Goal: Communication & Community: Answer question/provide support

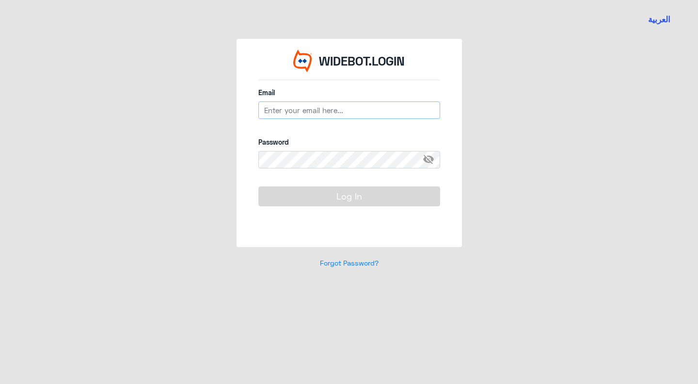
type input "n_zaid@DallahHealth.com"
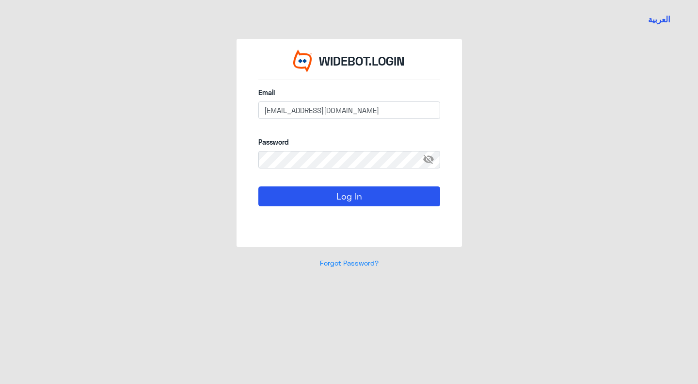
click at [427, 159] on span "visibility_off" at bounding box center [431, 159] width 17 height 17
click at [426, 160] on span "visibility" at bounding box center [431, 159] width 17 height 17
click at [378, 195] on button "Log In" at bounding box center [350, 195] width 182 height 19
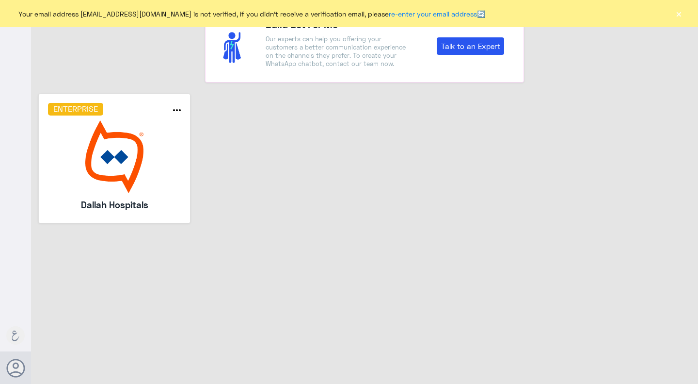
click at [141, 189] on img at bounding box center [114, 156] width 133 height 73
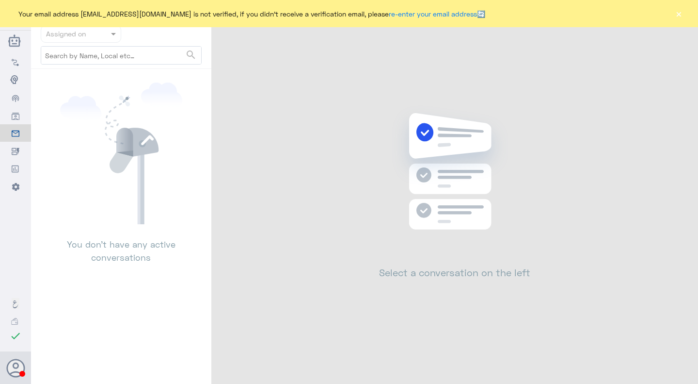
click at [677, 5] on div "Your email address [EMAIL_ADDRESS][DOMAIN_NAME] is not verified, if you didn't …" at bounding box center [349, 13] width 698 height 27
click at [680, 16] on button "×" at bounding box center [679, 14] width 10 height 10
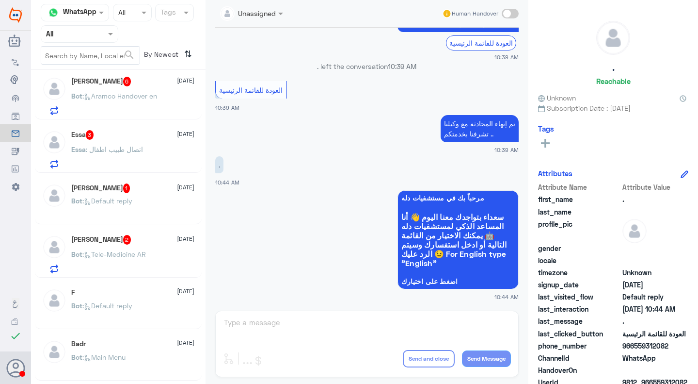
scroll to position [854, 0]
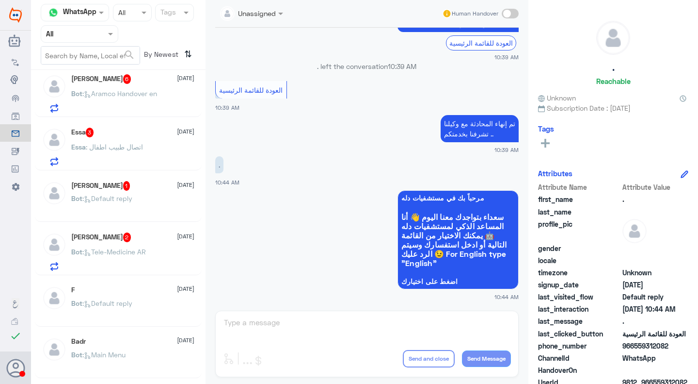
click at [67, 241] on div "Faisal Alamri 2 10 October Bot : Tele-Medicine AR" at bounding box center [118, 251] width 153 height 38
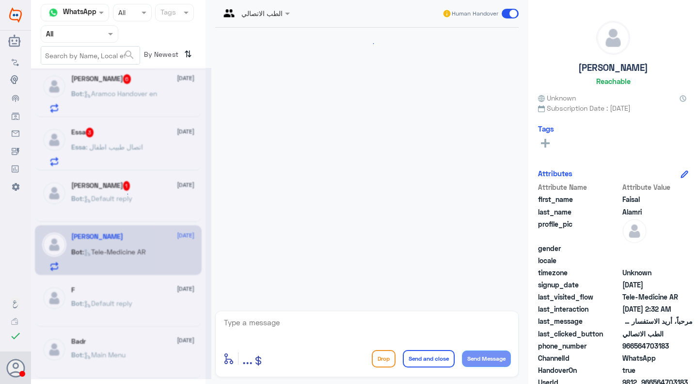
scroll to position [65, 0]
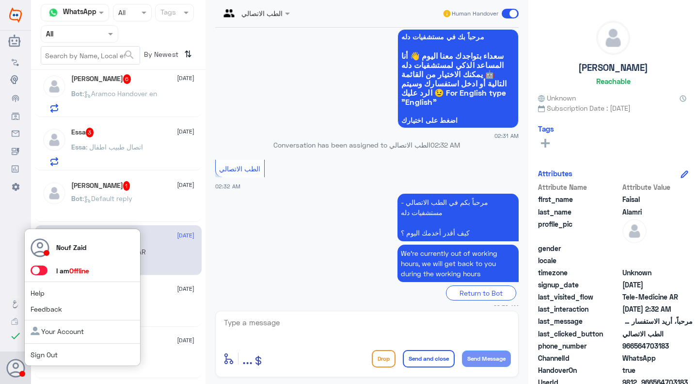
click at [39, 272] on span at bounding box center [39, 270] width 17 height 10
click at [0, 0] on input "checkbox" at bounding box center [0, 0] width 0 height 0
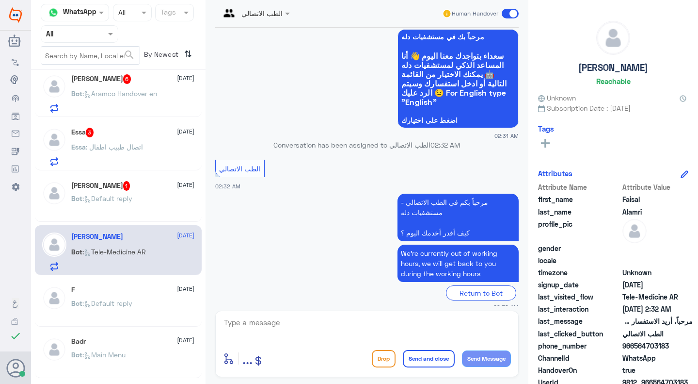
click at [317, 315] on div "enter flow name ... Drop Send and close Send Message" at bounding box center [367, 343] width 304 height 66
click at [318, 329] on textarea at bounding box center [367, 328] width 288 height 24
type textarea "l"
type textarea "k"
type textarea "مرحبا معك نوف من الطب الاتصالي كيف اقدر اساعدك؟"
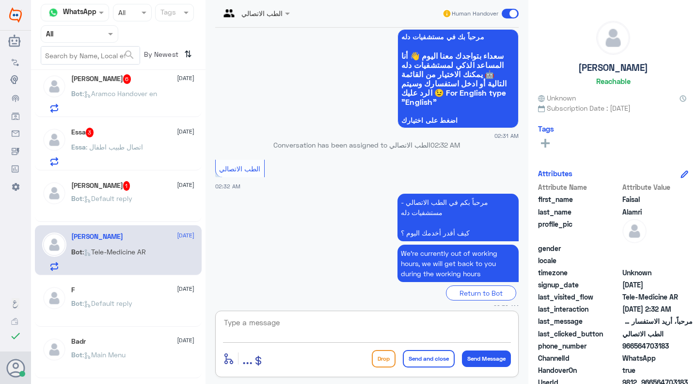
scroll to position [106, 0]
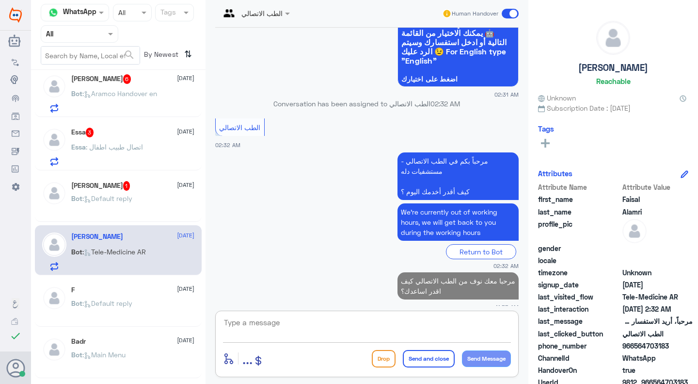
click at [160, 202] on div "Bot : Default reply" at bounding box center [133, 206] width 124 height 22
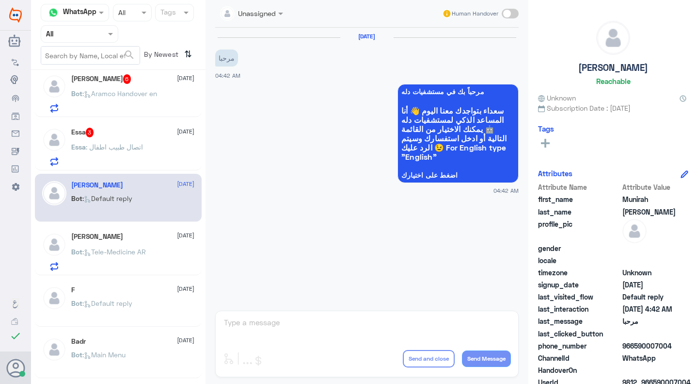
click at [300, 322] on div "Unassigned Human Handover 10 Oct 2025 مرحبا 04:42 AM مرحباً بك في مستشفيات دله …" at bounding box center [367, 193] width 323 height 387
click at [120, 138] on div "Essa 3 10 October Essa : اتصال طبيب اطفال" at bounding box center [133, 147] width 124 height 38
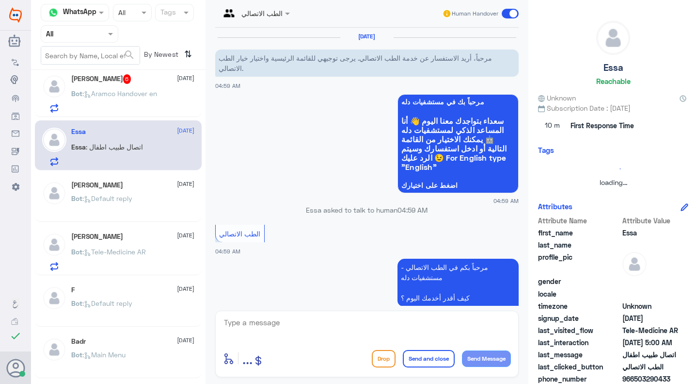
scroll to position [98, 0]
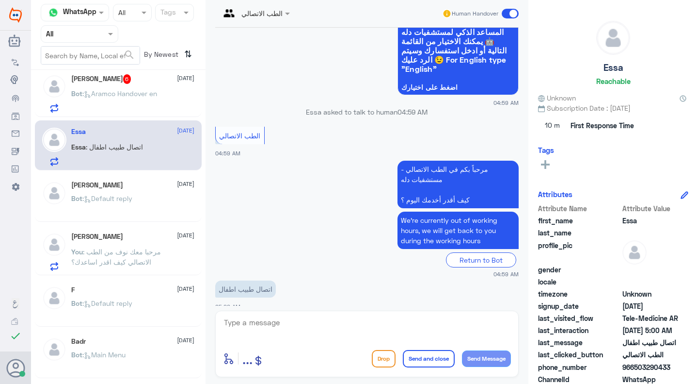
click at [251, 325] on textarea at bounding box center [367, 328] width 288 height 24
type textarea "مرحبا معك نوف من الطب الاتصالي"
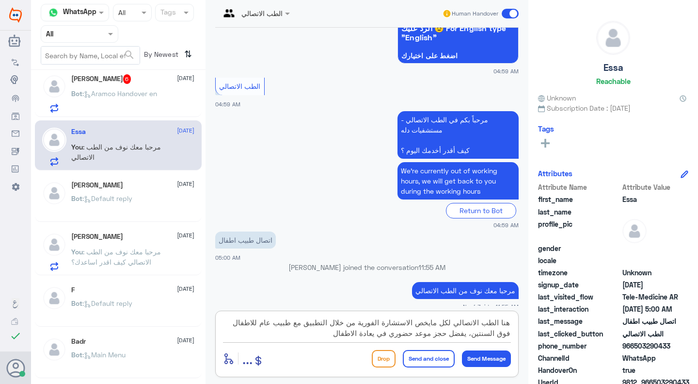
click at [380, 337] on textarea "هنا الطب الاتصالي لكل مايخص الاستشارة الفورية من خلال التطبيق مع طبيب عام للاطف…" at bounding box center [367, 328] width 288 height 24
click at [378, 337] on textarea "هنا الطب الاتصالي لكل مايخص الاستشارة الفورية من خلال التطبيق مع طبيب عام للاطف…" at bounding box center [367, 328] width 288 height 24
click at [370, 336] on textarea "هنا الطب الاتصالي لكل مايخص الاستشارة الفورية من خلال التطبيق مع طبيب عام للاطف…" at bounding box center [367, 328] width 288 height 24
click at [322, 337] on textarea "هنا الطب الاتصالي لكل مايخص الاستشارة الفورية من خلال التطبيق مع طبيب عام للاطف…" at bounding box center [367, 328] width 288 height 24
click at [265, 330] on textarea "هنا الطب الاتصالي لكل مايخص الاستشارة الفورية من خلال التطبيق مع طبيب عام للاطف…" at bounding box center [367, 328] width 288 height 24
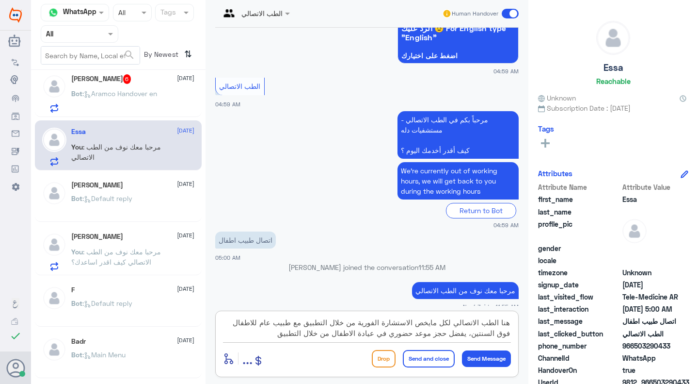
click at [265, 330] on textarea "هنا الطب الاتصالي لكل مايخص الاستشارة الفورية من خلال التطبيق مع طبيب عام للاطف…" at bounding box center [367, 328] width 288 height 24
click at [267, 332] on textarea "هنا الطب الاتصالي لكل مايخص الاستشارة الفورية من خلال التطبيق مع طبيب عام للاطف…" at bounding box center [367, 328] width 288 height 24
type textarea "هنا الطب الاتصالي لكل مايخص الاستشارة الفورية من خلال التطبيق مع طبيب عام للاطف…"
click at [427, 366] on button "Send and close" at bounding box center [429, 358] width 52 height 17
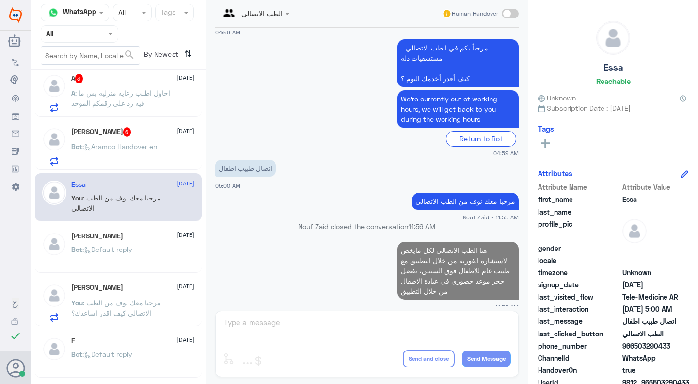
scroll to position [726, 0]
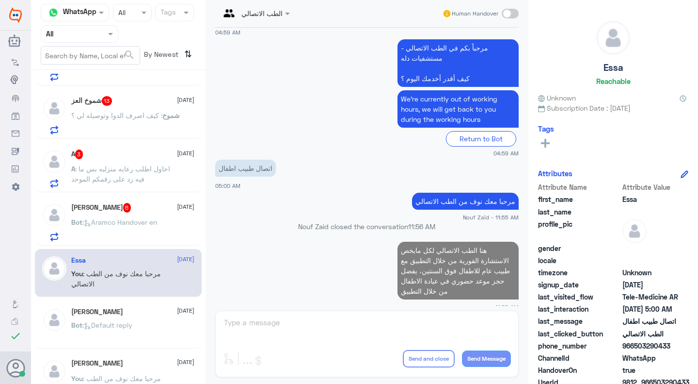
click at [135, 204] on div "Ayesha Yawar 6 10 October" at bounding box center [133, 208] width 124 height 10
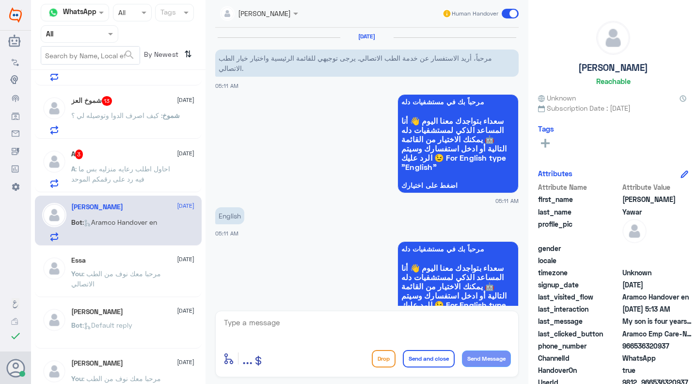
scroll to position [665, 0]
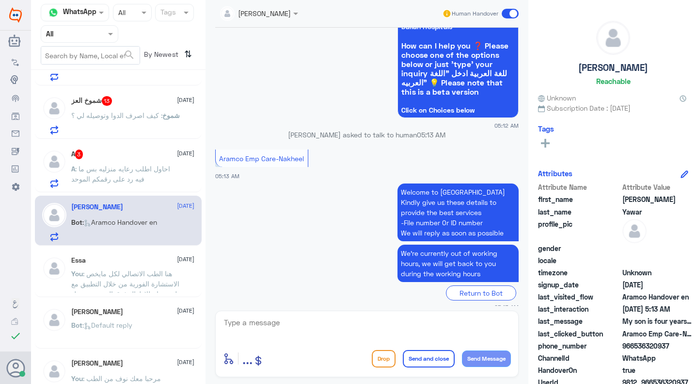
click at [261, 317] on textarea at bounding box center [367, 328] width 288 height 24
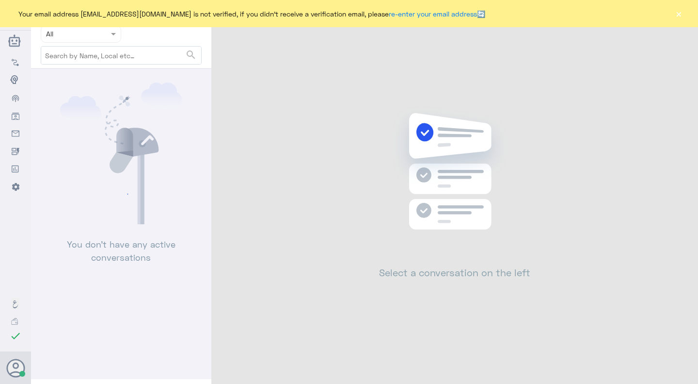
click at [679, 17] on button "×" at bounding box center [679, 14] width 10 height 10
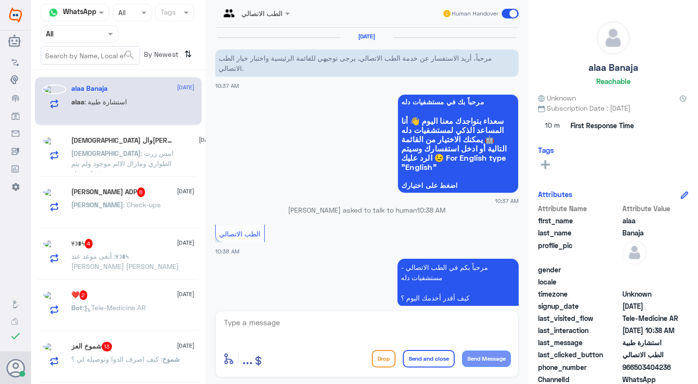
scroll to position [98, 0]
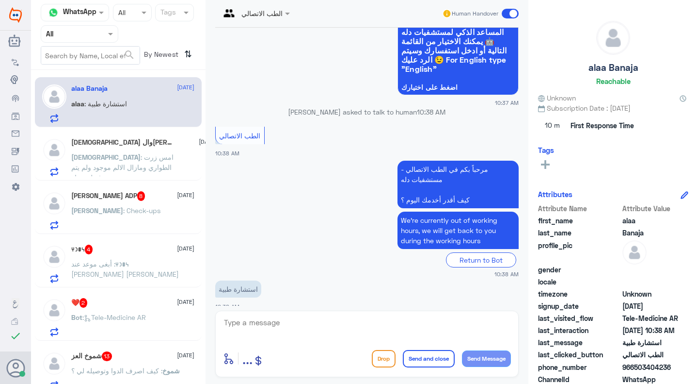
click at [133, 158] on span ": امس زرت الطواري ومازال الالم موجود ولم يتم صرف لي دواء" at bounding box center [122, 167] width 102 height 29
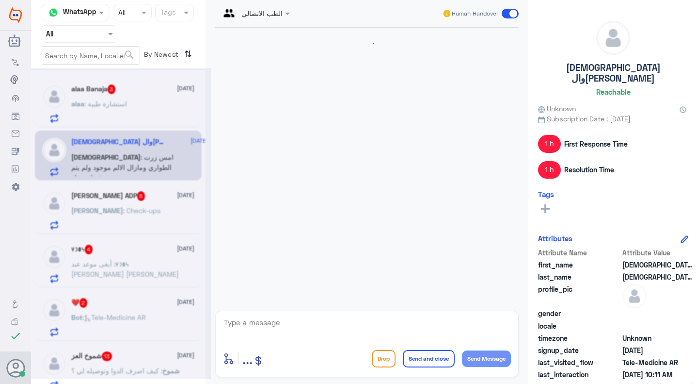
scroll to position [860, 0]
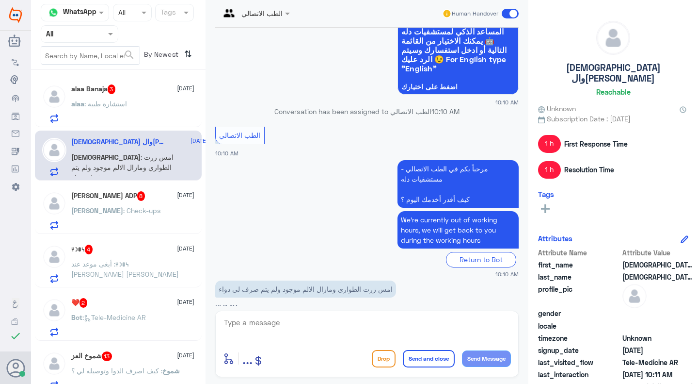
click at [154, 235] on div "alaa Banaja 3 10 October alaa : استشارة طبية سبحان الله والحمدلله 10 October سب…" at bounding box center [118, 230] width 175 height 313
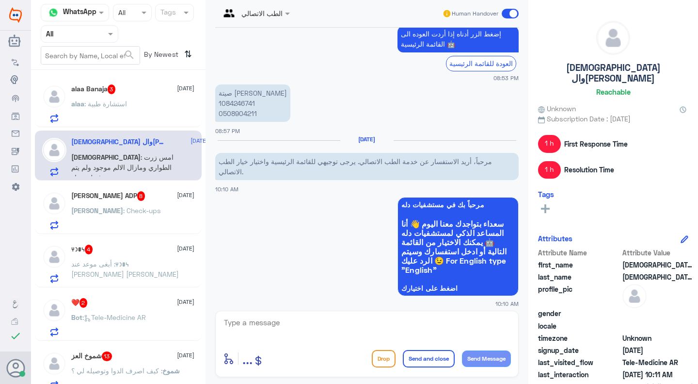
scroll to position [1311, 0]
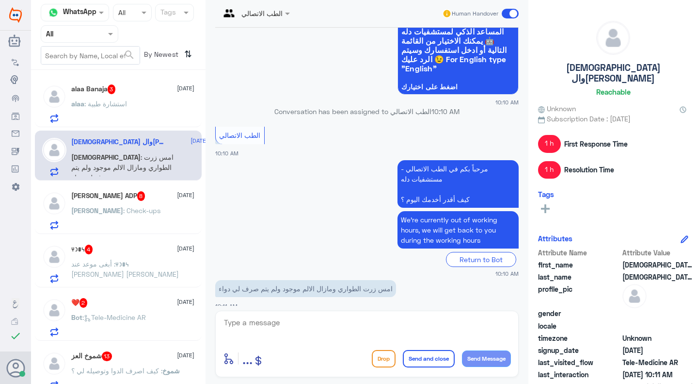
click at [139, 266] on span ": أبغى موعد عند الدكتور عبد الحميد عبد الله" at bounding box center [125, 269] width 108 height 18
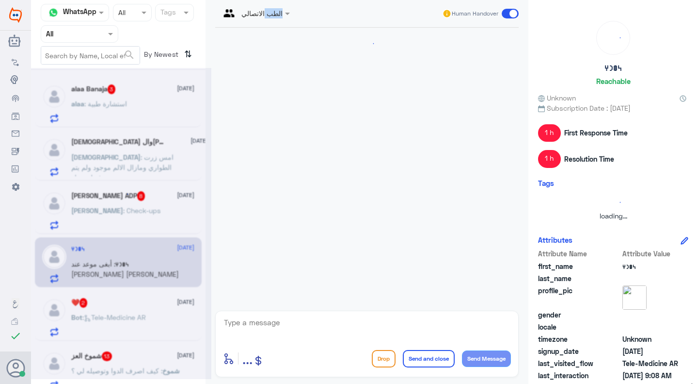
click at [139, 266] on div at bounding box center [121, 223] width 180 height 311
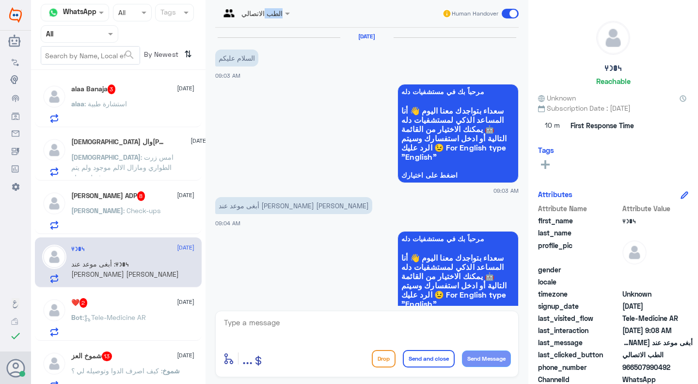
scroll to position [245, 0]
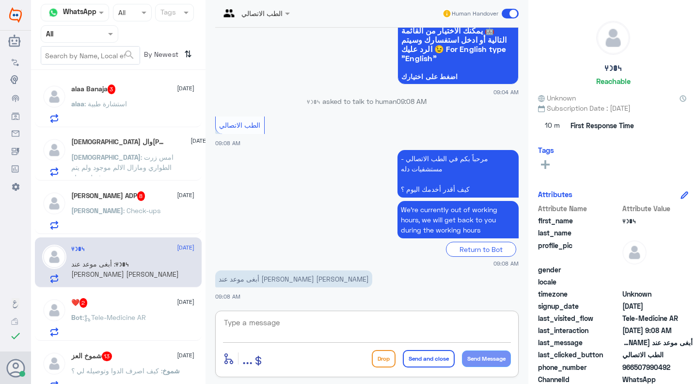
drag, startPoint x: 236, startPoint y: 306, endPoint x: 247, endPoint y: 328, distance: 25.4
click at [247, 328] on textarea at bounding box center [367, 328] width 288 height 24
click at [247, 329] on textarea at bounding box center [367, 328] width 288 height 24
type textarea "مرحبا معك نوف من الطب الاتصالي"
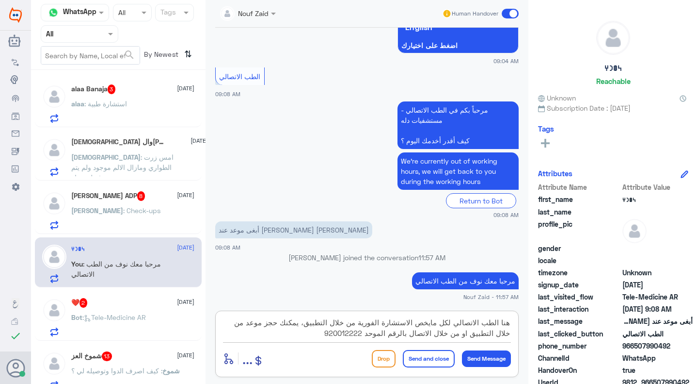
type textarea "هنا الطب الاتصالي لكل مايخص الاستشارة الفورية من خلال التطبيق، يمكنك حجز موعد م…"
click at [423, 355] on button "Send and close" at bounding box center [429, 358] width 52 height 17
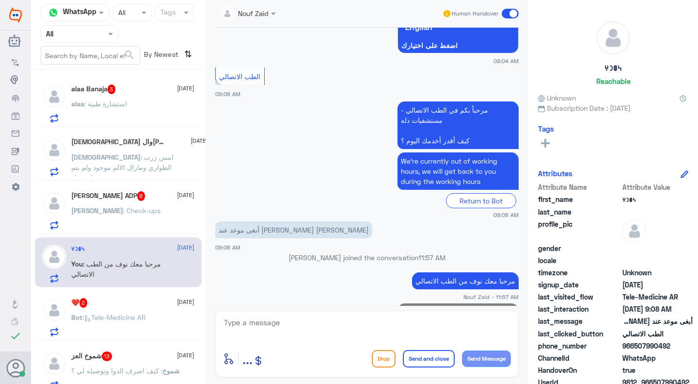
scroll to position [348, 0]
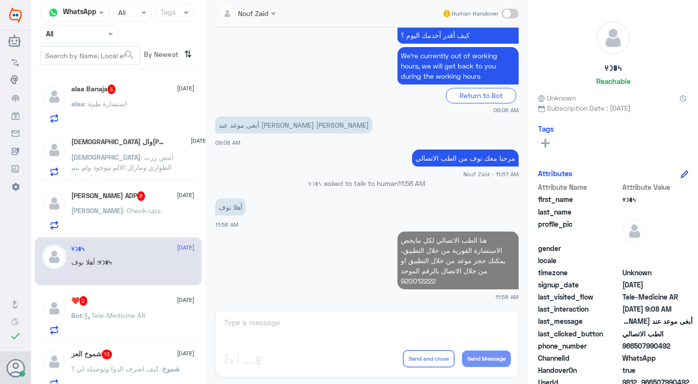
click at [154, 315] on div "Bot : Tele-Medicine AR" at bounding box center [133, 323] width 124 height 22
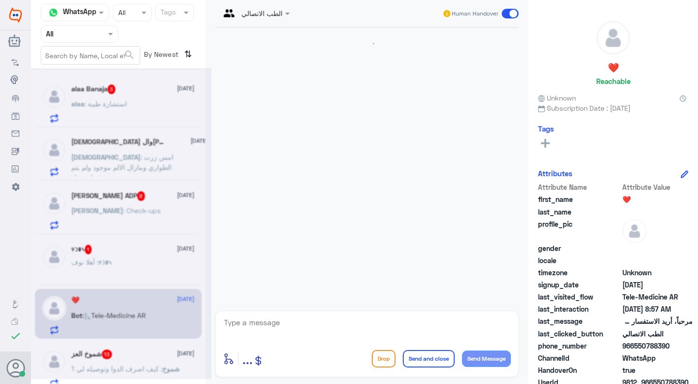
scroll to position [65, 0]
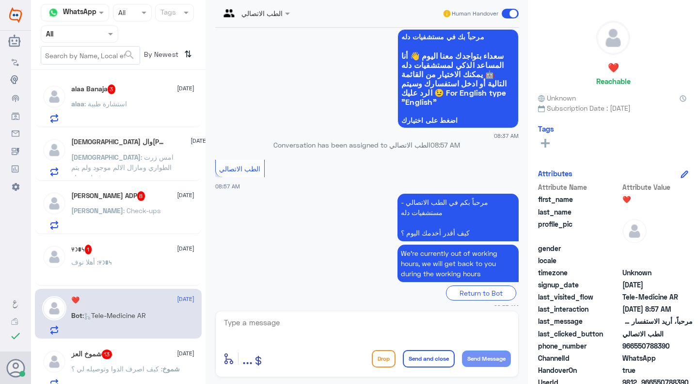
click at [280, 325] on textarea at bounding box center [367, 328] width 288 height 24
click at [280, 328] on textarea at bounding box center [367, 328] width 288 height 24
type textarea "مرحبا معك نوف من الطب الاتصالي كيف اقدر اساعدك؟"
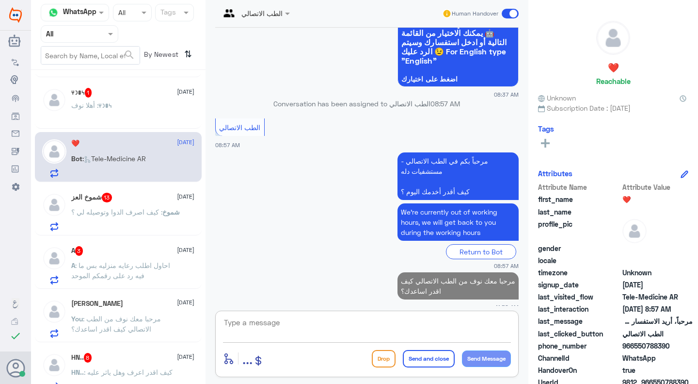
scroll to position [165, 0]
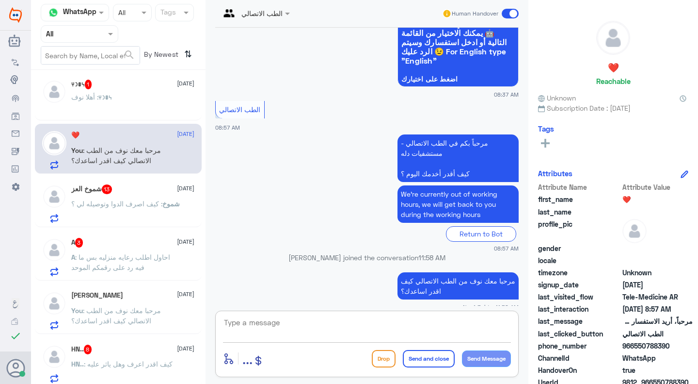
click at [118, 81] on div "𐩬𐩥𐩧𐩠 1 10 October" at bounding box center [133, 85] width 124 height 10
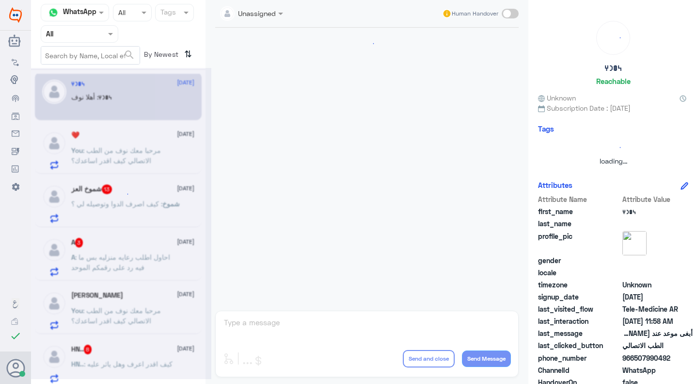
click at [118, 81] on div at bounding box center [121, 223] width 180 height 311
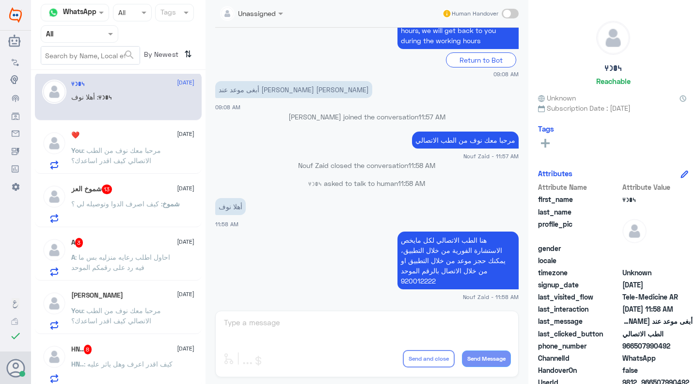
click at [116, 237] on div "A 3 10 October A : احاول اطلب رعايه منزليه بس ما فيه رد على رقمكم الموحد" at bounding box center [118, 255] width 167 height 50
click at [124, 207] on span ": كيف اصرف الدوا وتوصيله لي ؟" at bounding box center [116, 203] width 91 height 8
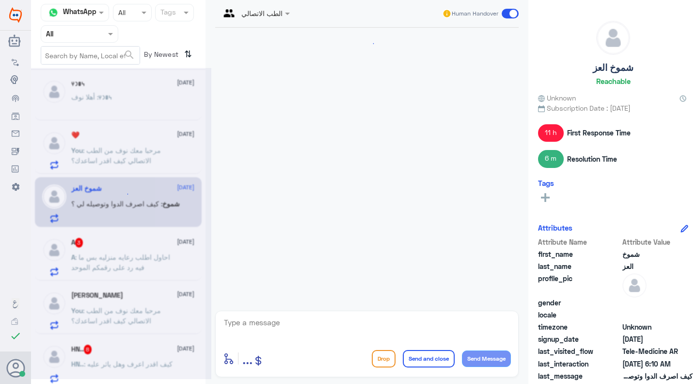
scroll to position [682, 0]
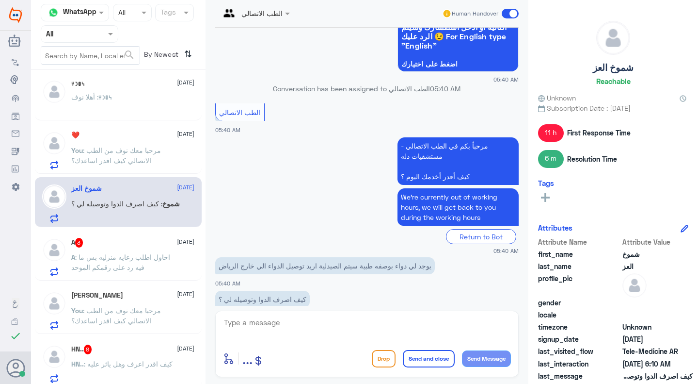
click at [157, 244] on div "A 3 10 October" at bounding box center [133, 243] width 124 height 10
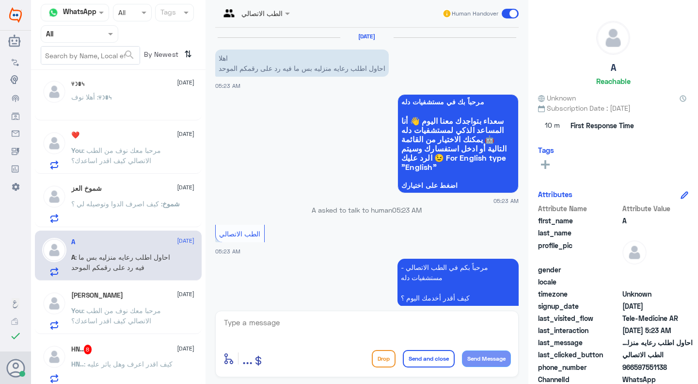
scroll to position [108, 0]
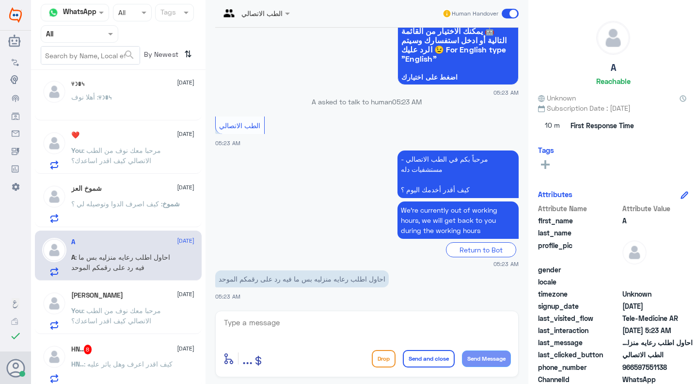
click at [277, 325] on textarea at bounding box center [367, 328] width 288 height 24
type textarea "مرحبا معك نوف من الطب الاتصالي"
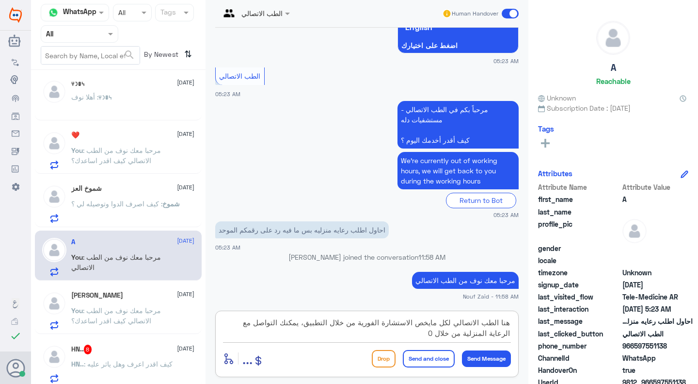
paste textarea "118275005"
type textarea "هنا الطب الاتصالي لكل مايخص الاستشارة الفورية من خلال التطبيق، يمكنك التواصل مع…"
click at [414, 353] on button "Send and close" at bounding box center [429, 358] width 52 height 17
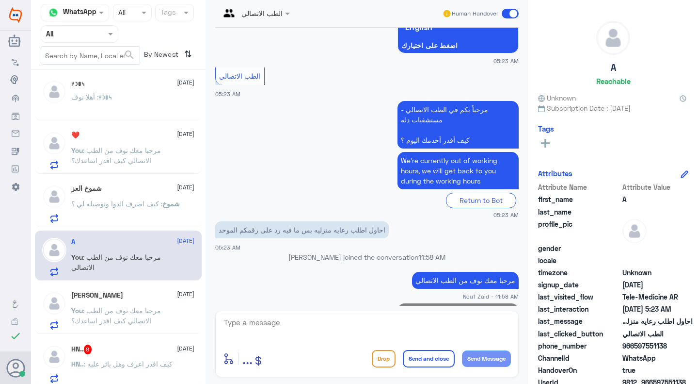
scroll to position [201, 0]
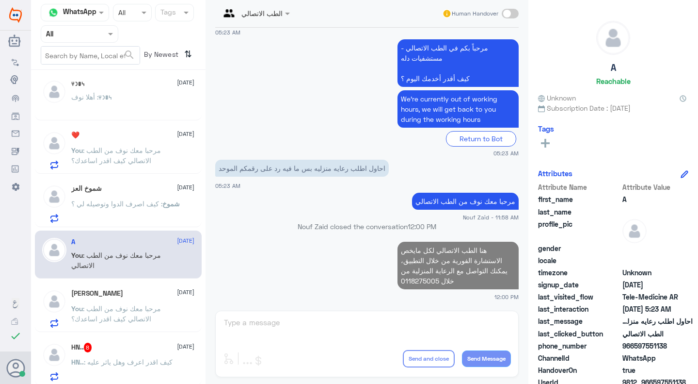
click at [155, 307] on span ": مرحبا معك نوف من الطب الاتصالي كيف اقدر اساعدك؟" at bounding box center [116, 313] width 90 height 18
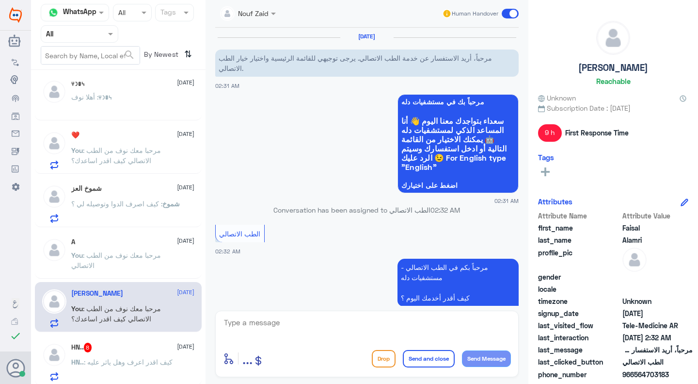
scroll to position [124, 0]
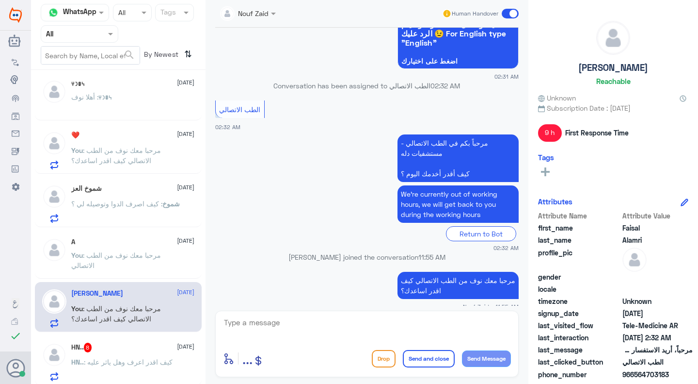
click at [159, 356] on div "HN.. 8 10 October HN.. : كيف اقدر اعرف وهل ياثر عليه" at bounding box center [133, 361] width 124 height 38
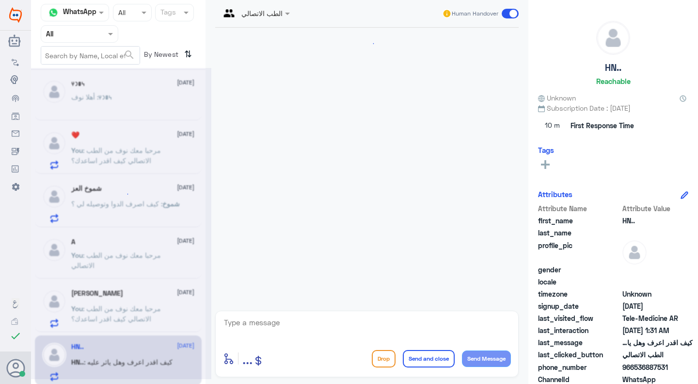
scroll to position [462, 0]
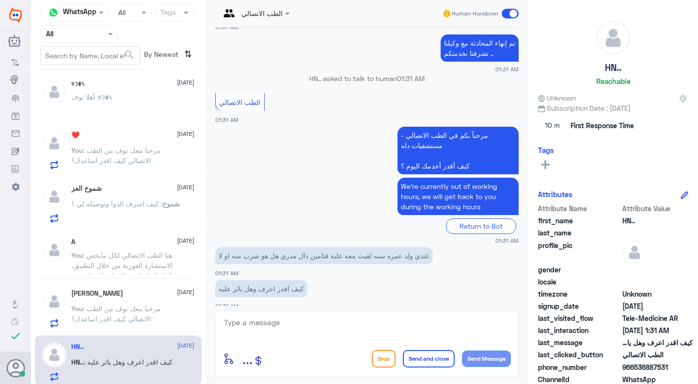
click at [159, 356] on div "HN.. 10 October HN.. : كيف اقدر اعرف وهل ياثر عليه" at bounding box center [133, 361] width 124 height 38
click at [323, 325] on textarea at bounding box center [367, 328] width 288 height 24
type textarea "مرحبا معك نوف من الطب الاتصالي"
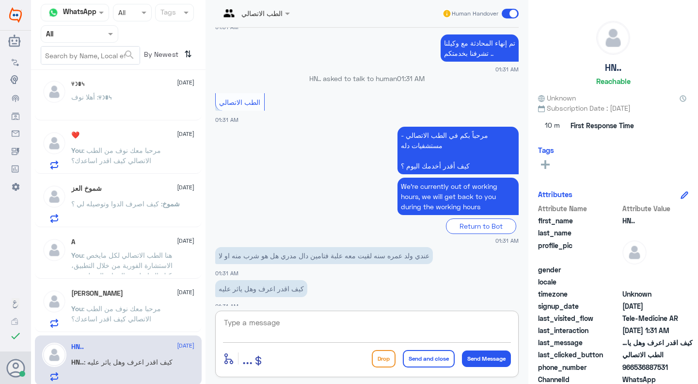
scroll to position [493, 0]
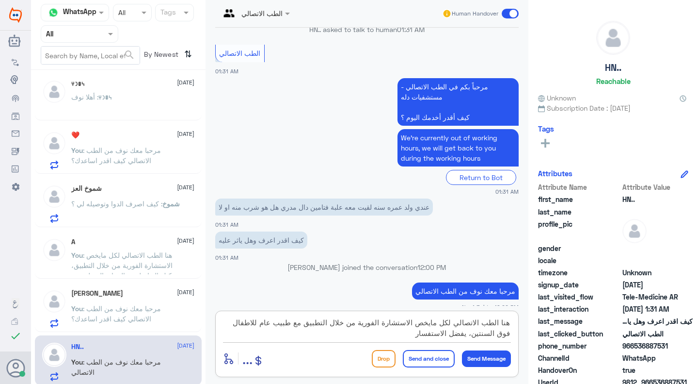
drag, startPoint x: 327, startPoint y: 332, endPoint x: 466, endPoint y: 335, distance: 139.3
click at [466, 335] on textarea "هنا الطب الاتصالي لكل مايخص الاستشارة الفورية من خلال التطبيق مع طبيب عام للاطف…" at bounding box center [367, 328] width 288 height 24
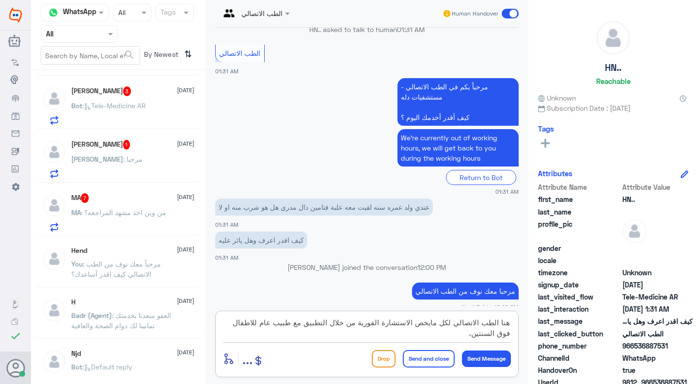
scroll to position [449, 0]
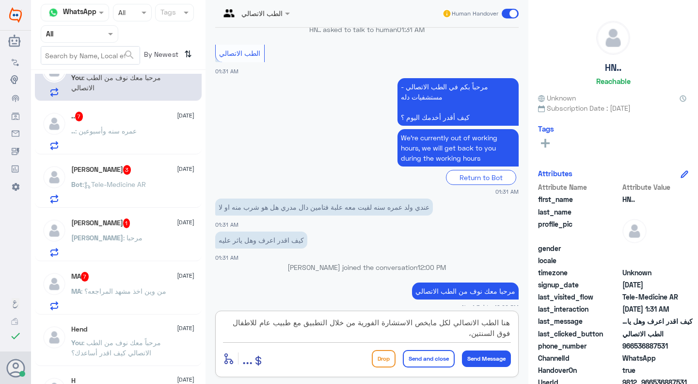
type textarea "هنا الطب الاتصالي لكل مايخص الاستشارة الفورية من خلال التطبيق مع طبيب عام للاطف…"
click at [153, 135] on div ".. : عمره سنه وأسبوعين" at bounding box center [133, 139] width 124 height 22
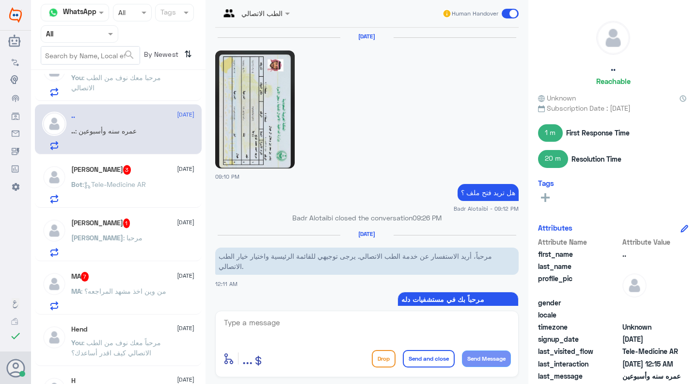
scroll to position [841, 0]
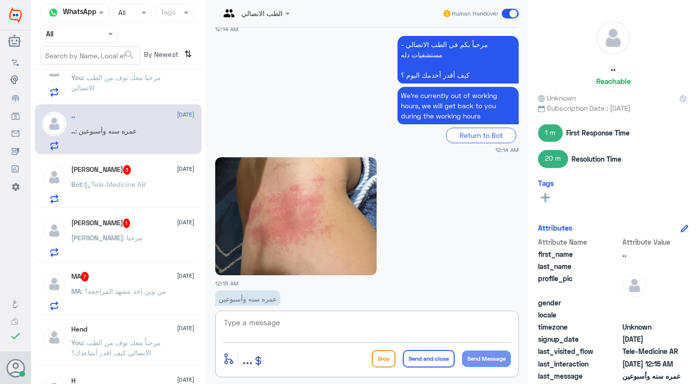
click at [264, 325] on textarea at bounding box center [367, 328] width 288 height 24
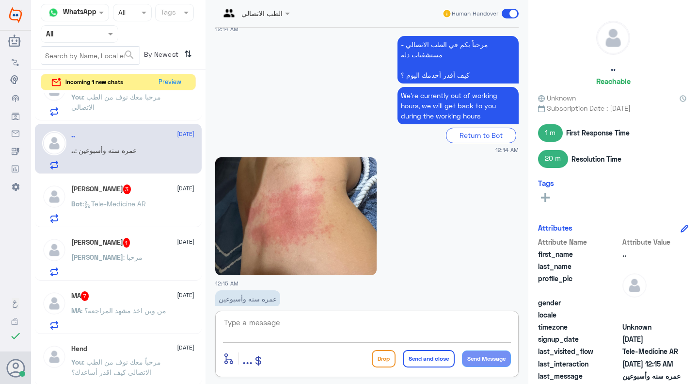
click at [333, 313] on div "enter flow name ... Drop Send and close Send Message" at bounding box center [367, 343] width 304 height 66
click at [172, 88] on button "Preview" at bounding box center [171, 81] width 30 height 15
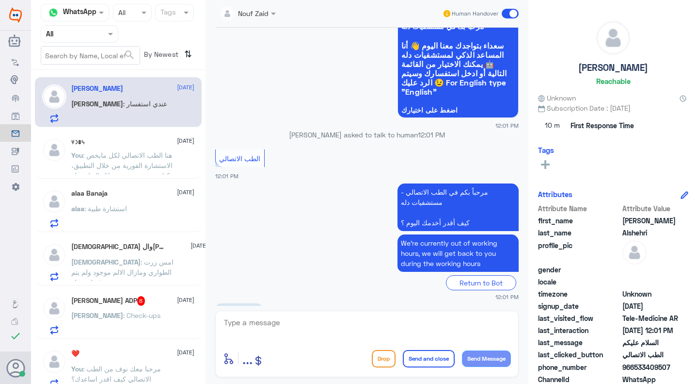
scroll to position [98, 0]
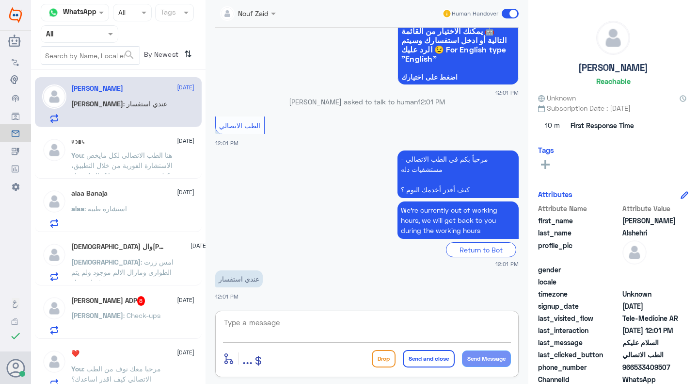
click at [327, 325] on textarea at bounding box center [367, 328] width 288 height 24
type textarea "مرحبا معك نوف من الطب الاتصالي كيف اقدر اساعدك؟"
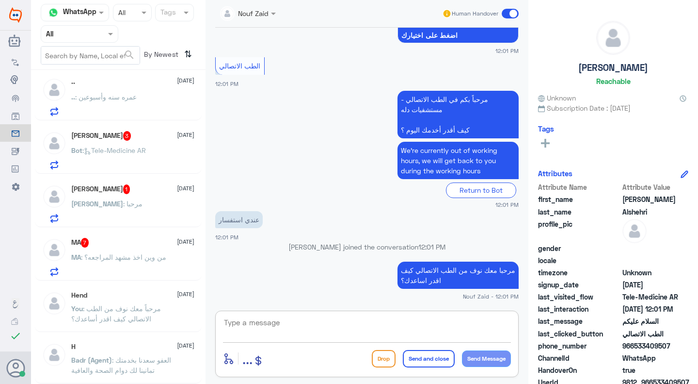
scroll to position [485, 0]
click at [150, 191] on div "خالد كناني 1 9 October" at bounding box center [133, 189] width 124 height 10
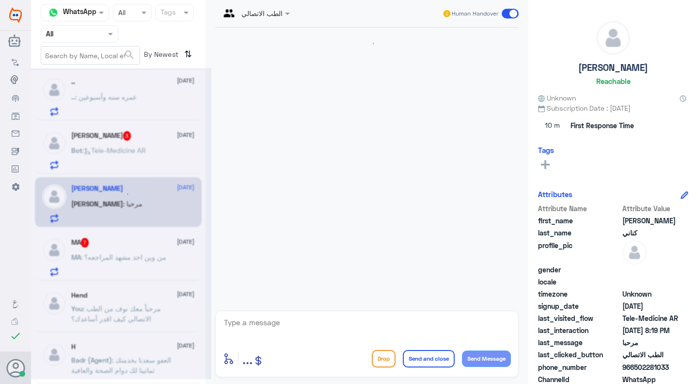
scroll to position [241, 0]
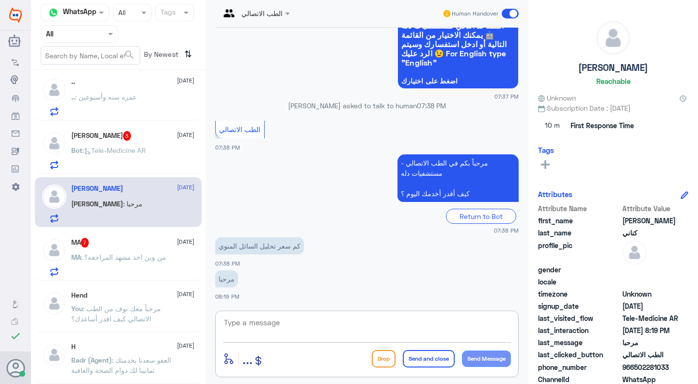
click at [280, 320] on textarea at bounding box center [367, 328] width 288 height 24
type textarea "مرحبا معك نوف من الطب الاتصالي"
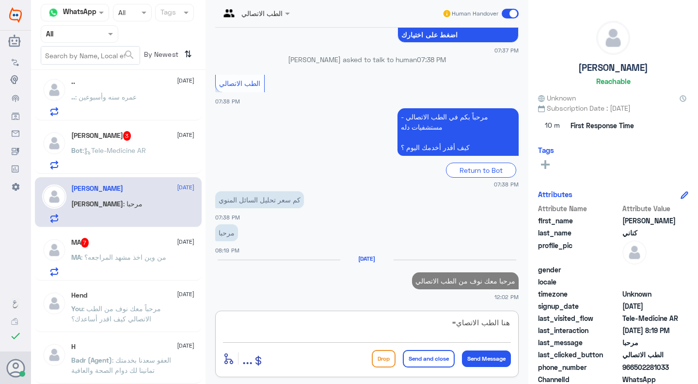
scroll to position [290, 0]
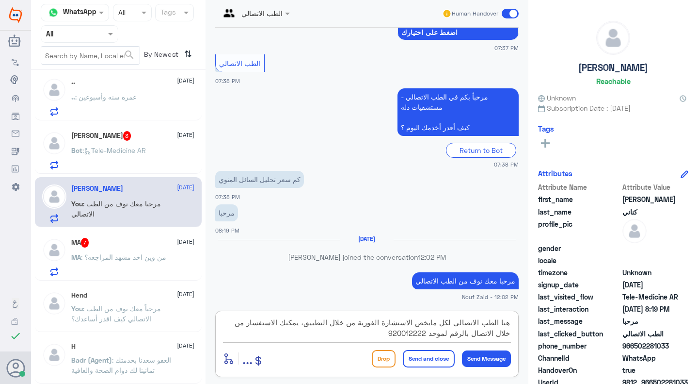
type textarea "هنا الطب الاتصالي لكل مايخص الاستشارة الفورية من خلال التطبيق، يمكنك الاستفسار …"
click at [416, 357] on button "Send and close" at bounding box center [429, 358] width 52 height 17
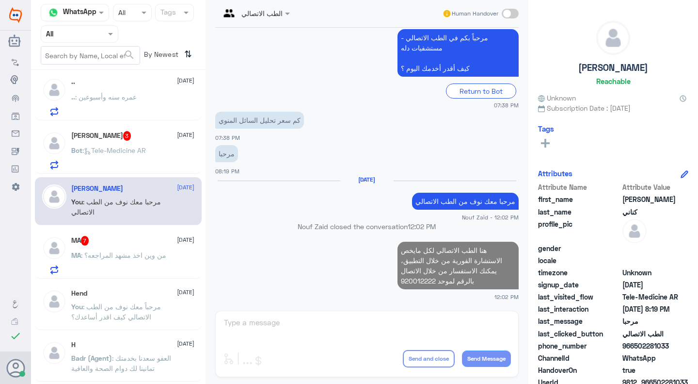
scroll to position [349, 0]
click at [140, 240] on div "MA 7 9 October" at bounding box center [133, 241] width 124 height 10
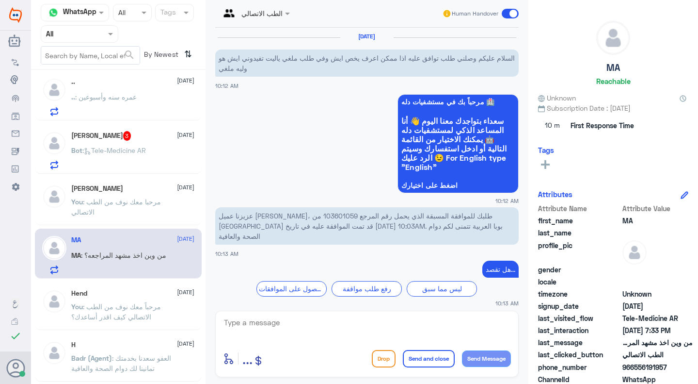
scroll to position [631, 0]
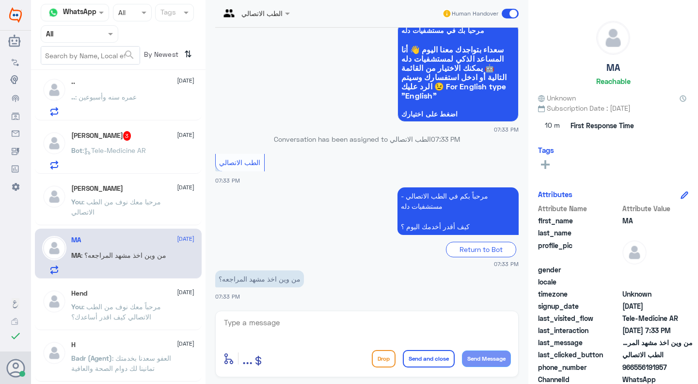
click at [278, 344] on div "enter flow name ... Drop Send and close Send Message" at bounding box center [367, 343] width 304 height 66
click at [276, 328] on textarea at bounding box center [367, 328] width 288 height 24
type textarea "مرحبا معك نوف من الطب الاتصالي"
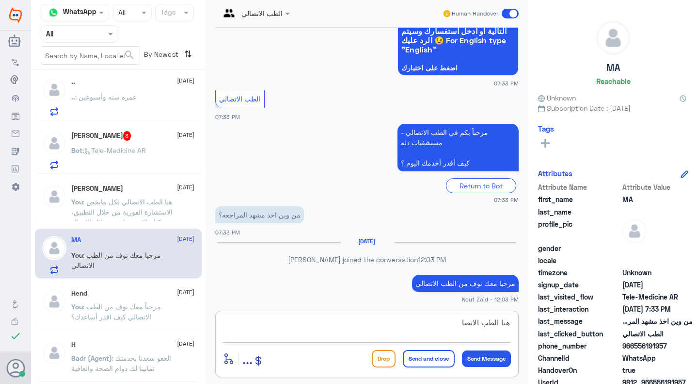
scroll to position [679, 0]
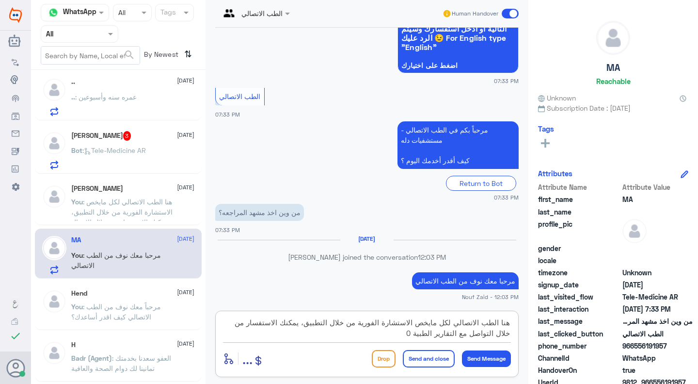
paste textarea "550181732"
type textarea "هنا الطب الاتصالي لكل مايخص الاستشارة الفورية من خلال التطبيق، يمكنك الاستفسار …"
click at [427, 357] on button "Send and close" at bounding box center [429, 358] width 52 height 17
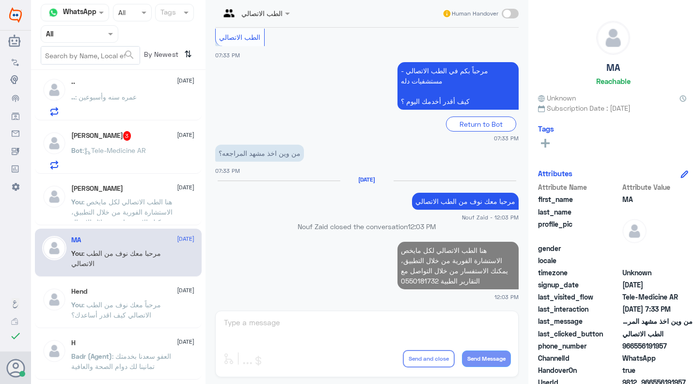
scroll to position [738, 0]
click at [154, 160] on div "Bot : Tele-Medicine AR" at bounding box center [133, 158] width 124 height 22
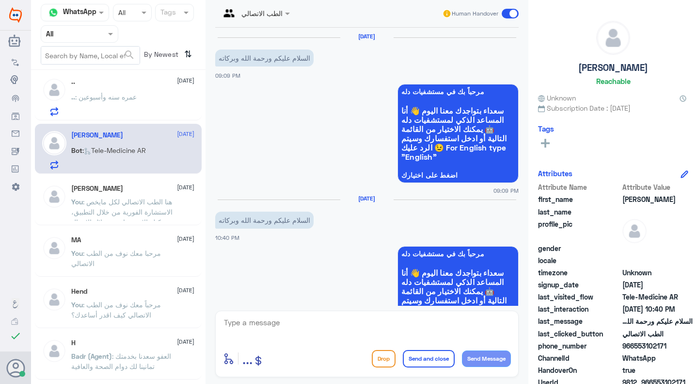
scroll to position [227, 0]
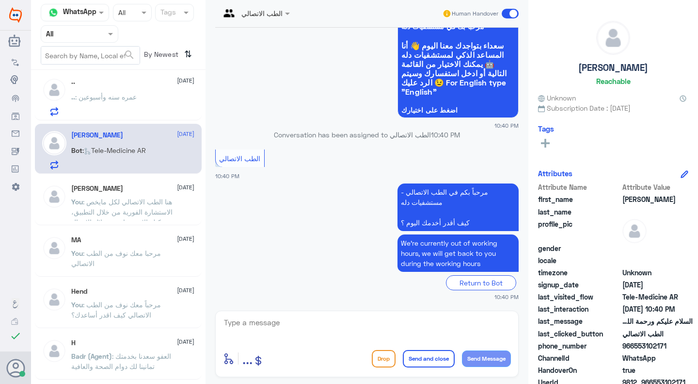
click at [337, 312] on div "enter flow name ... Drop Send and close Send Message" at bounding box center [367, 343] width 304 height 66
click at [341, 319] on textarea at bounding box center [367, 328] width 288 height 24
type textarea "مرحبا معك نوف من الطب الاتصالي كيف اقدر اساعدك؟"
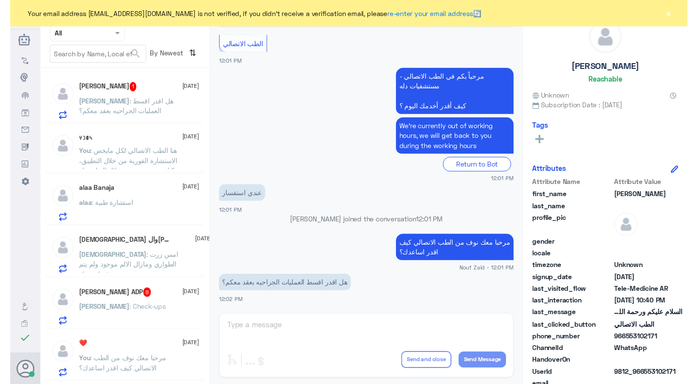
scroll to position [187, 0]
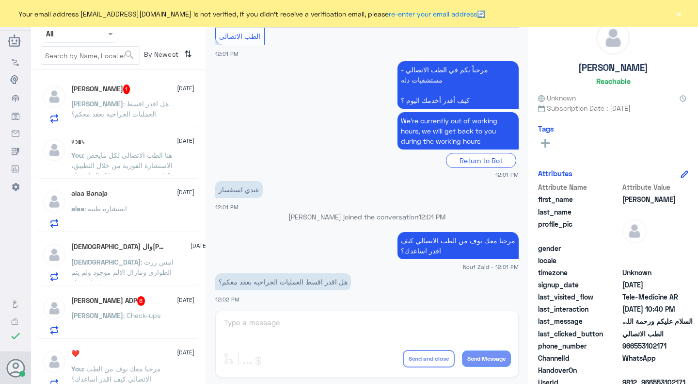
click at [133, 86] on div "[PERSON_NAME] 1 [DATE]" at bounding box center [133, 89] width 124 height 10
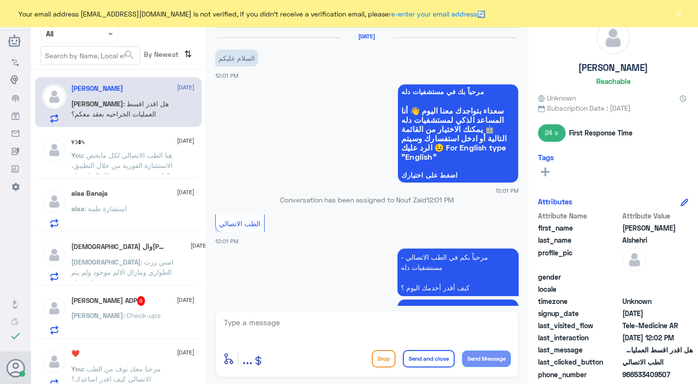
scroll to position [190, 0]
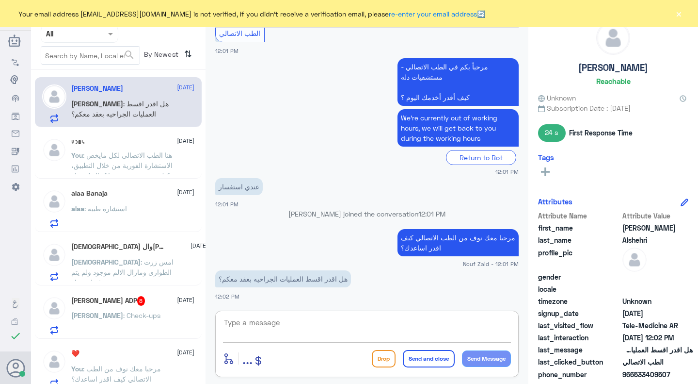
click at [310, 328] on textarea at bounding box center [367, 328] width 288 height 24
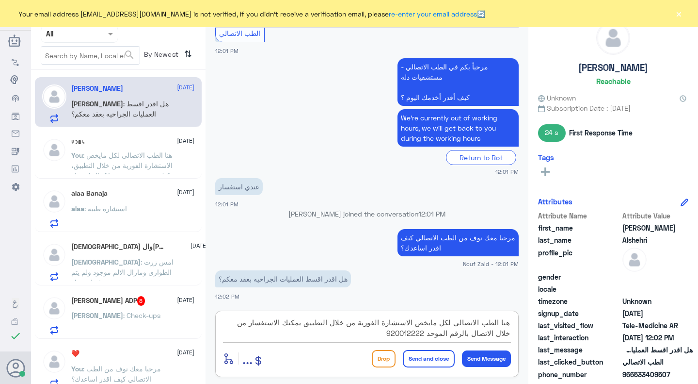
type textarea "هنا الطب الاتصالي لكل مايخص الاستشارة الفورية من خلال التطبيق يمكنك الاستفسار م…"
click at [0, 273] on div "Flow Builder Conversational Skills Broadcast Audience Inbox Growth Tools Analyt…" at bounding box center [15, 198] width 31 height 292
click at [415, 360] on button "Send and close" at bounding box center [429, 358] width 52 height 17
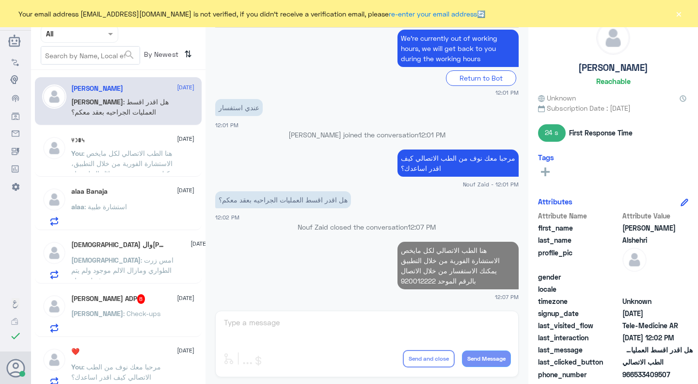
click at [118, 224] on p "alaa : استشارة طبية" at bounding box center [99, 213] width 56 height 24
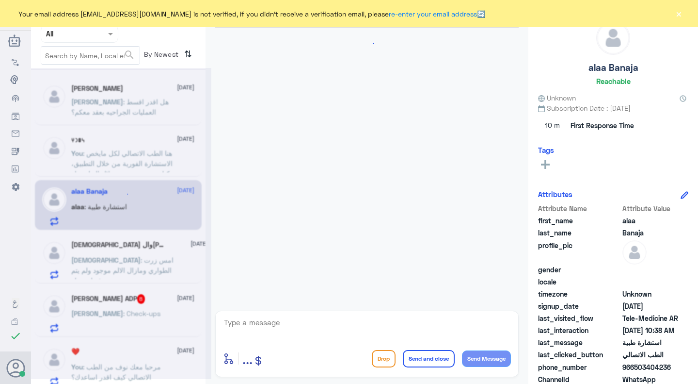
scroll to position [98, 0]
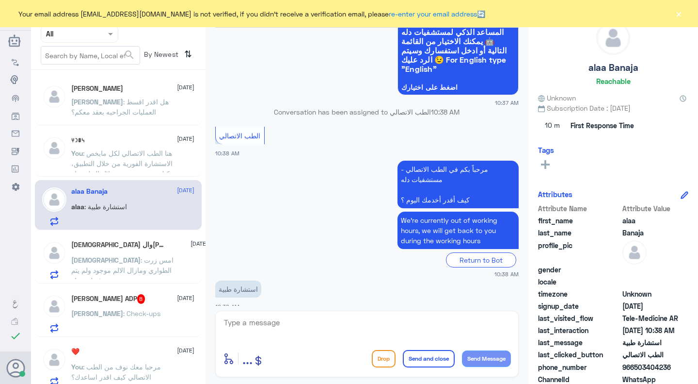
click at [307, 326] on textarea at bounding box center [367, 328] width 288 height 24
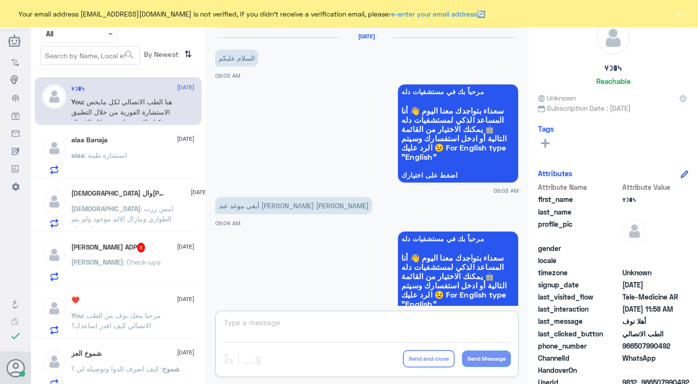
scroll to position [435, 0]
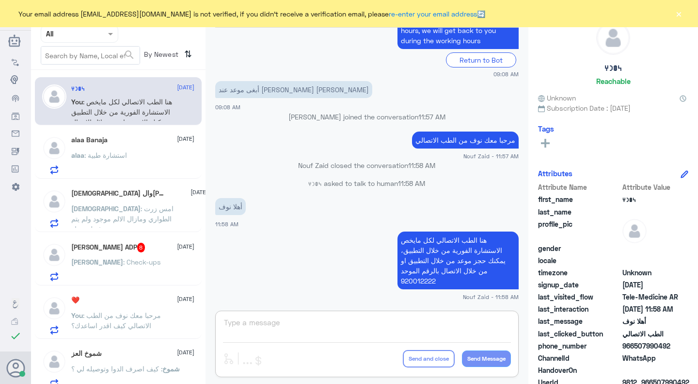
click at [684, 12] on div "Your email address n_zaid@DallahHealth.com is not verified, if you didn't recei…" at bounding box center [349, 13] width 698 height 27
click at [680, 11] on button "×" at bounding box center [679, 14] width 10 height 10
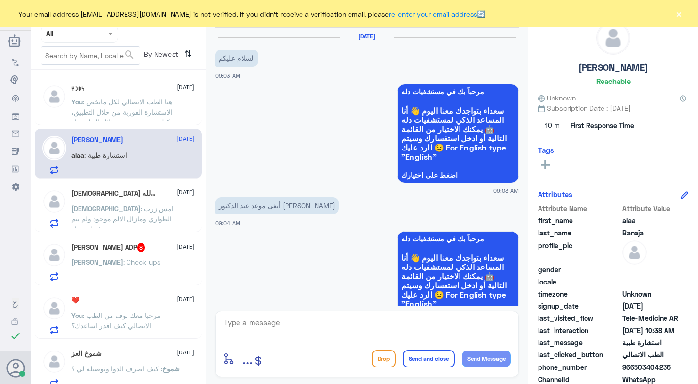
scroll to position [435, 0]
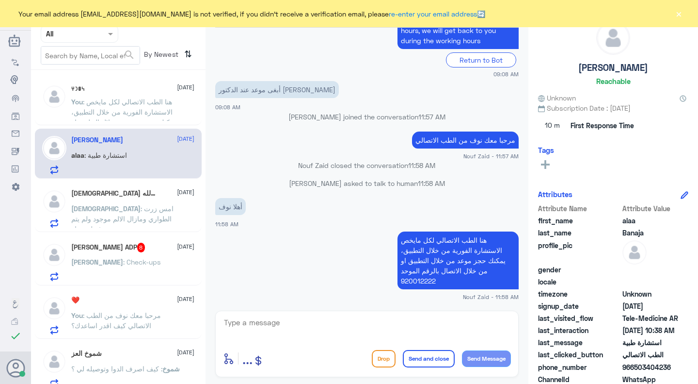
click at [681, 15] on button "×" at bounding box center [679, 14] width 10 height 10
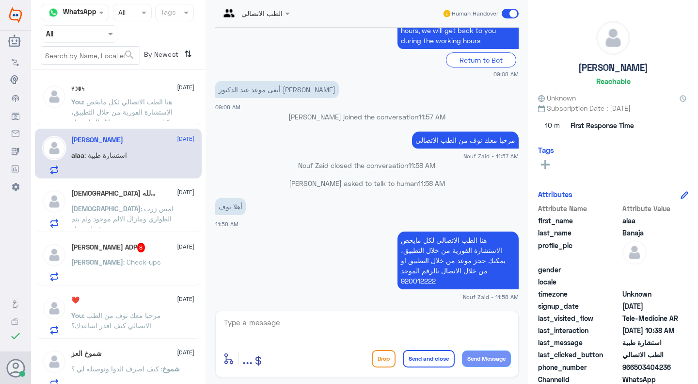
click at [104, 96] on div "𐩬𐩥𐩧𐩠 10 October You : هنا الطب الاتصالي لكل مايخص الاستشارة الفورية من خلال الت…" at bounding box center [133, 102] width 124 height 36
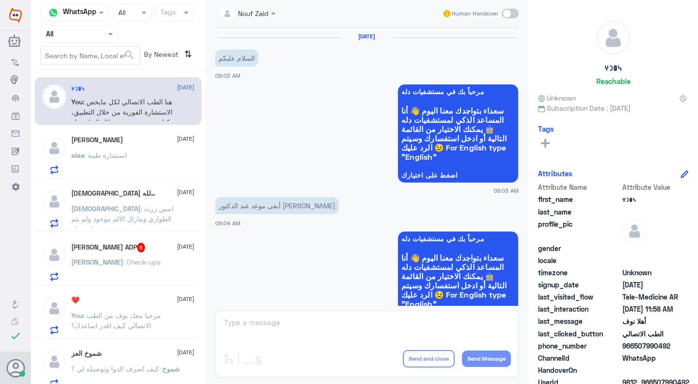
scroll to position [435, 0]
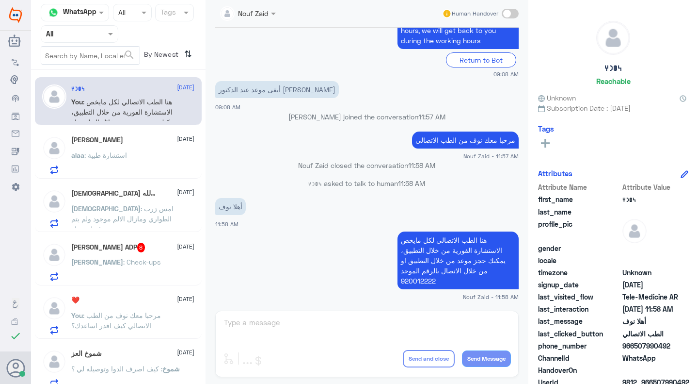
click at [513, 13] on span at bounding box center [510, 14] width 17 height 10
click at [0, 0] on input "checkbox" at bounding box center [0, 0] width 0 height 0
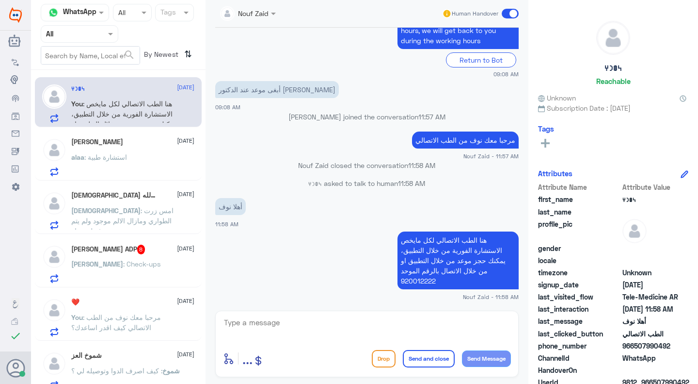
click at [513, 13] on span at bounding box center [510, 14] width 17 height 10
click at [0, 0] on input "checkbox" at bounding box center [0, 0] width 0 height 0
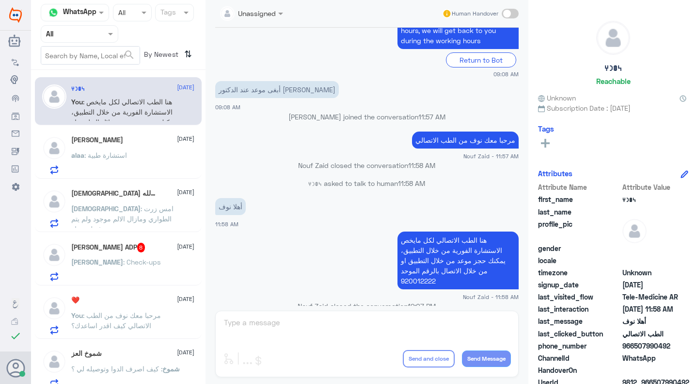
scroll to position [452, 0]
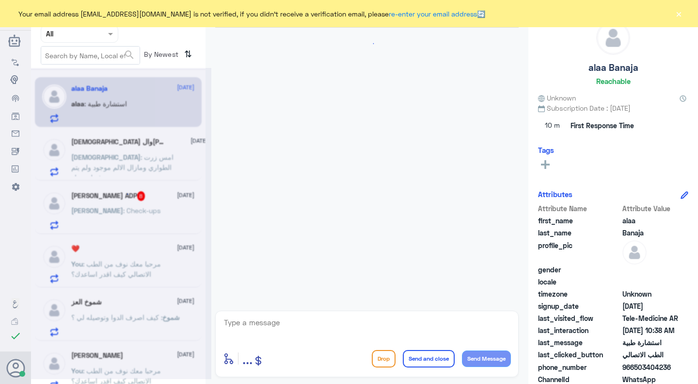
scroll to position [98, 0]
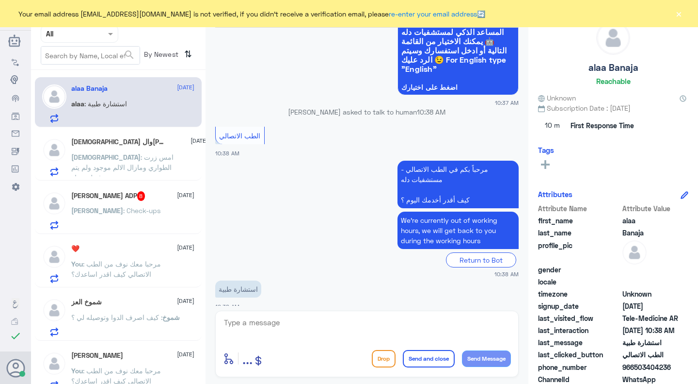
click at [340, 331] on textarea at bounding box center [367, 328] width 288 height 24
type textarea "مرحبا معك نوف من الطب الاتصالي"
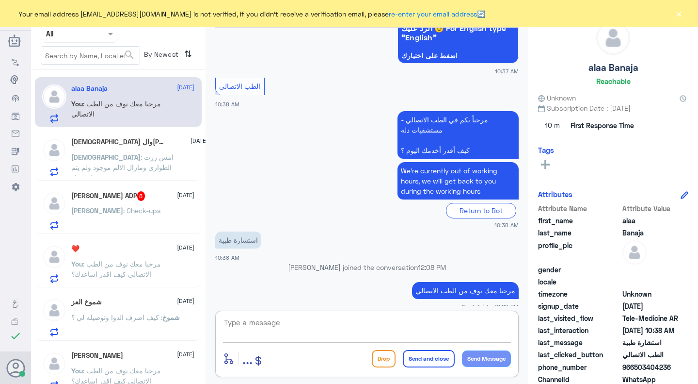
click at [471, 329] on textarea at bounding box center [367, 328] width 288 height 24
click at [288, 316] on textarea at bounding box center [367, 328] width 288 height 24
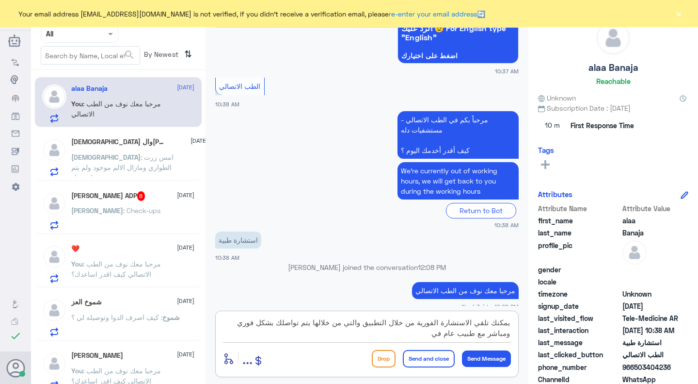
drag, startPoint x: 363, startPoint y: 322, endPoint x: 321, endPoint y: 357, distance: 54.7
click at [321, 357] on div "يمكنك تلقي الاستشارة الفورية من خلال التطبيق والتي من خلالها يتم تواصلك بشكل فو…" at bounding box center [367, 343] width 304 height 66
paste textarea "حال واجهتك اي مشكلة صحية او عند الرغبة بإجراء او قراءة التحاليل او صرف الادوية"
type textarea "يمكنك تلقي الاستشارة الفورية من خلال التطبيق والتي من خلالها يتم تواصلك بشكل فو…"
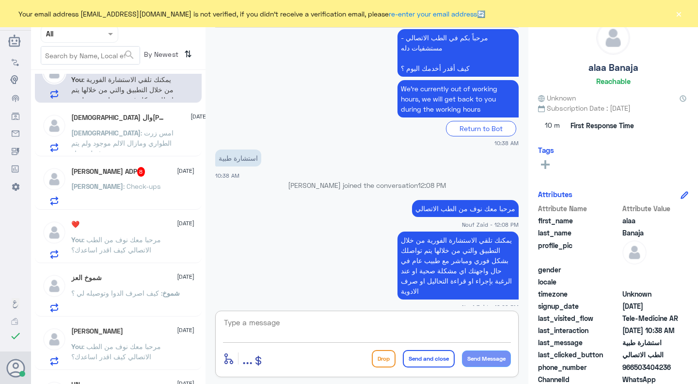
scroll to position [0, 0]
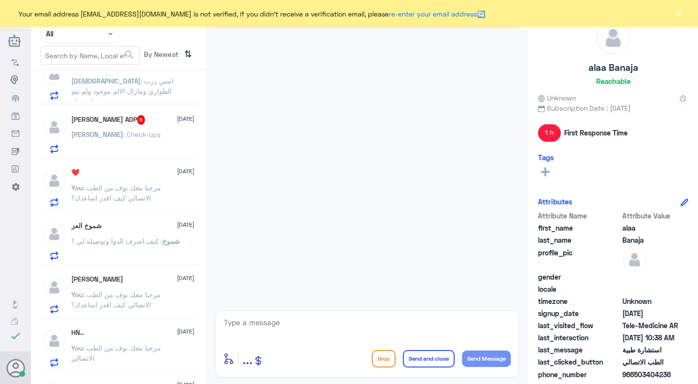
scroll to position [54, 0]
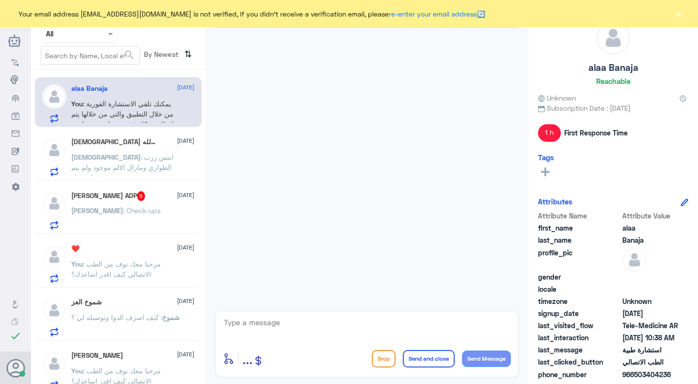
click at [475, 371] on div "enter flow name ... Drop Send and close Send Message" at bounding box center [367, 343] width 304 height 66
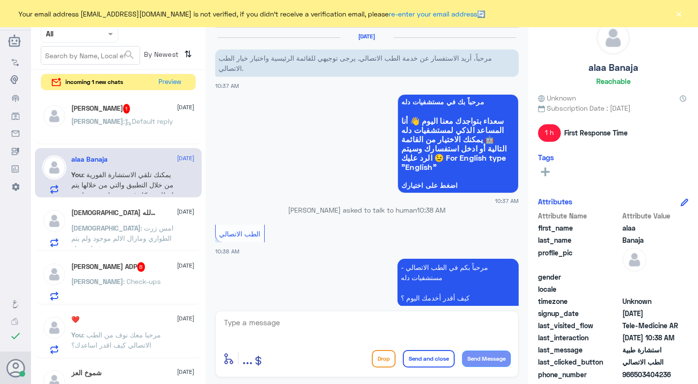
scroll to position [229, 0]
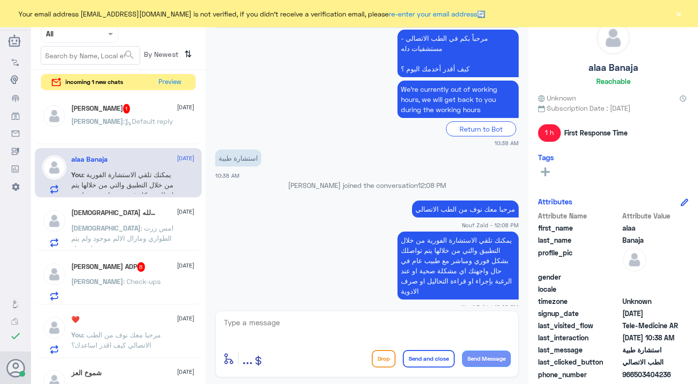
click at [155, 116] on div "سليمان 1 10 October سليمان : Default reply" at bounding box center [133, 122] width 124 height 36
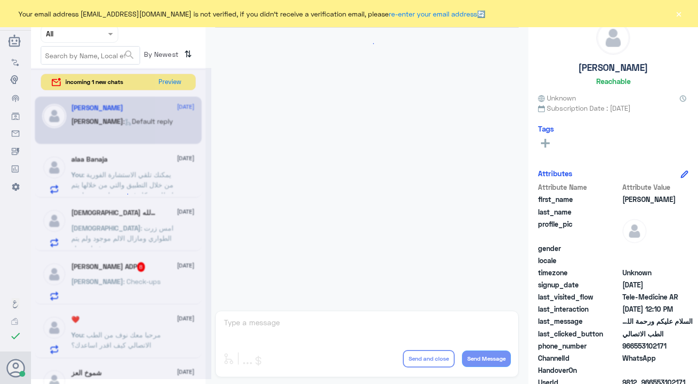
scroll to position [283, 0]
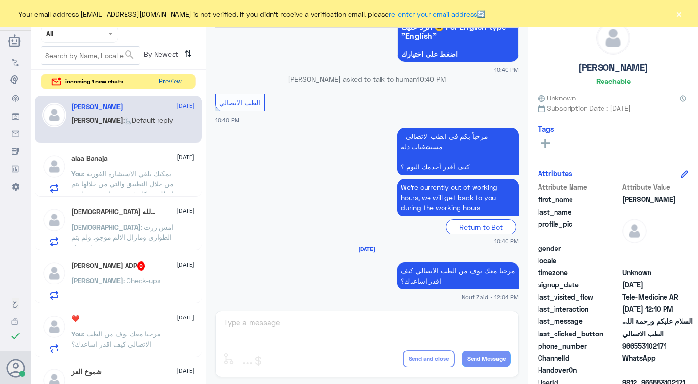
click at [172, 75] on button "Preview" at bounding box center [171, 81] width 30 height 15
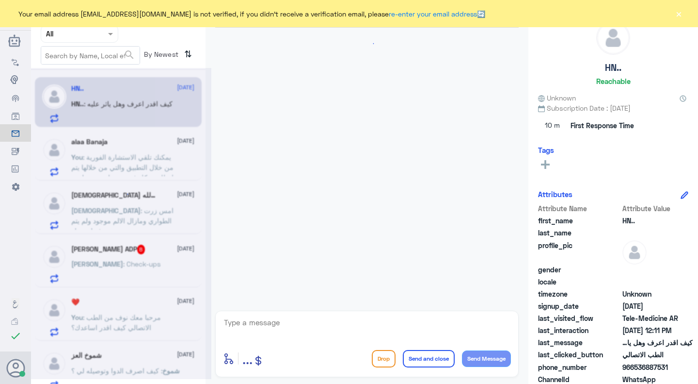
scroll to position [543, 0]
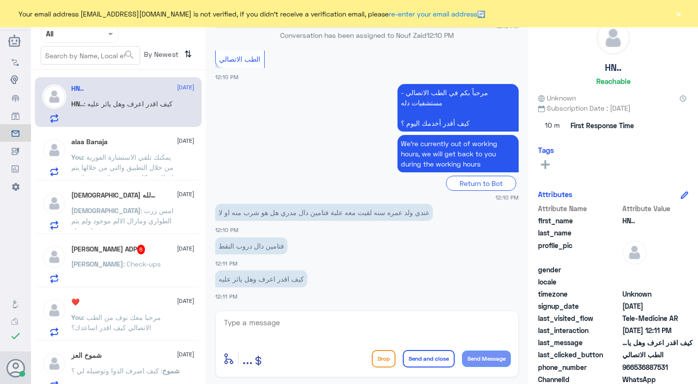
click at [157, 107] on span ": كيف اقدر اعرف وهل ياثر عليه" at bounding box center [128, 103] width 89 height 8
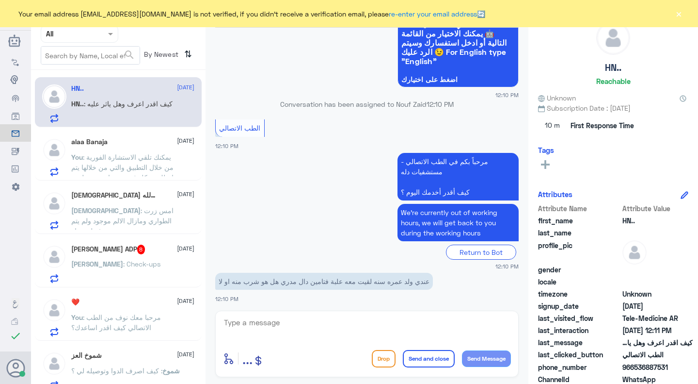
scroll to position [544, 0]
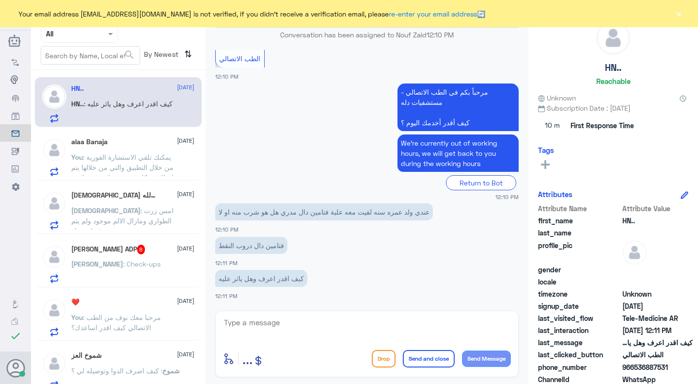
click at [684, 16] on div "Your email address n_zaid@DallahHealth.com is not verified, if you didn't recei…" at bounding box center [349, 13] width 698 height 27
click at [686, 18] on div "Your email address n_zaid@DallahHealth.com is not verified, if you didn't recei…" at bounding box center [349, 13] width 698 height 27
click at [369, 327] on textarea at bounding box center [367, 328] width 288 height 24
type textarea "ه"
click at [369, 327] on textarea at bounding box center [367, 328] width 288 height 24
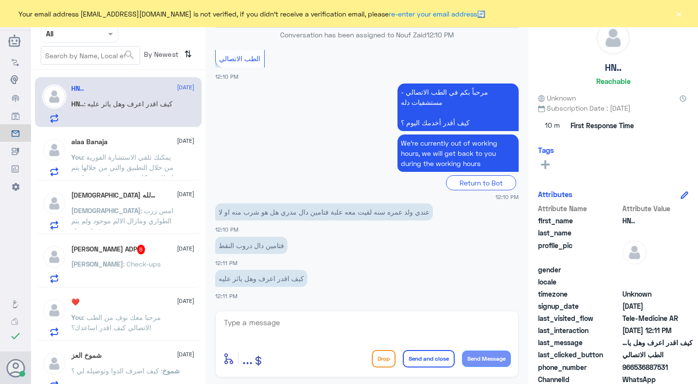
click at [167, 166] on span ": يمكنك تلقي الاستشارة الفورية من خلال التطبيق والتي من خلالها يتم تواصلك بشكل …" at bounding box center [125, 182] width 108 height 59
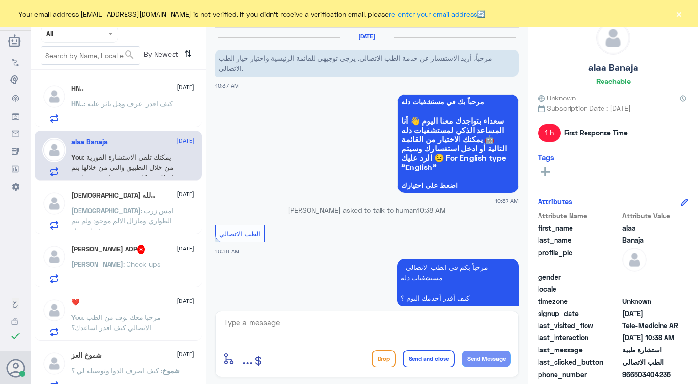
scroll to position [229, 0]
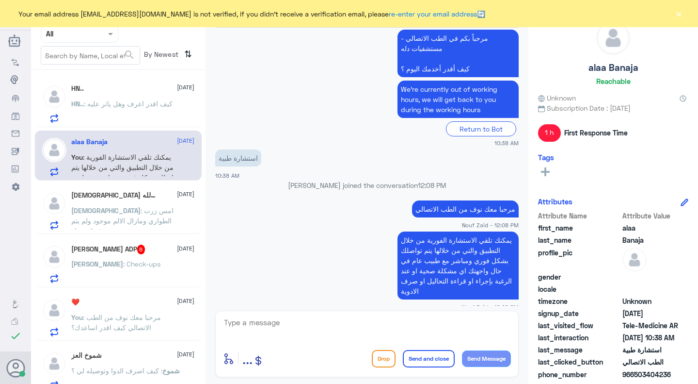
click at [141, 101] on span ": كيف اقدر اعرف وهل ياثر عليه" at bounding box center [128, 103] width 89 height 8
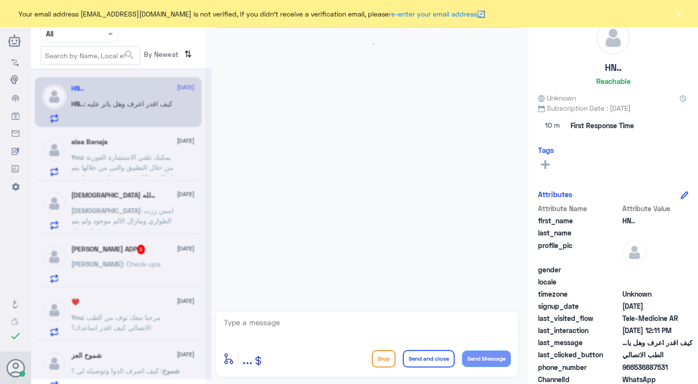
scroll to position [543, 0]
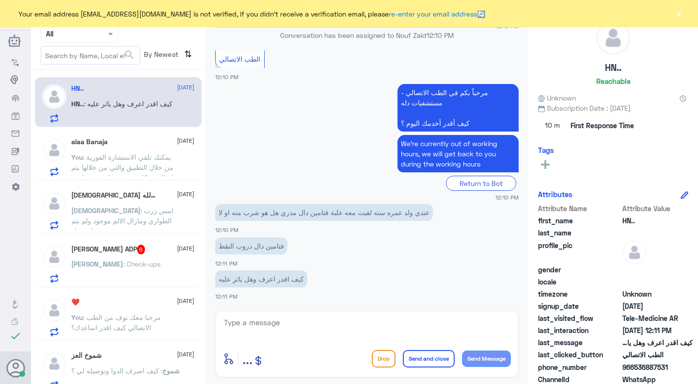
click at [268, 328] on textarea at bounding box center [367, 328] width 288 height 24
type textarea "ي"
type textarea "ه"
type textarea "يمكنك استشارة طبيب بشكل فوري ومباشر من خلال خدمة الاستشارة الفورية عبر التطبيق"
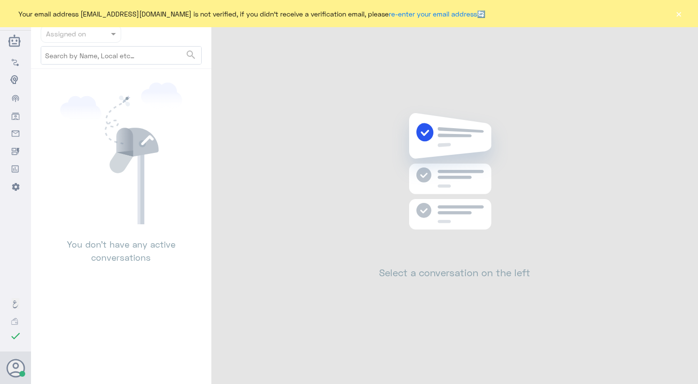
click at [686, 16] on div "Your email address n_zaid@DallahHealth.com is not verified, if you didn't recei…" at bounding box center [349, 13] width 698 height 27
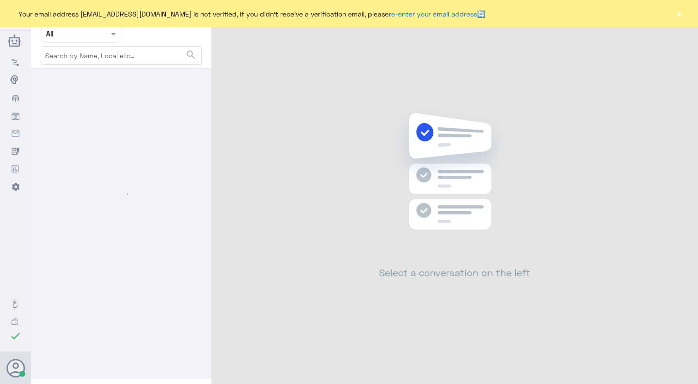
click at [677, 12] on button "×" at bounding box center [679, 14] width 10 height 10
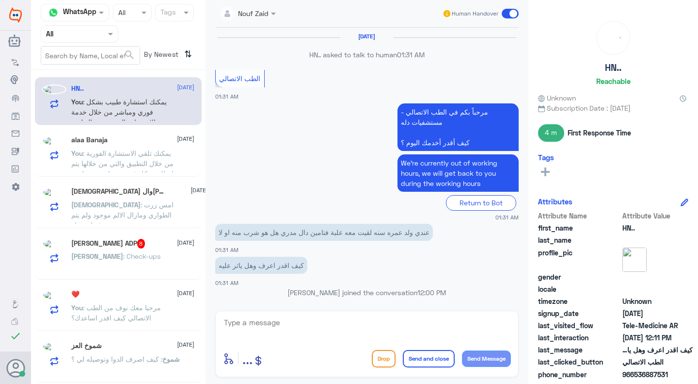
scroll to position [540, 0]
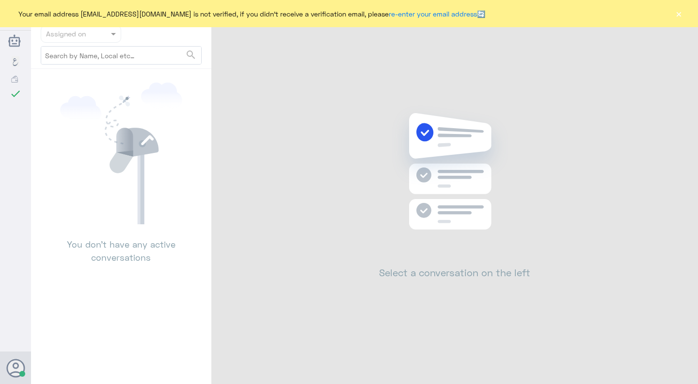
click at [679, 14] on button "×" at bounding box center [679, 14] width 10 height 10
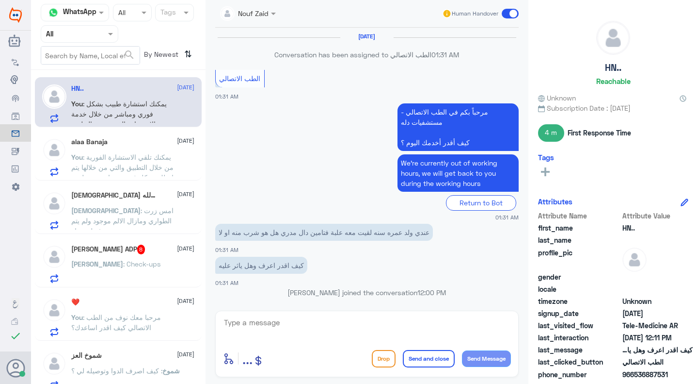
scroll to position [540, 0]
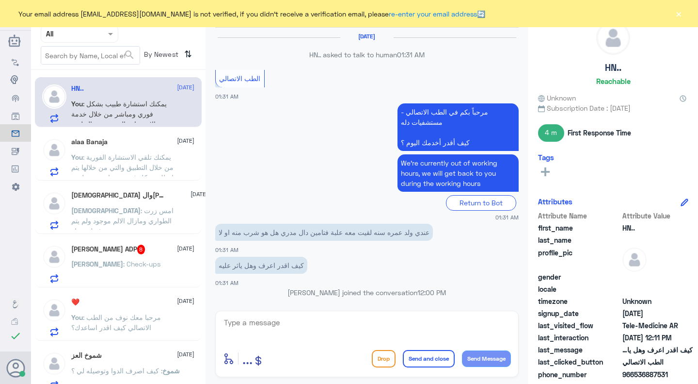
scroll to position [540, 0]
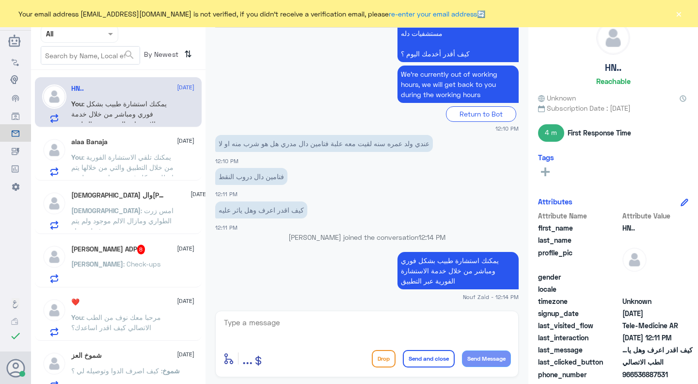
click at [676, 12] on button "×" at bounding box center [679, 14] width 10 height 10
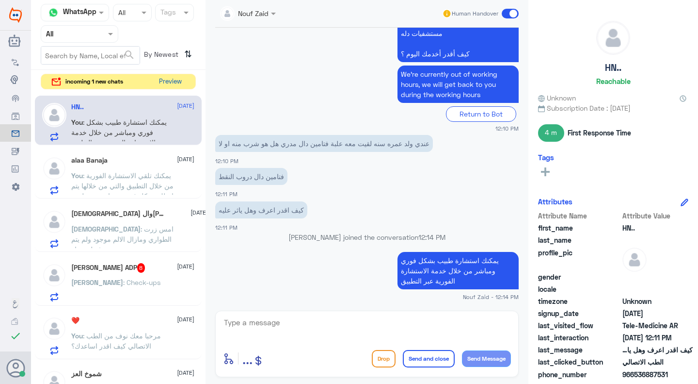
click at [166, 77] on button "Preview" at bounding box center [171, 81] width 30 height 15
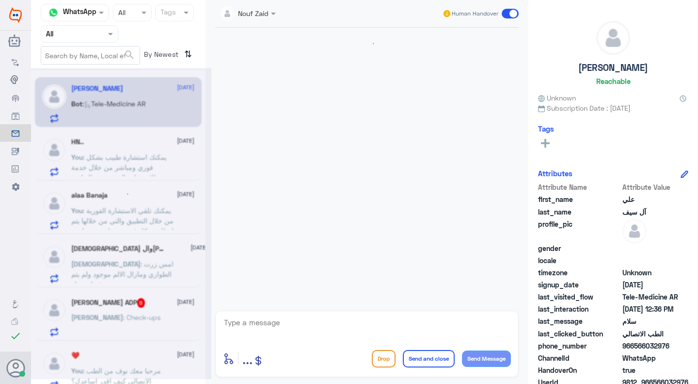
scroll to position [522, 0]
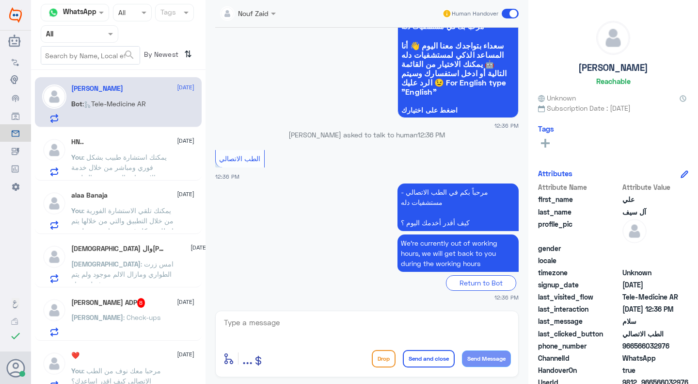
click at [307, 323] on textarea at bounding box center [367, 328] width 288 height 24
type textarea "l"
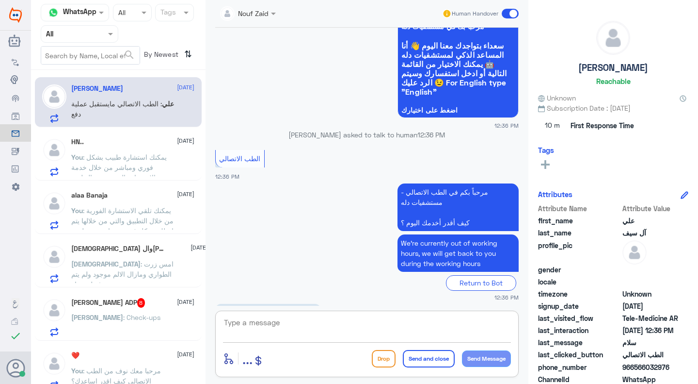
scroll to position [555, 0]
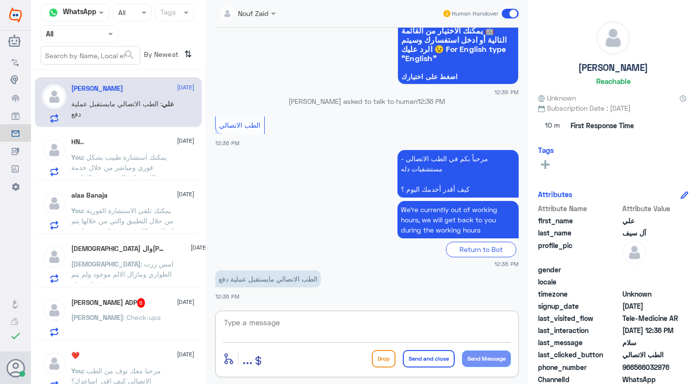
click at [283, 317] on textarea at bounding box center [367, 328] width 288 height 24
type textarea "م"
paste textarea "مرحبا معك عبدالكريم من الطب الاتصالي, كيف اقدر اساعدك؟"
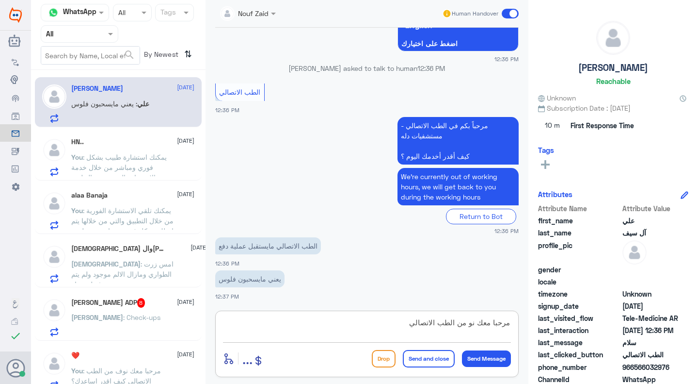
type textarea "مرحبا معك نوف من الطب الاتصالي"
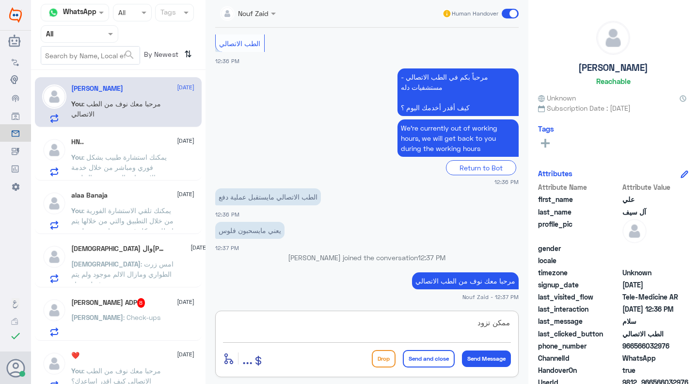
scroll to position [653, 0]
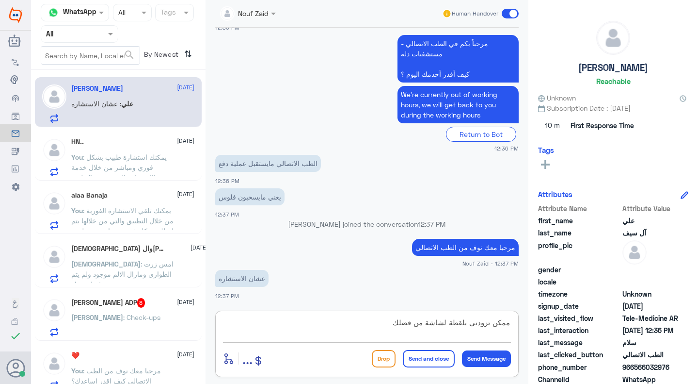
type textarea "ممكن تزودني بلقطة لشاشة من فضلك"
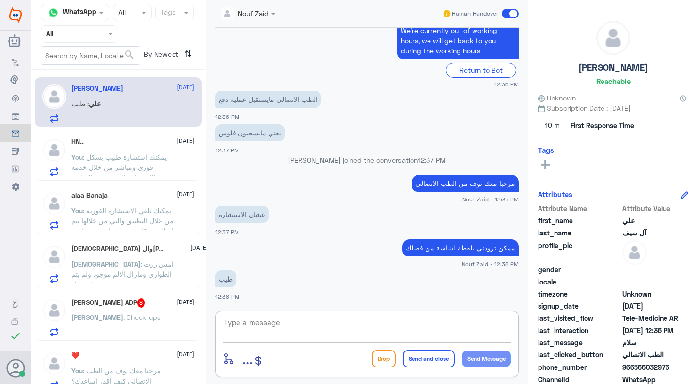
scroll to position [750, 0]
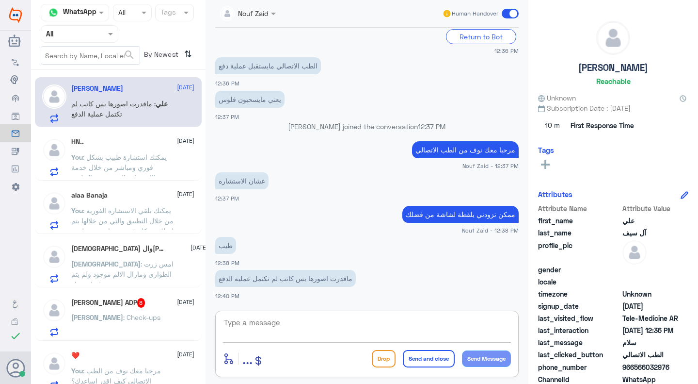
click at [309, 324] on textarea at bounding box center [367, 328] width 288 height 24
paste textarea "يرجى التأكد من تحديث التطبيق"
type textarea "يرجى التأكد من تحديث التطبيق"
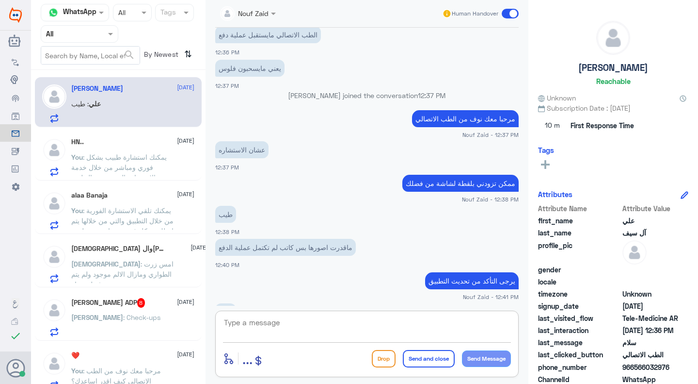
scroll to position [814, 0]
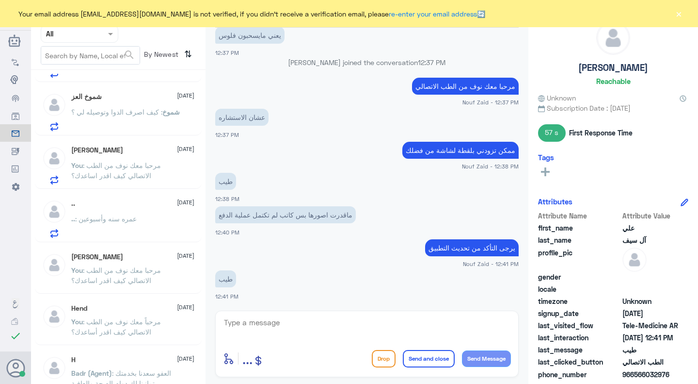
scroll to position [312, 0]
click at [263, 314] on div "enter flow name ... Drop Send and close Send Message" at bounding box center [367, 343] width 304 height 66
click at [276, 325] on textarea at bounding box center [367, 328] width 288 height 24
type textarea "i"
type textarea "هل تمت عملية الدفع ؟"
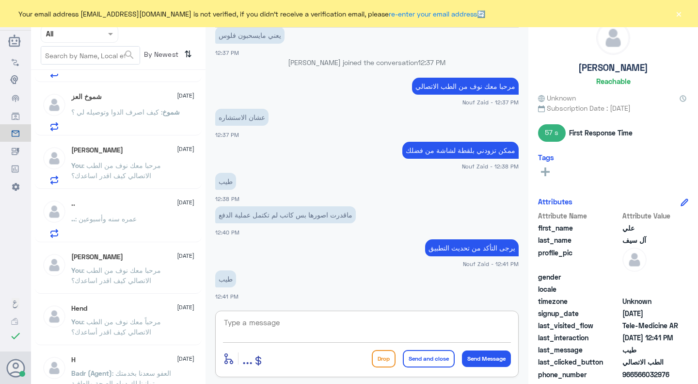
scroll to position [534, 0]
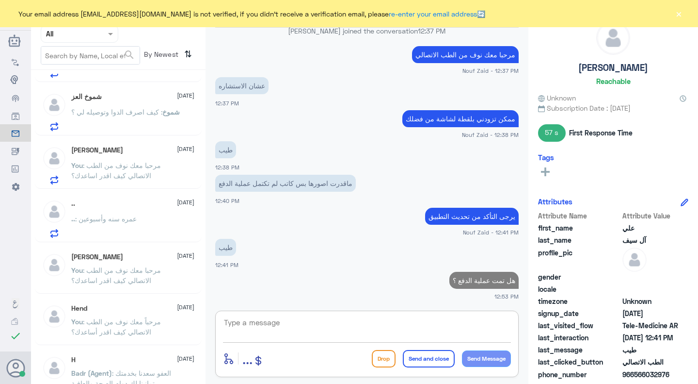
click at [140, 245] on div "[PERSON_NAME] [DATE] You : مرحبا معك نوف من الطب الاتصالي كيف اقدر اساعدك؟" at bounding box center [118, 269] width 167 height 48
click at [138, 230] on div ".. : عمره سنه وأسبوعين" at bounding box center [133, 227] width 124 height 22
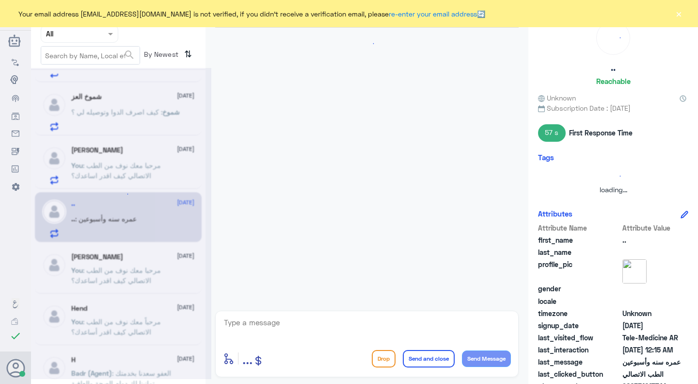
click at [265, 327] on textarea at bounding box center [367, 328] width 288 height 24
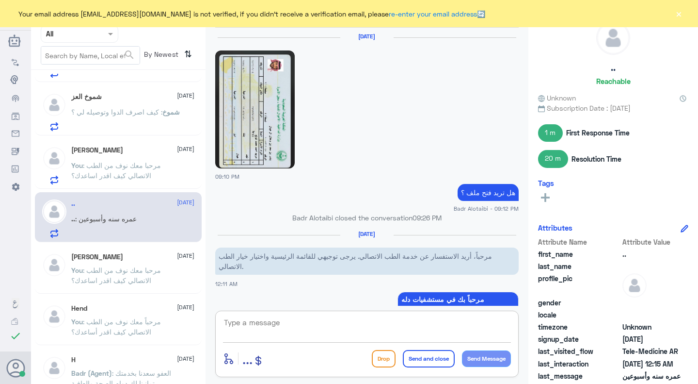
scroll to position [841, 0]
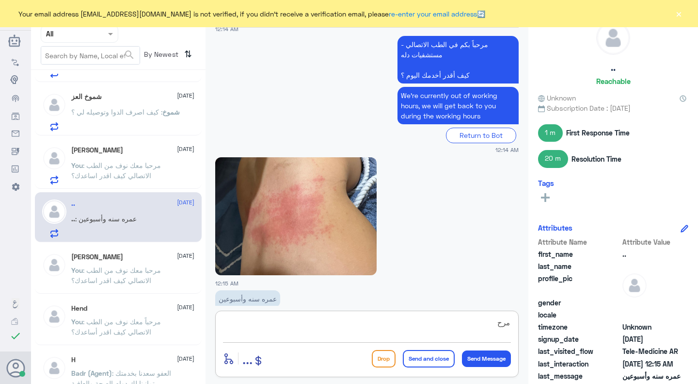
type textarea "مرح"
click at [148, 152] on div "Faisal Alamri 10 October" at bounding box center [133, 150] width 124 height 8
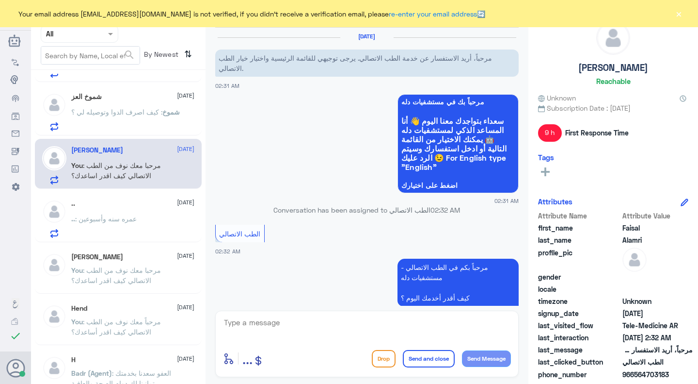
scroll to position [124, 0]
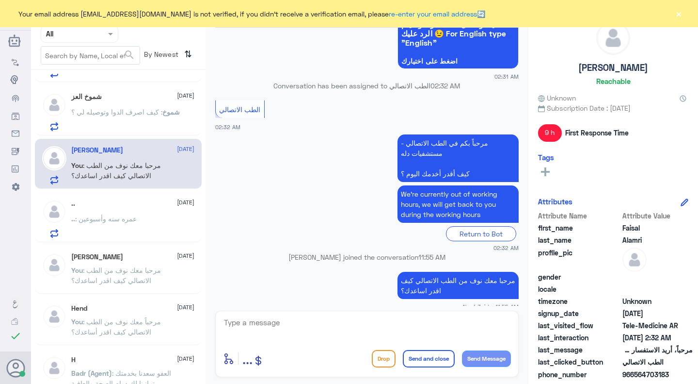
click at [677, 14] on button "×" at bounding box center [679, 14] width 10 height 10
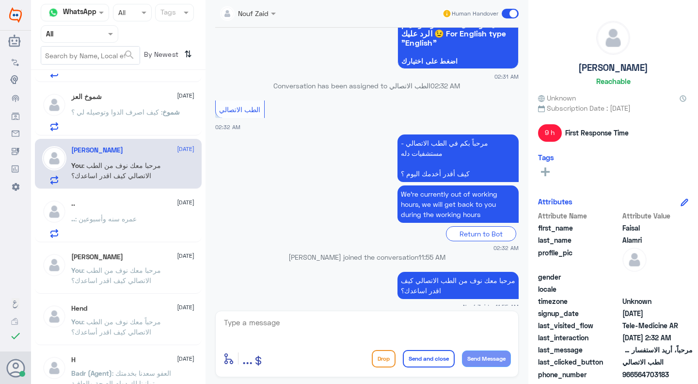
click at [511, 15] on span at bounding box center [510, 14] width 17 height 10
click at [0, 0] on input "checkbox" at bounding box center [0, 0] width 0 height 0
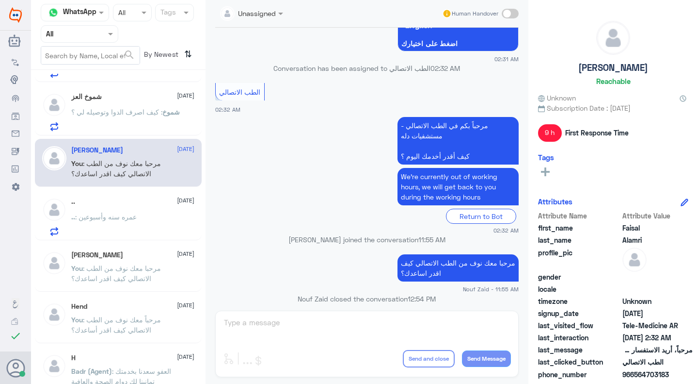
click at [130, 103] on div "شموخ العز 10 October شموخ : كيف اصرف الدوا وتوصيله لي ؟" at bounding box center [133, 112] width 124 height 38
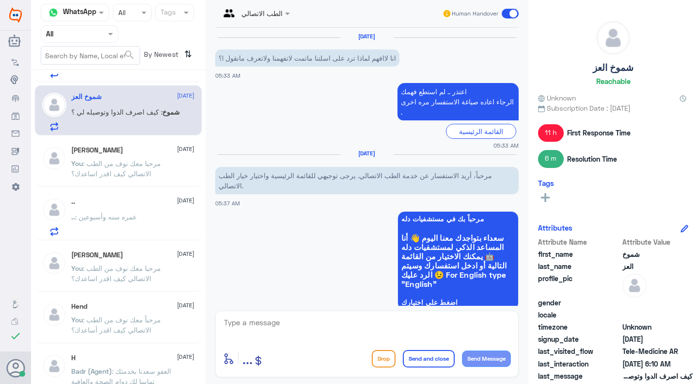
scroll to position [682, 0]
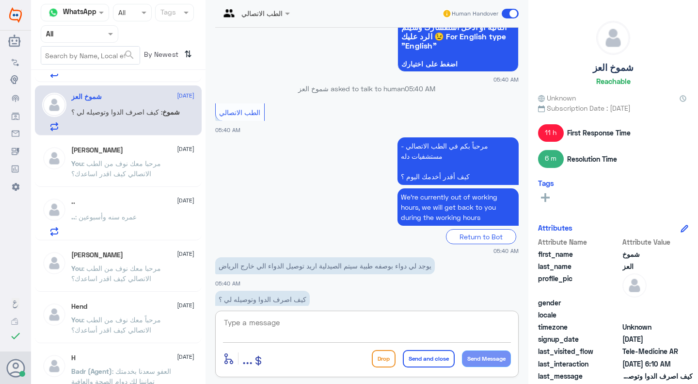
click at [323, 323] on textarea at bounding box center [367, 328] width 288 height 24
paste textarea "مرحبا معك نوف من الطب الاتصالي كيف اقدر اساعدك؟"
drag, startPoint x: 400, startPoint y: 315, endPoint x: 327, endPoint y: 320, distance: 72.9
click at [327, 320] on textarea "مرحبا معك نوف من الطب الاتصالي كيف اقدر اساعدك؟" at bounding box center [367, 328] width 288 height 24
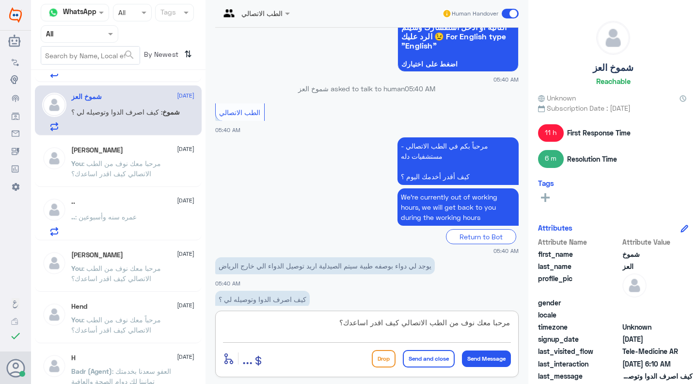
type textarea "مرحبا معك نوف من الطب الاتصالي"
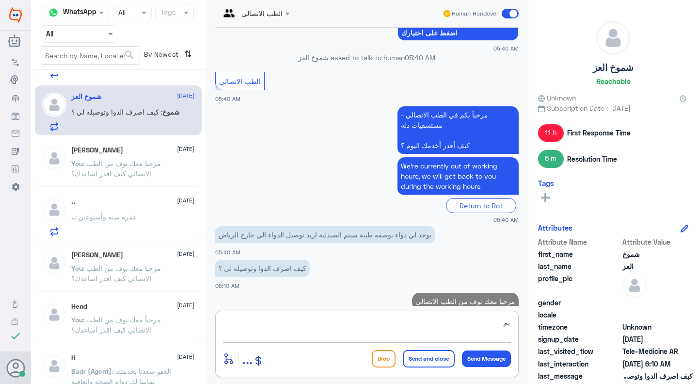
type textarea "ي"
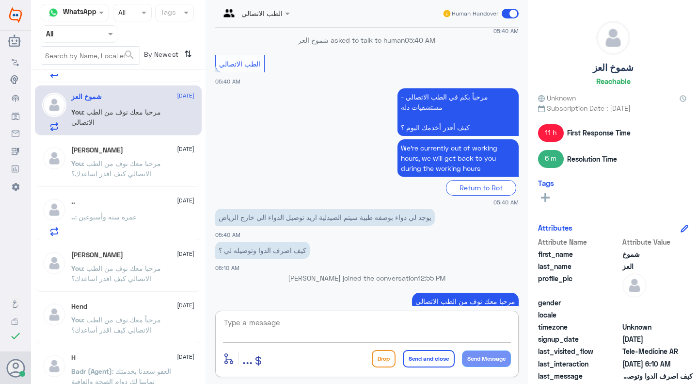
paste textarea "لإعادة الصرف يمكنك الاستفادة من خدمة الاستشارة الفورية من خلال التطبيق بحيث يتم…"
type textarea "لإعادة الصرف يمكنك الاستفادة من خدمة الاستشارة الفورية من خلال التطبيق بحيث يتم…"
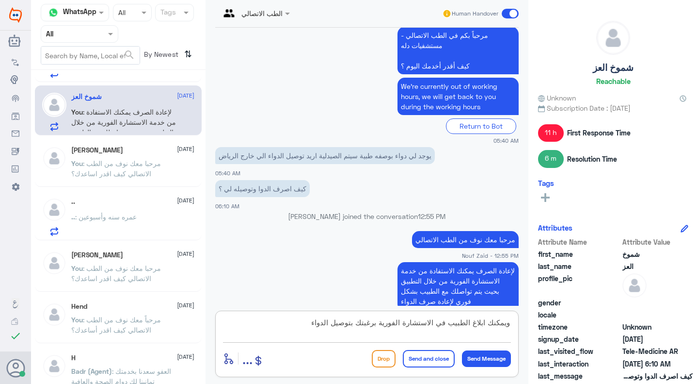
type textarea "ويمكنك ابلاغ الطبيب في الاستشارة الفورية برغبتك بتوصيل الدواء"
click at [431, 361] on button "Send and close" at bounding box center [429, 358] width 52 height 17
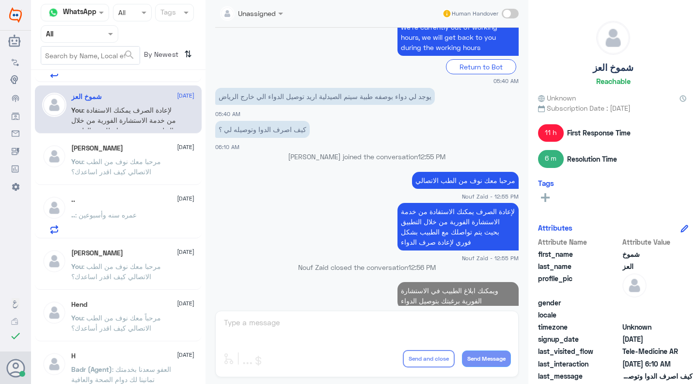
click at [131, 214] on span ": عمره سنه وأسبوعين" at bounding box center [106, 215] width 62 height 8
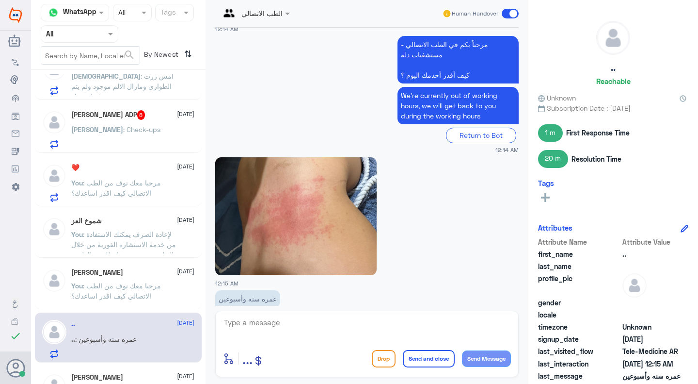
scroll to position [184, 0]
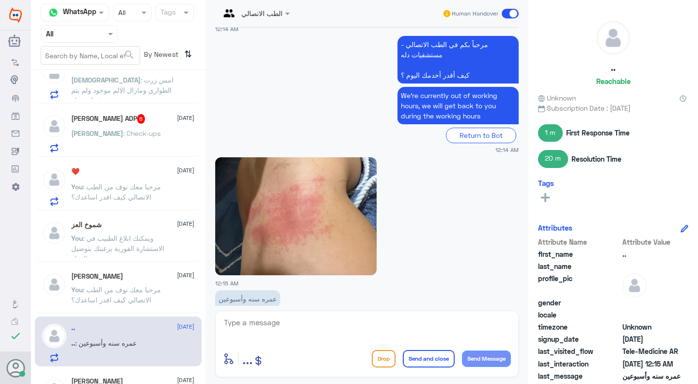
click at [134, 191] on p "You : مرحبا معك نوف من الطب الاتصالي كيف اقدر اساعدك؟" at bounding box center [125, 193] width 109 height 24
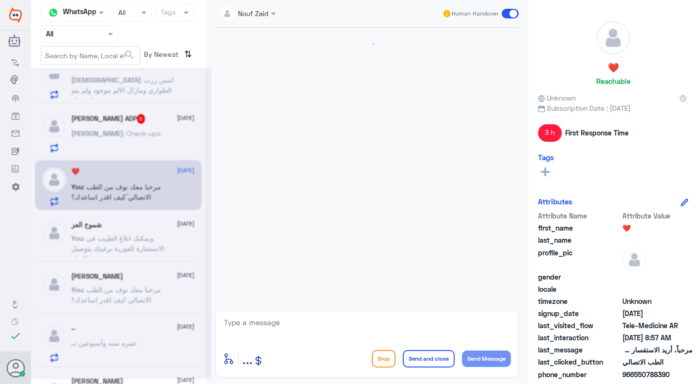
scroll to position [124, 0]
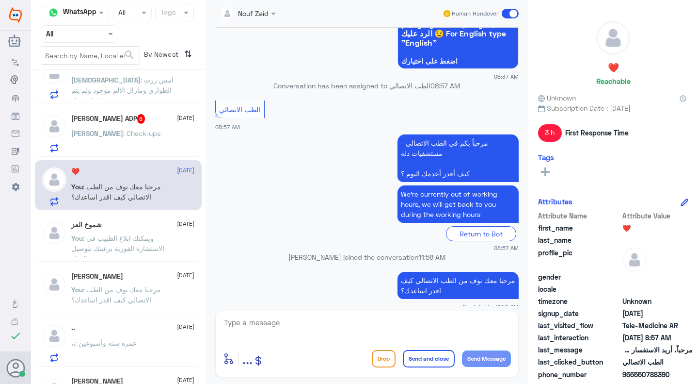
click at [508, 10] on span at bounding box center [510, 14] width 17 height 10
click at [0, 0] on input "checkbox" at bounding box center [0, 0] width 0 height 0
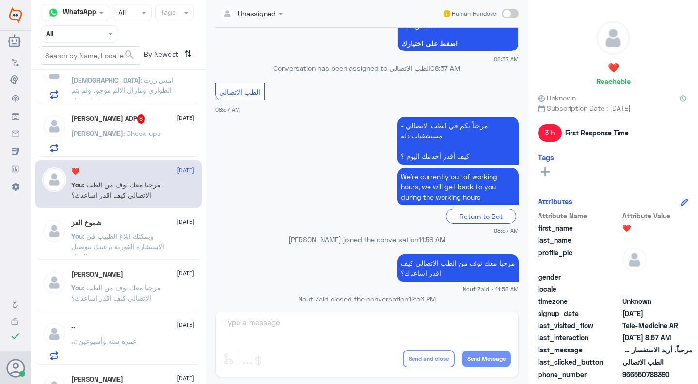
click at [177, 119] on span "[DATE]" at bounding box center [185, 118] width 17 height 9
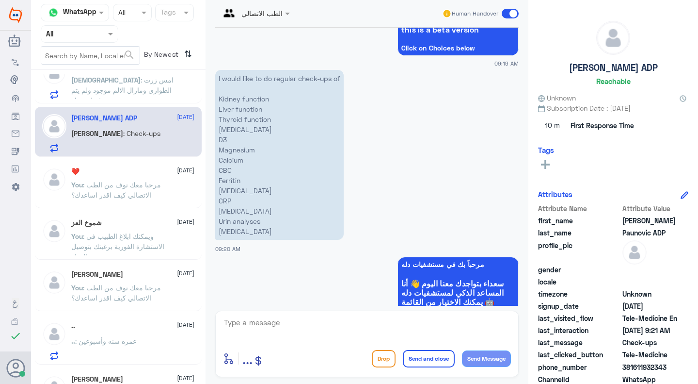
scroll to position [429, 0]
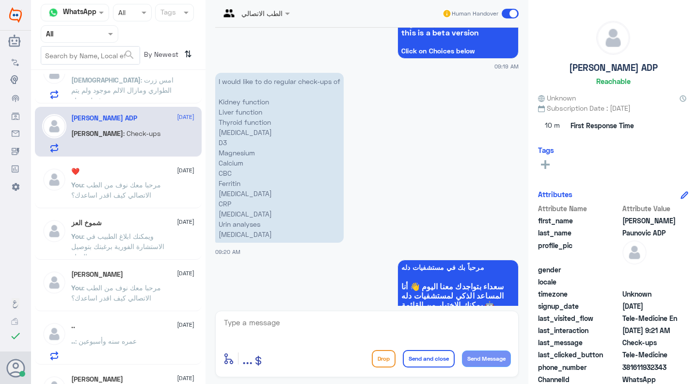
click at [238, 312] on div "enter flow name ... Drop Send and close Send Message" at bounding box center [367, 343] width 304 height 66
click at [238, 314] on div "enter flow name ... Drop Send and close Send Message" at bounding box center [367, 343] width 304 height 66
click at [239, 321] on textarea at bounding box center [367, 328] width 288 height 24
type textarea "y"
paste textarea "ou can request lab tests through the instant consultation feature in the app, w…"
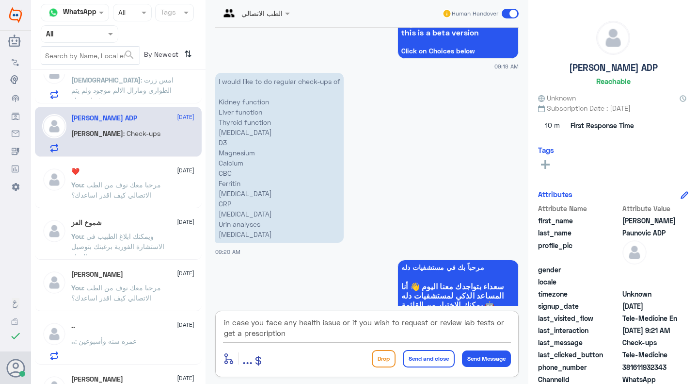
scroll to position [0, 0]
type textarea "You can request lab tests through the instant consultation feature in the app, …"
click at [425, 352] on button "Send and close" at bounding box center [429, 358] width 52 height 17
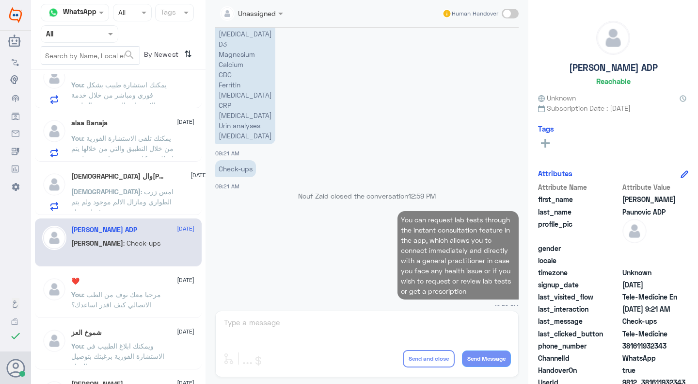
scroll to position [71, 0]
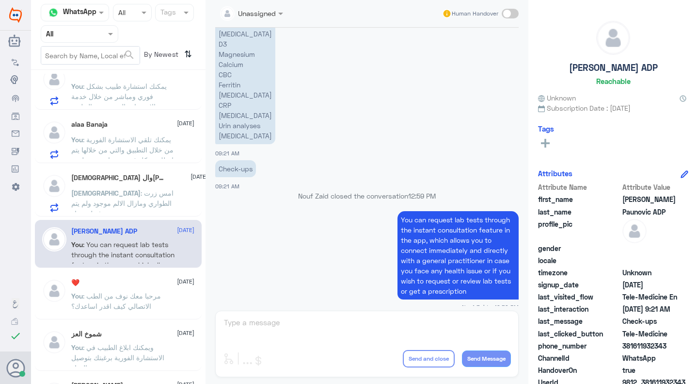
click at [130, 195] on span ": امس زرت الطواري ومازال الالم موجود ولم يتم صرف لي دواء" at bounding box center [122, 203] width 102 height 29
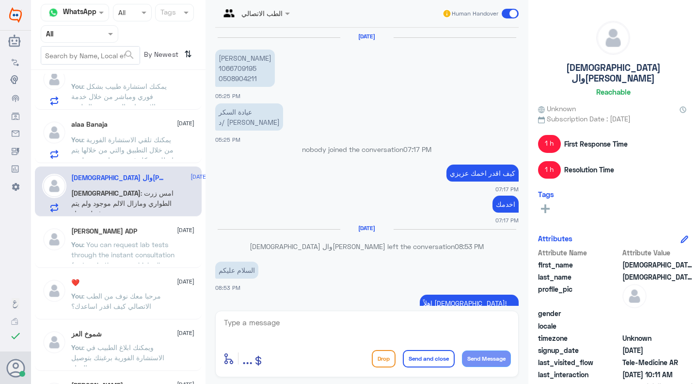
scroll to position [860, 0]
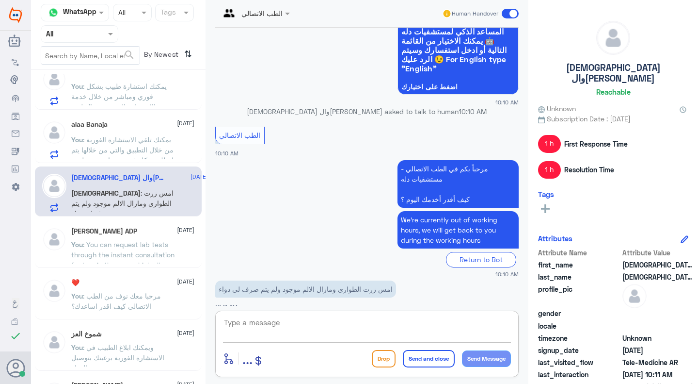
click at [290, 327] on textarea at bounding box center [367, 328] width 288 height 24
type textarea "l"
type textarea "مرحبا معك نوف من الطب الاتصالي"
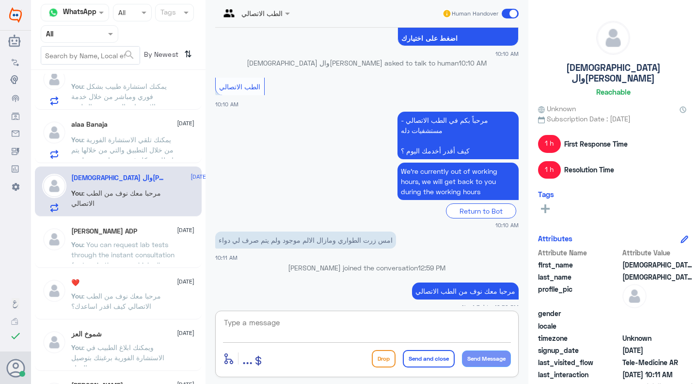
paste textarea "لإعادة الصرف يمكنك الاستفادة من خدمة الاستشارة الفورية من خلال التطبيق بحيث يتم…"
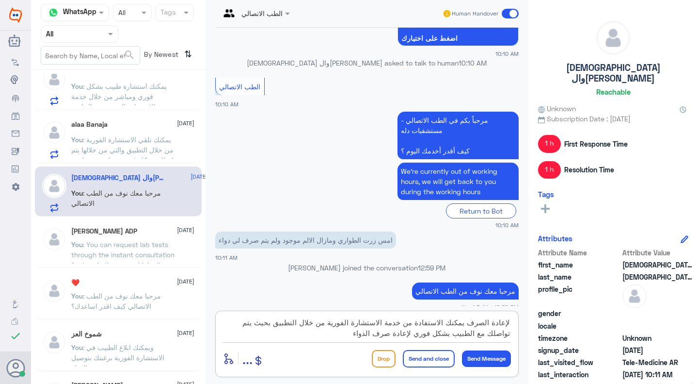
type textarea "لإعادة الصرف يمكنك الاستفادة من خدمة الاستشارة الفورية من خلال التطبيق بحيث يتم…"
click at [441, 363] on button "Send and close" at bounding box center [429, 358] width 52 height 17
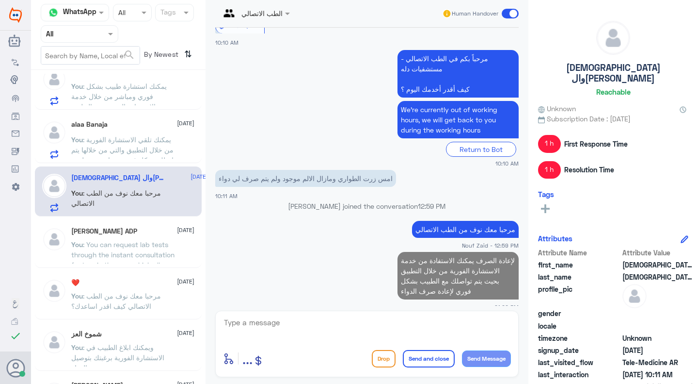
scroll to position [950, 0]
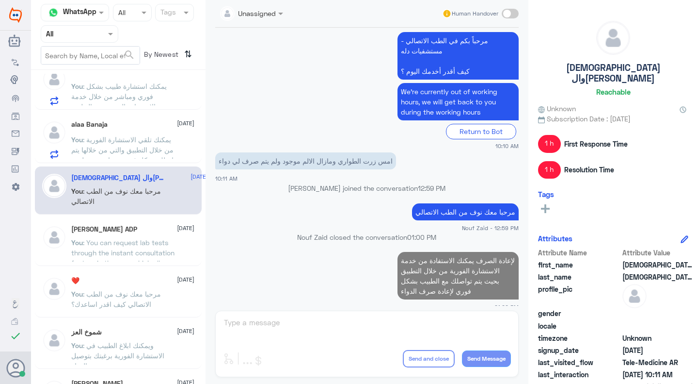
click at [162, 131] on div "alaa Banaja 10 October You : يمكنك تلقي الاستشارة الفورية من خلال التطبيق والتي…" at bounding box center [133, 139] width 124 height 38
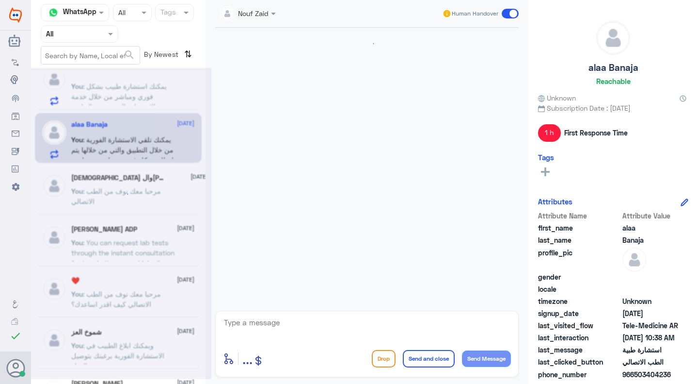
scroll to position [229, 0]
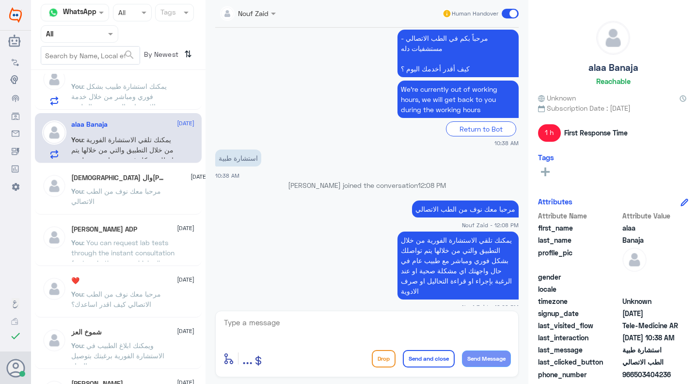
click at [507, 8] on div "Human Handover" at bounding box center [480, 13] width 77 height 17
click at [514, 12] on span at bounding box center [510, 14] width 17 height 10
click at [0, 0] on input "checkbox" at bounding box center [0, 0] width 0 height 0
click at [509, 11] on span at bounding box center [510, 14] width 17 height 10
click at [0, 0] on input "checkbox" at bounding box center [0, 0] width 0 height 0
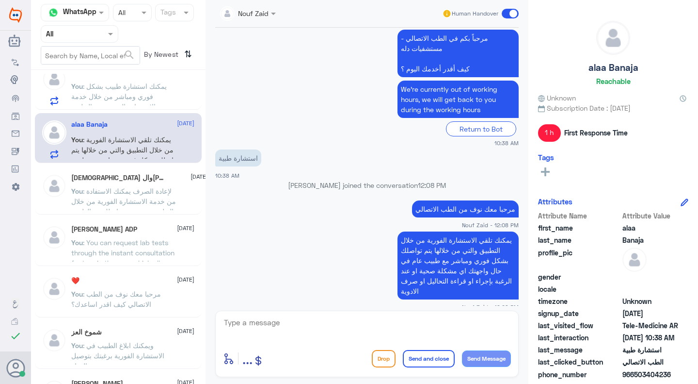
click at [505, 12] on span at bounding box center [510, 14] width 17 height 10
click at [0, 0] on input "checkbox" at bounding box center [0, 0] width 0 height 0
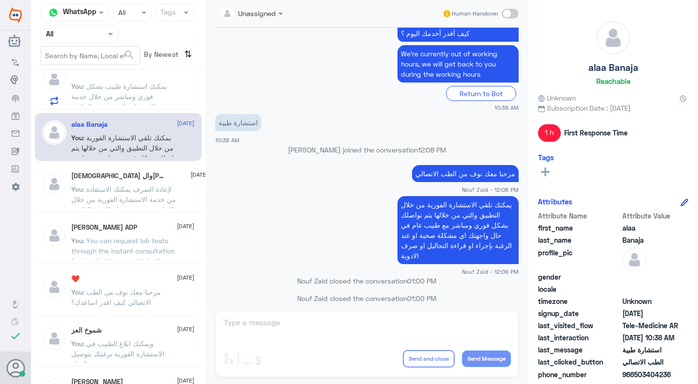
click at [505, 12] on span at bounding box center [510, 14] width 17 height 10
click at [0, 0] on input "checkbox" at bounding box center [0, 0] width 0 height 0
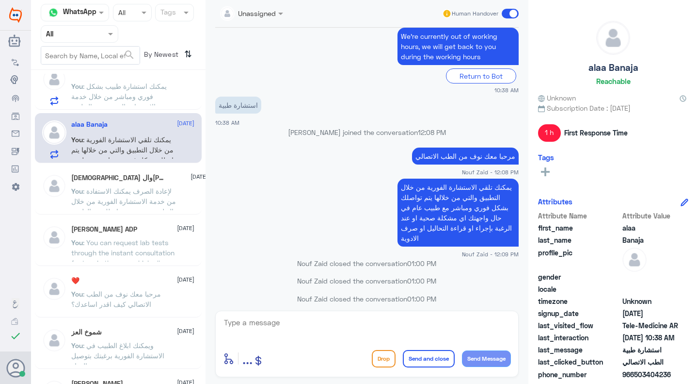
click at [505, 12] on span at bounding box center [510, 14] width 17 height 10
click at [0, 0] on input "checkbox" at bounding box center [0, 0] width 0 height 0
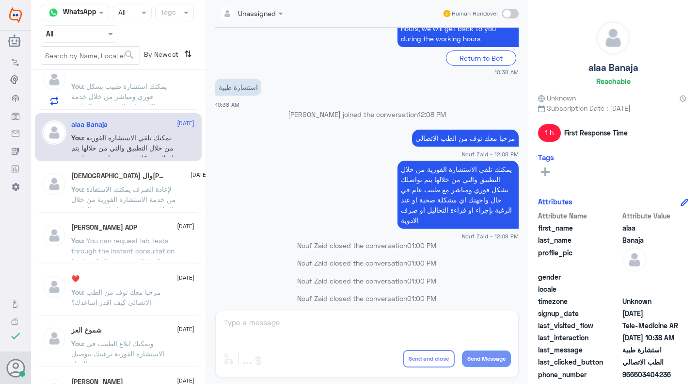
scroll to position [0, 0]
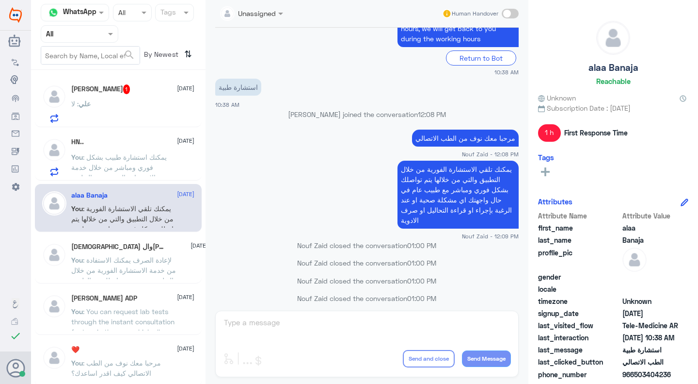
click at [99, 153] on span ": يمكنك استشارة طبيب بشكل فوري ومباشر من خلال خدمة الاستشارة الفورية عبر التطبيق" at bounding box center [119, 167] width 96 height 29
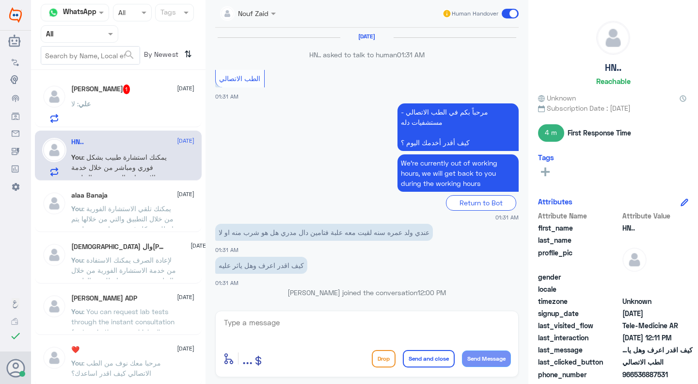
scroll to position [540, 0]
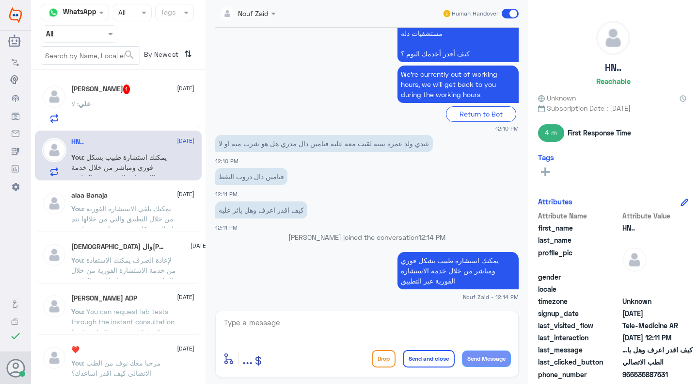
click at [503, 11] on span at bounding box center [510, 14] width 17 height 10
click at [0, 0] on input "checkbox" at bounding box center [0, 0] width 0 height 0
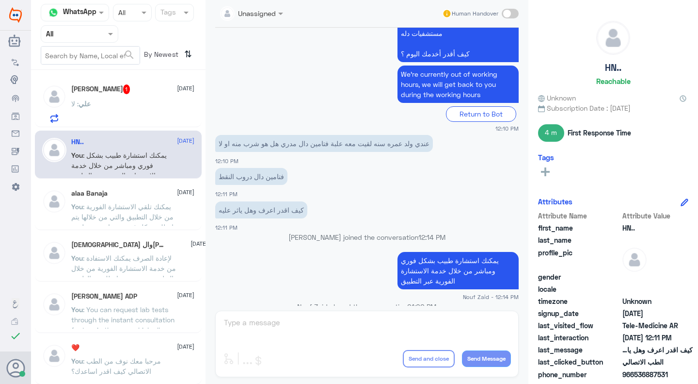
scroll to position [558, 0]
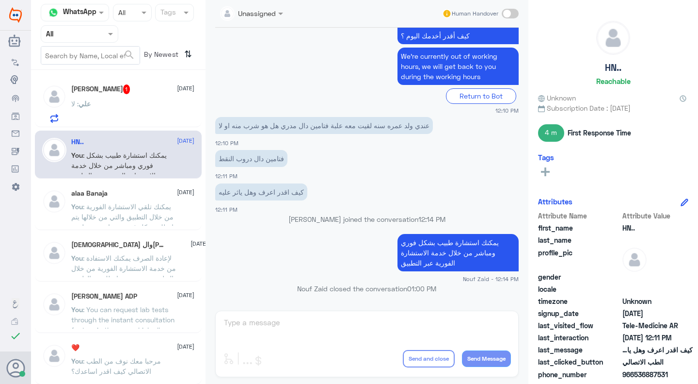
click at [95, 107] on div "علي : لا" at bounding box center [133, 112] width 124 height 22
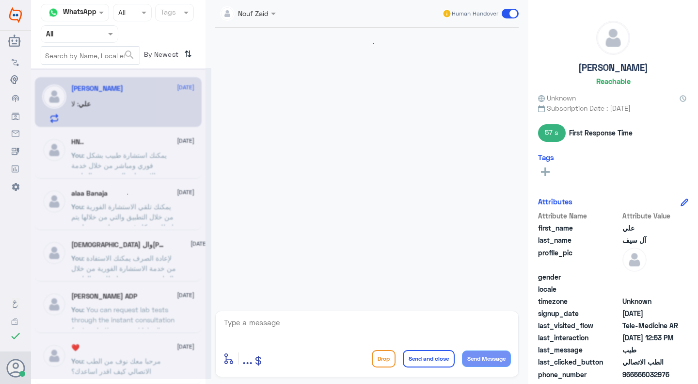
scroll to position [505, 0]
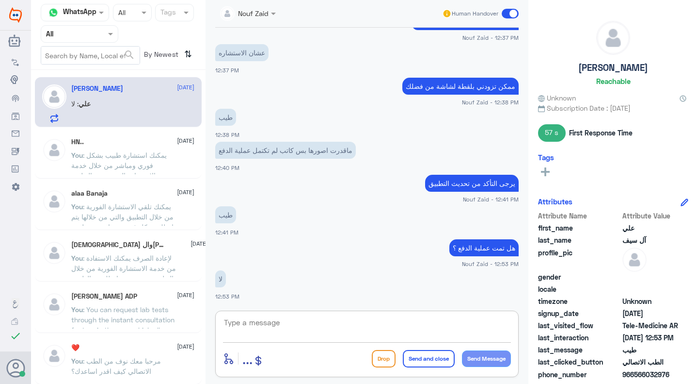
click at [311, 319] on textarea at bounding box center [367, 328] width 288 height 24
type textarea "م"
drag, startPoint x: 633, startPoint y: 374, endPoint x: 681, endPoint y: 379, distance: 48.4
click at [681, 379] on div "phone_number 966566032976" at bounding box center [613, 375] width 150 height 12
copy span "566032976"
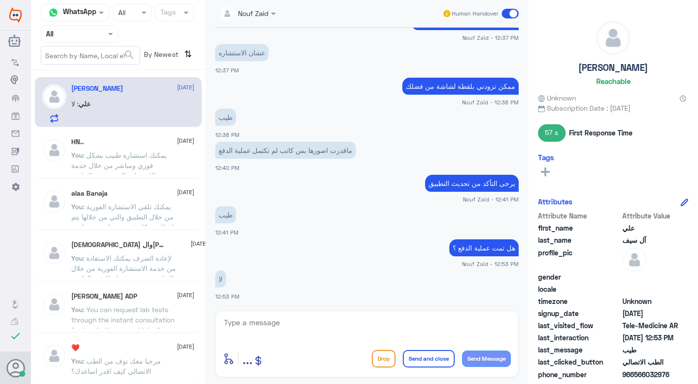
click at [524, 16] on div "Nouf Zaid Human Handover" at bounding box center [367, 14] width 323 height 28
click at [413, 322] on textarea at bounding box center [367, 328] width 288 height 24
type textarea "i"
type textarea "هل حاب نفتح لك الكشفية من خلالنا ويتم ارسال رابط الدفع على الرقم الي تتواصل معن…"
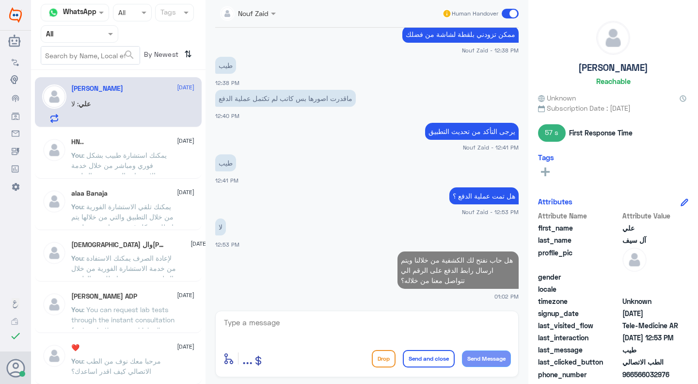
click at [453, 341] on div at bounding box center [367, 329] width 288 height 26
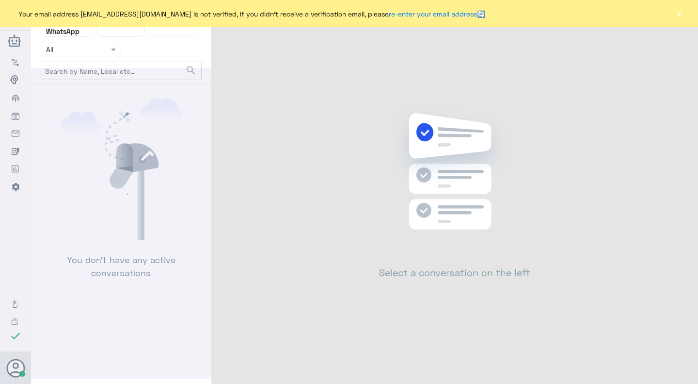
click at [677, 16] on button "×" at bounding box center [679, 14] width 10 height 10
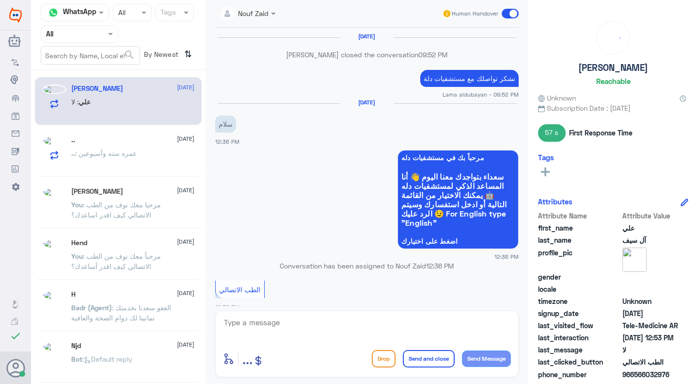
scroll to position [505, 0]
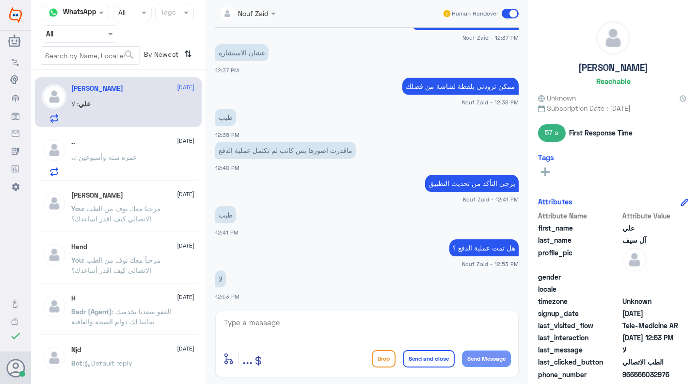
click at [285, 319] on textarea at bounding box center [367, 328] width 288 height 24
click at [156, 156] on div ".. : عمره سنه وأسبوعين" at bounding box center [133, 165] width 124 height 22
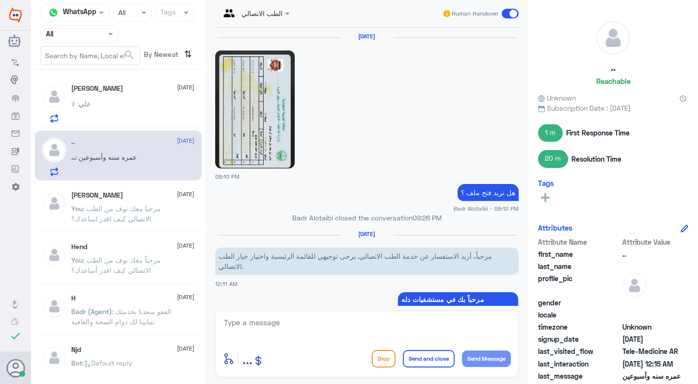
scroll to position [841, 0]
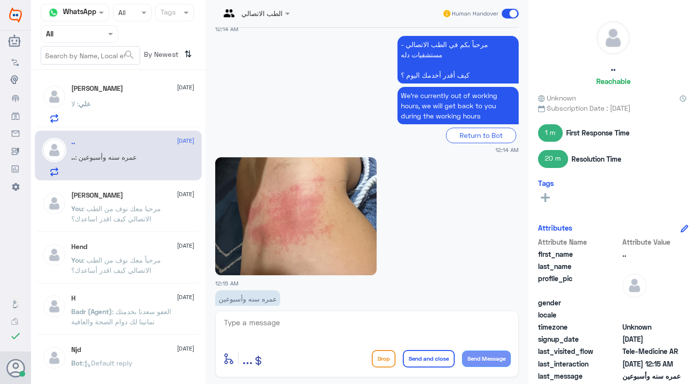
click at [164, 106] on div "علي : لا" at bounding box center [133, 112] width 124 height 22
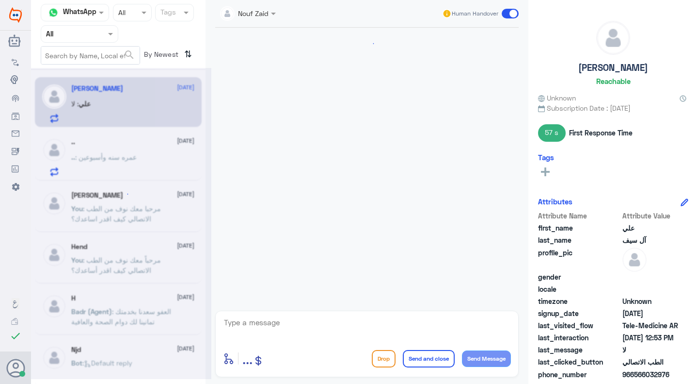
scroll to position [505, 0]
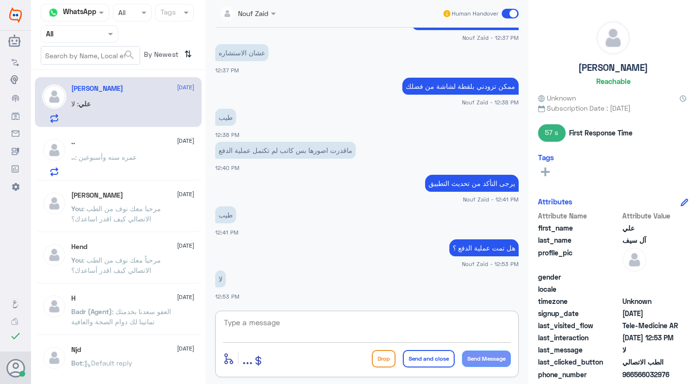
click at [278, 328] on textarea at bounding box center [367, 328] width 288 height 24
type textarea "هل حاب نفتح الكشفية ونرسلك رابط الدفع على الرقم الي تتواصل معنا من خلاله؟"
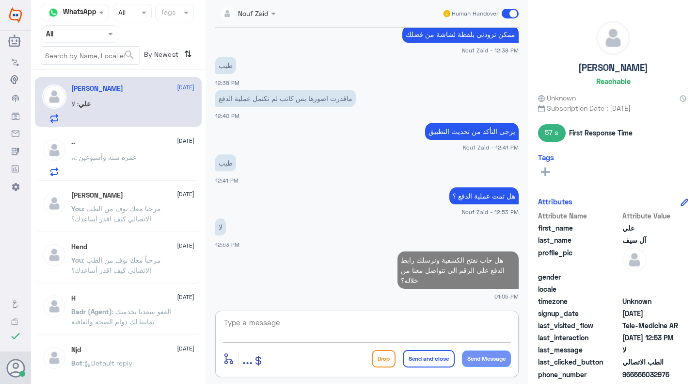
click at [117, 145] on div ".. 10 October" at bounding box center [133, 142] width 124 height 8
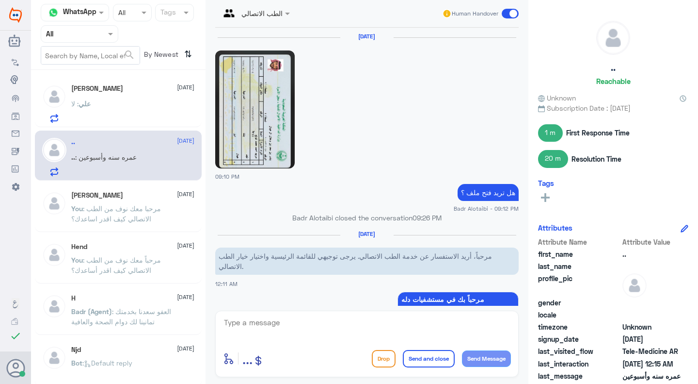
scroll to position [841, 0]
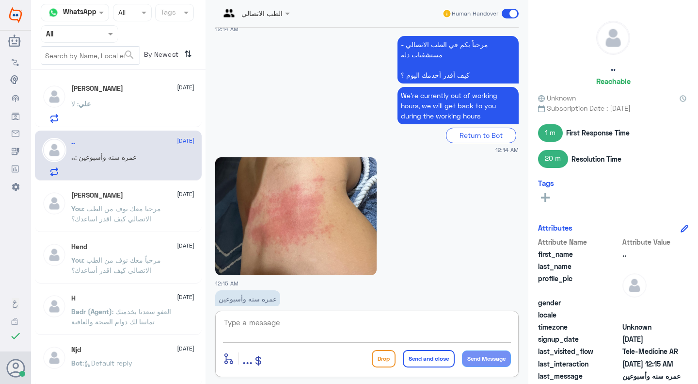
click at [262, 322] on textarea at bounding box center [367, 328] width 288 height 24
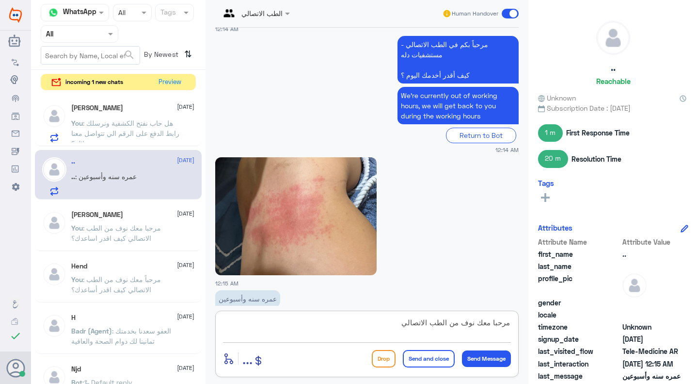
type textarea "مرحبا معك نوف من الطب الاتصالي"
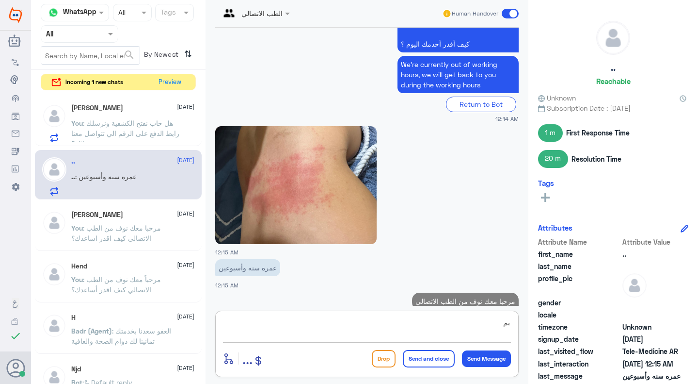
type textarea "ي"
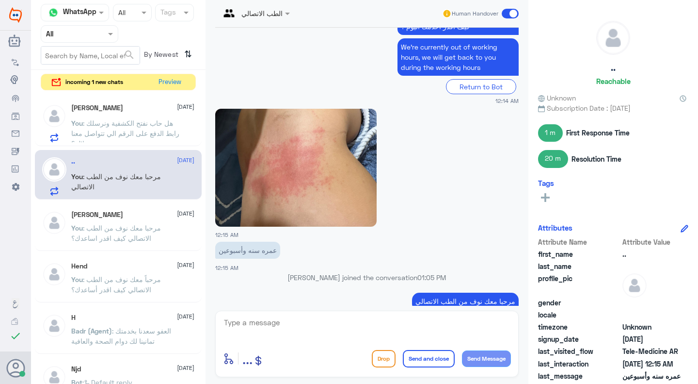
paste textarea "هنا الطب الاتصالي لكل مايخص الاستشارة الفورية من خلال التطبيق والتي من خلالها ي…"
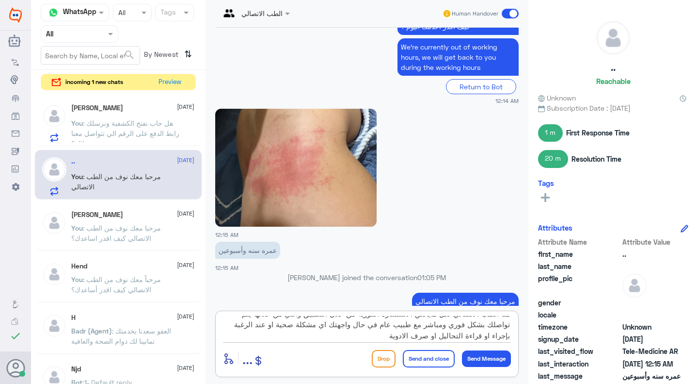
scroll to position [0, 0]
click at [438, 323] on textarea "هنا الطب الاتصالي لكل مايخص الاستشارة الفورية من خلال التطبيق والتي من خلالها ي…" at bounding box center [367, 328] width 288 height 24
drag, startPoint x: 412, startPoint y: 322, endPoint x: 549, endPoint y: 312, distance: 137.1
click at [549, 312] on div "Channel WhatsApp Status × All Tags Agent Filter All search By Newest ⇅ incoming…" at bounding box center [364, 193] width 667 height 387
type textarea "يمكنك الاستفادة من الاستشارة الفورية من خلال التطبيق والتي من خلالها يتم تواصلك…"
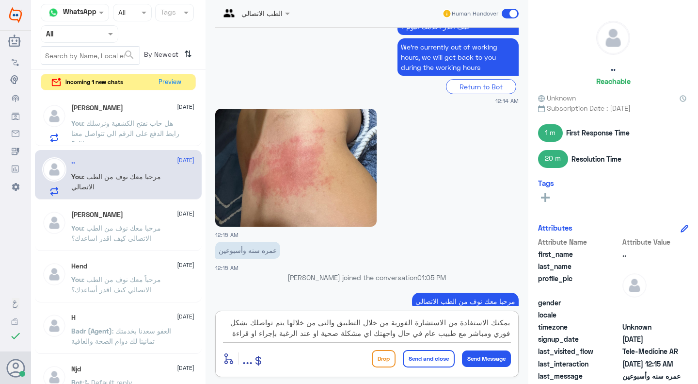
click at [406, 356] on button "Send and close" at bounding box center [429, 358] width 52 height 17
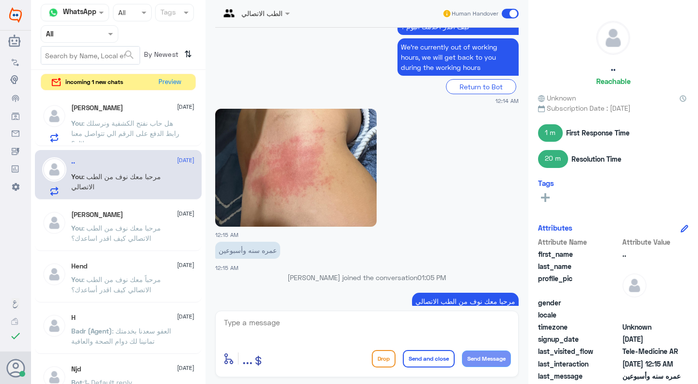
scroll to position [954, 0]
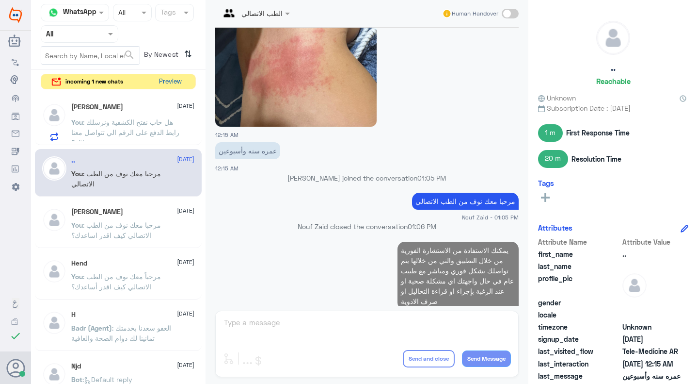
click at [163, 82] on button "Preview" at bounding box center [171, 81] width 30 height 15
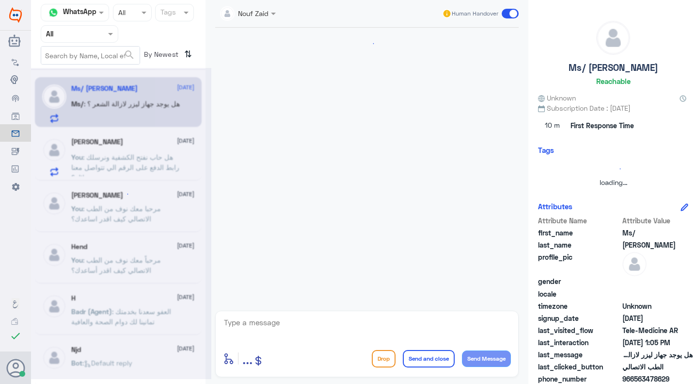
scroll to position [362, 0]
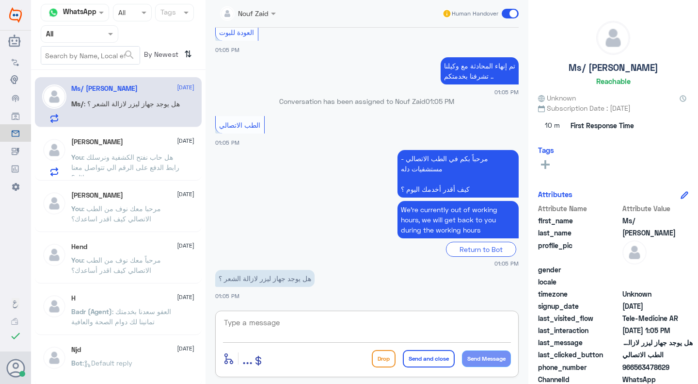
click at [296, 324] on textarea at bounding box center [367, 328] width 288 height 24
type textarea "مرحبا معك نوف من الطب الاتصالي"
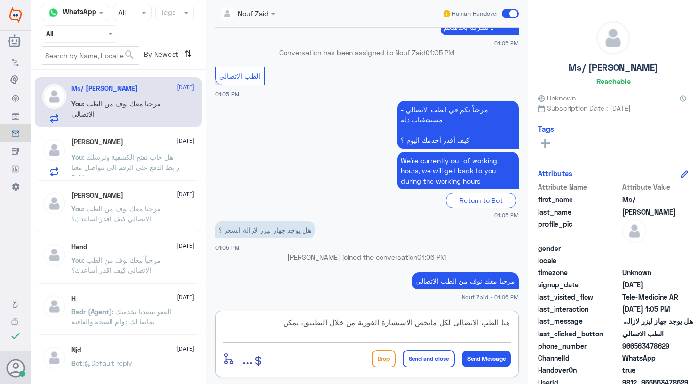
scroll to position [426, 0]
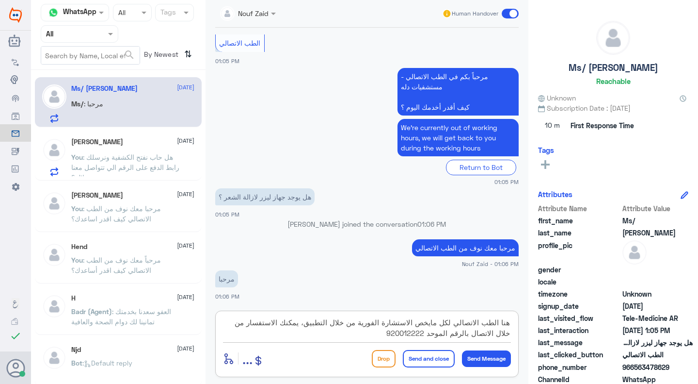
type textarea "هنا الطب الاتصالي لكل مايخص الاستشارة الفورية من خلال التطبيق، يمكنك الاستفسار …"
click at [420, 348] on div "enter flow name ... Drop Send and close Send Message" at bounding box center [367, 358] width 288 height 22
click at [421, 357] on button "Send and close" at bounding box center [429, 358] width 52 height 17
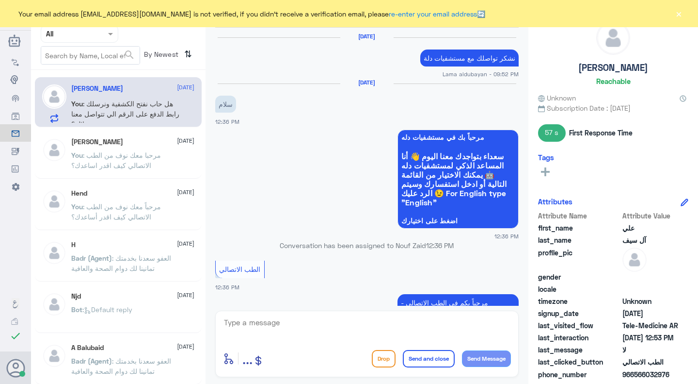
scroll to position [536, 0]
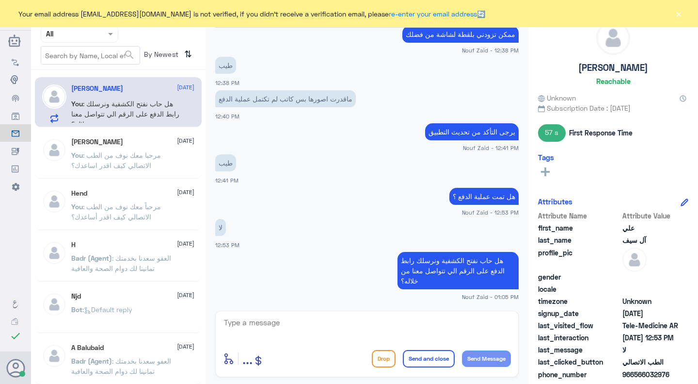
click at [681, 15] on button "×" at bounding box center [679, 14] width 10 height 10
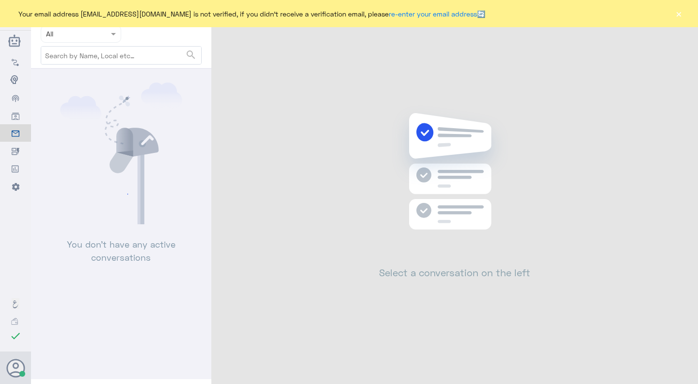
click at [679, 13] on button "×" at bounding box center [679, 14] width 10 height 10
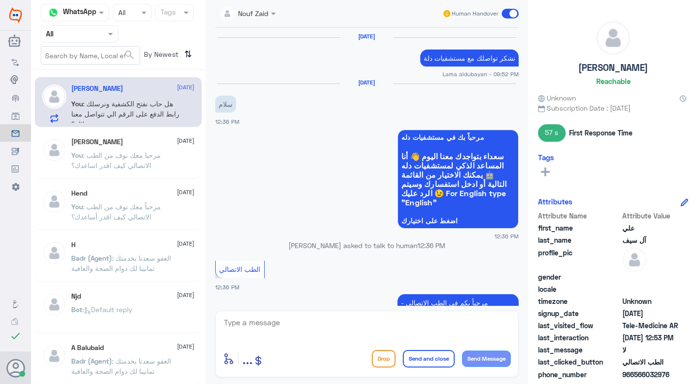
scroll to position [536, 0]
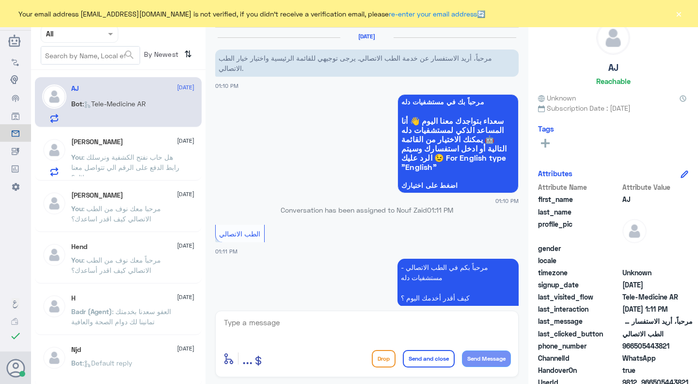
scroll to position [65, 0]
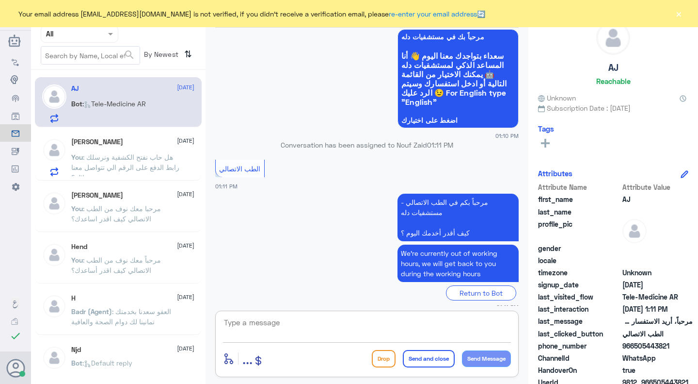
click at [311, 320] on textarea at bounding box center [367, 328] width 288 height 24
type textarea "l"
type textarea "مرحبا معك نوف من الطب الاتصالي كيف اقدر اساعدك؟"
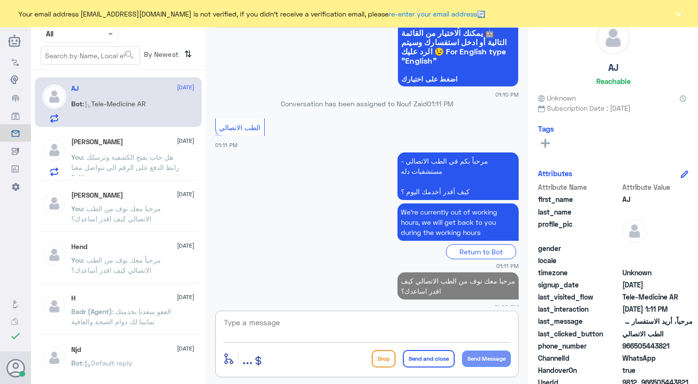
click at [157, 160] on span ": هل حاب نفتح الكشفية ونرسلك رابط الدفع على الرقم الي تتواصل معنا من خلاله؟" at bounding box center [125, 167] width 108 height 29
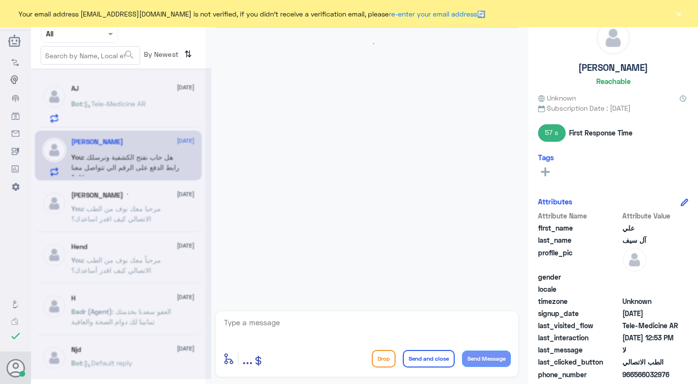
scroll to position [536, 0]
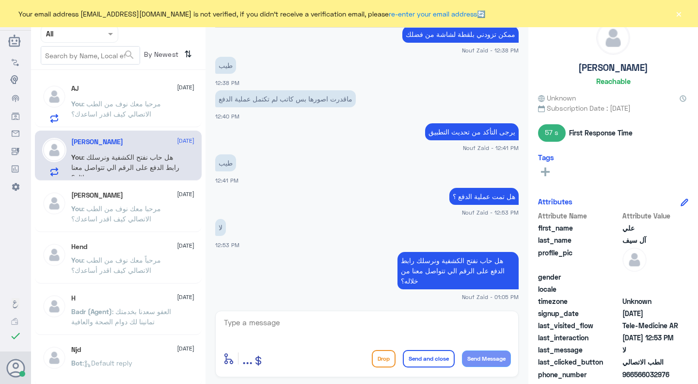
click at [678, 17] on button "×" at bounding box center [679, 14] width 10 height 10
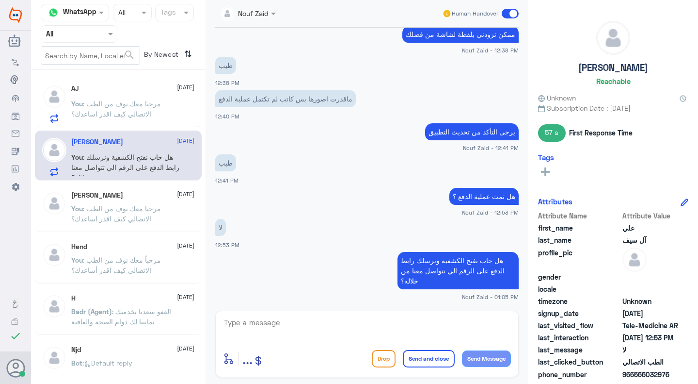
click at [146, 97] on div "AJ [DATE] You : مرحبا معك نوف من الطب الاتصالي كيف اقدر اساعدك؟" at bounding box center [133, 103] width 124 height 38
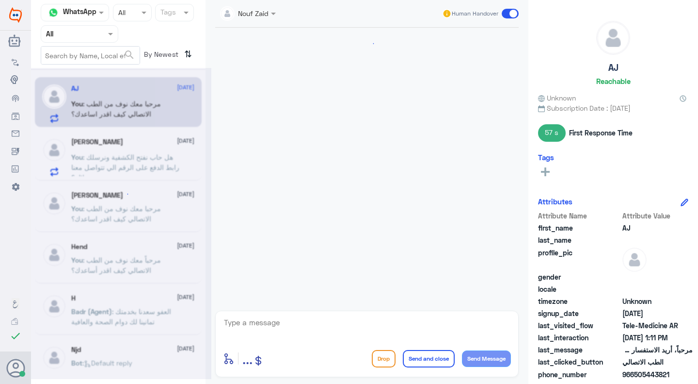
scroll to position [124, 0]
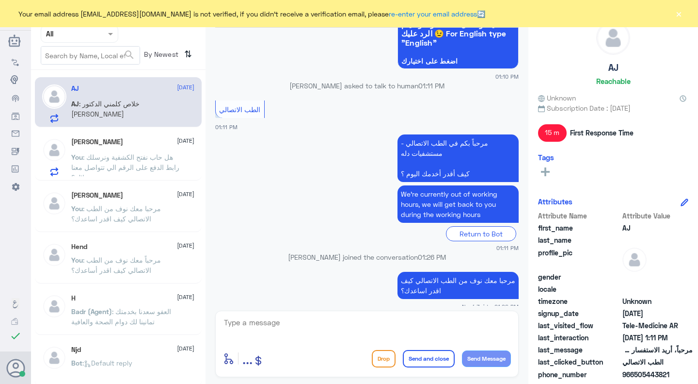
scroll to position [157, 0]
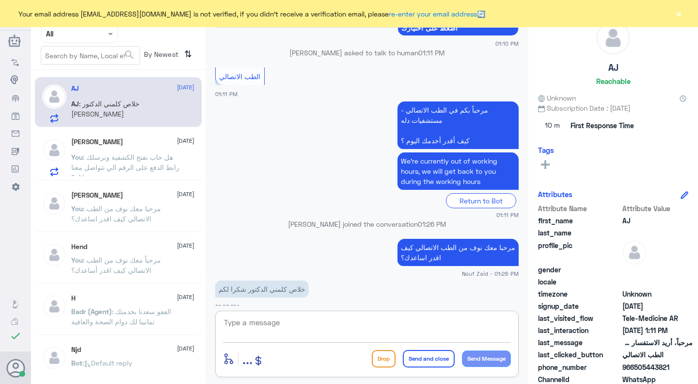
click at [280, 321] on textarea at bounding box center [367, 328] width 288 height 24
type textarea "سعدنا بخدمتك"
click at [432, 355] on button "Send and close" at bounding box center [429, 358] width 52 height 17
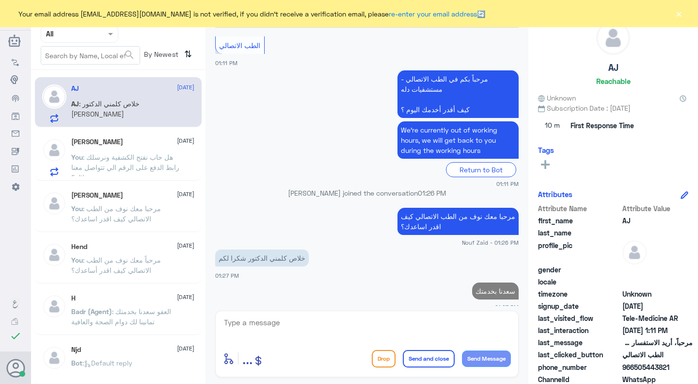
scroll to position [188, 0]
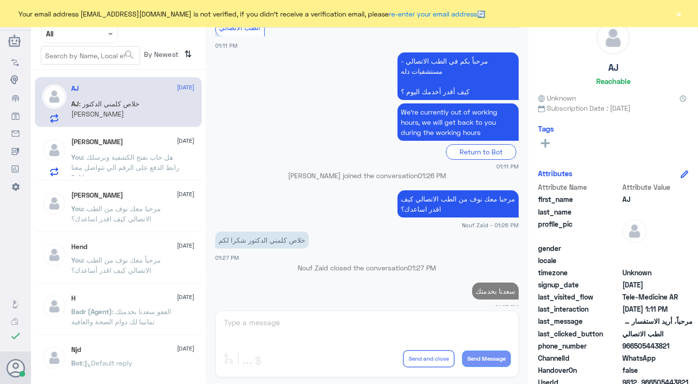
click at [684, 8] on div "Your email address [EMAIL_ADDRESS][DOMAIN_NAME] is not verified, if you didn't …" at bounding box center [349, 13] width 698 height 27
click at [680, 9] on button "×" at bounding box center [679, 14] width 10 height 10
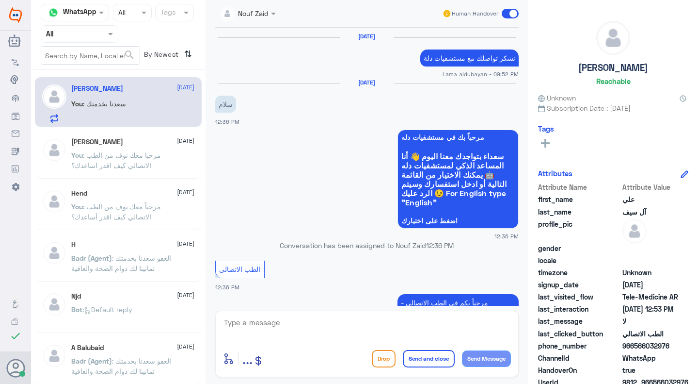
scroll to position [536, 0]
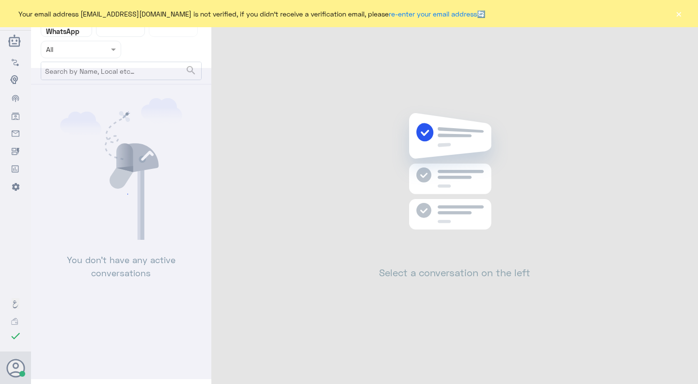
click at [676, 9] on button "×" at bounding box center [679, 14] width 10 height 10
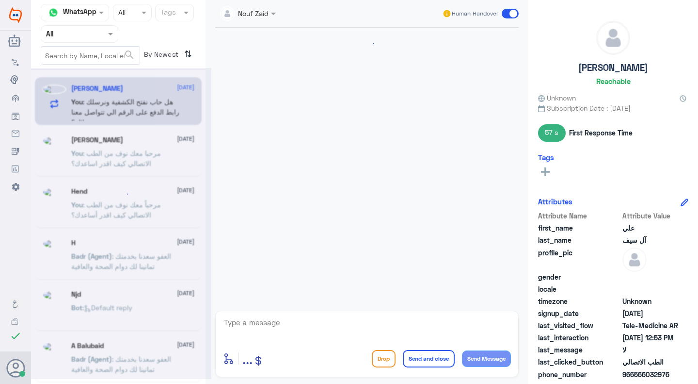
scroll to position [536, 0]
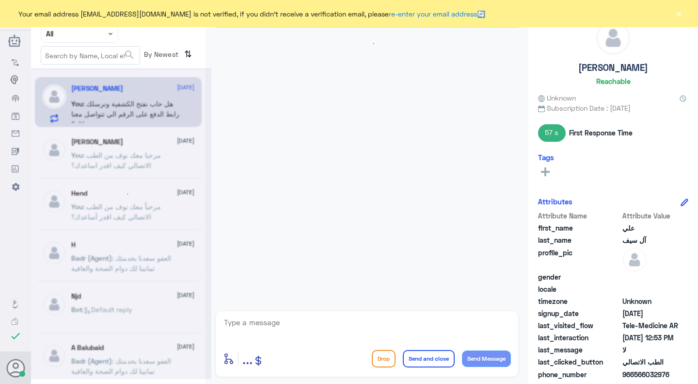
scroll to position [536, 0]
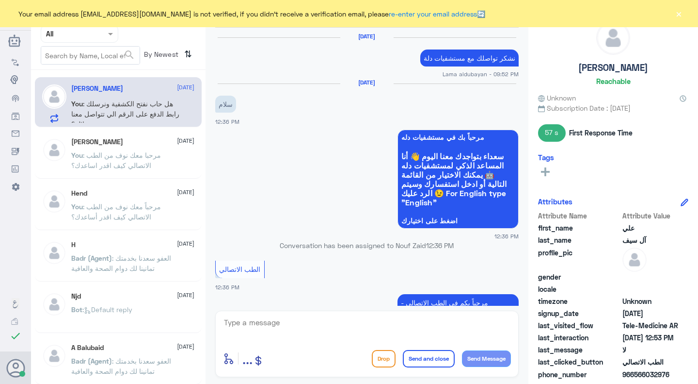
scroll to position [536, 0]
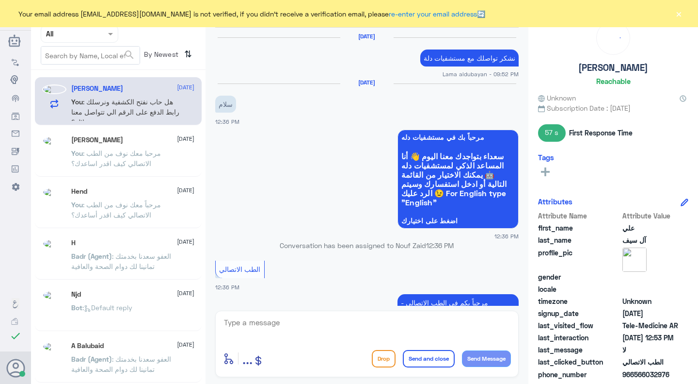
scroll to position [536, 0]
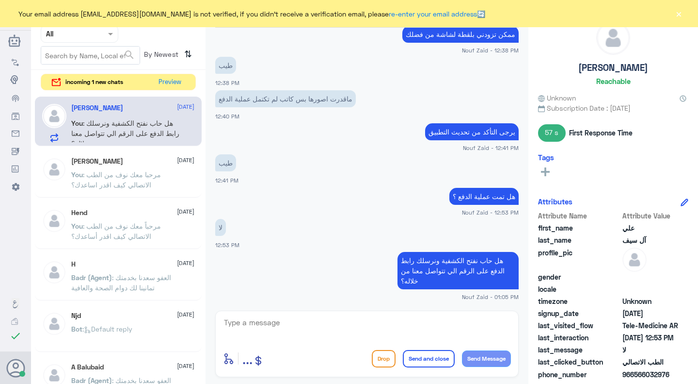
click at [168, 73] on div "Channel WhatsApp Status × All Tags Agent Filter All search By Newest ⇅ incoming…" at bounding box center [118, 193] width 175 height 387
click at [169, 80] on button "Preview" at bounding box center [171, 81] width 30 height 15
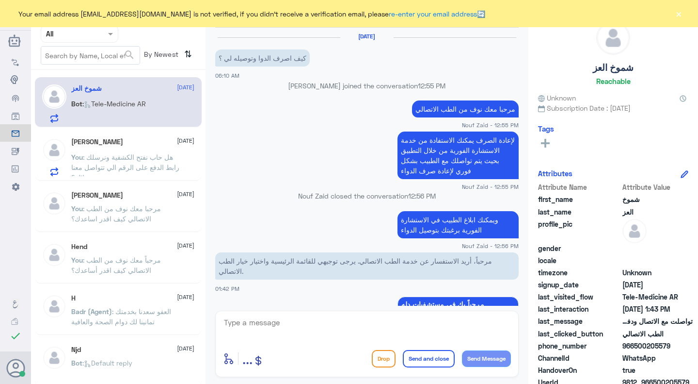
scroll to position [565, 0]
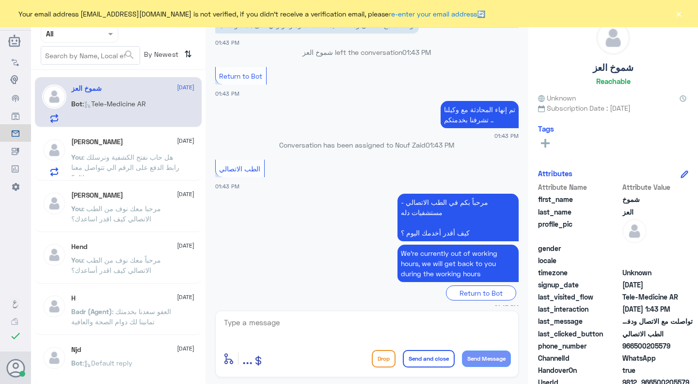
click at [335, 314] on div "enter flow name ... Drop Send and close Send Message" at bounding box center [367, 343] width 304 height 66
click at [338, 320] on textarea at bounding box center [367, 328] width 288 height 24
paste textarea "مرحبا معك نوف من الطب الاتصالي كيف اقدر اساعدك؟"
type textarea "مرحبا معك نوف من الطب الاتصالي كيف اقدر اساعدك؟"
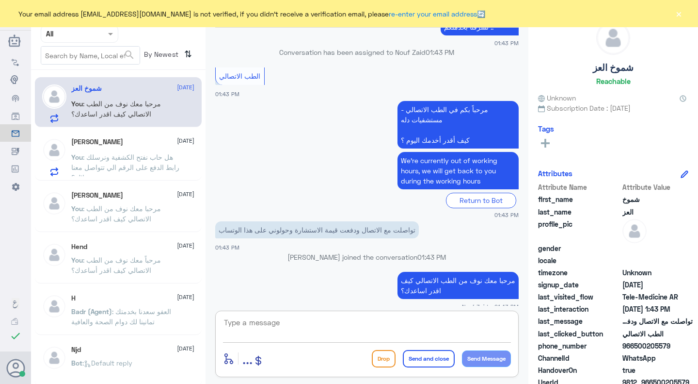
scroll to position [672, 0]
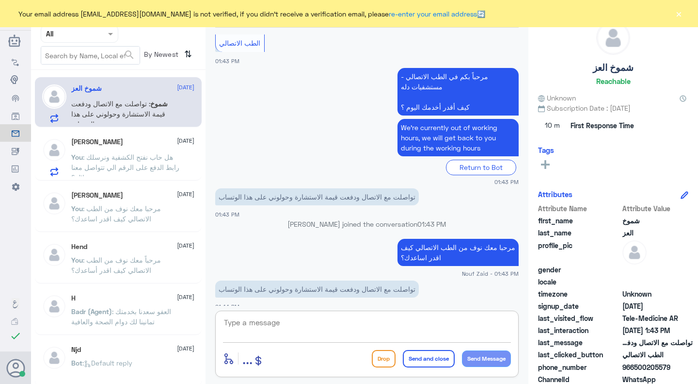
click at [457, 317] on textarea at bounding box center [367, 328] width 288 height 24
type textarea "م"
type textarea "ممكن تزوديني برقم الملف او رقم الهوية من فضلك"
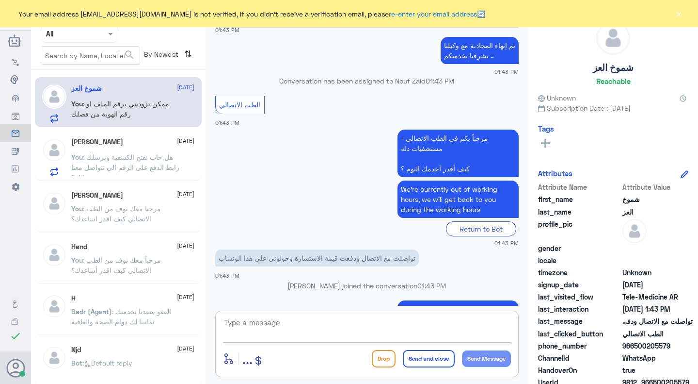
scroll to position [2633, 0]
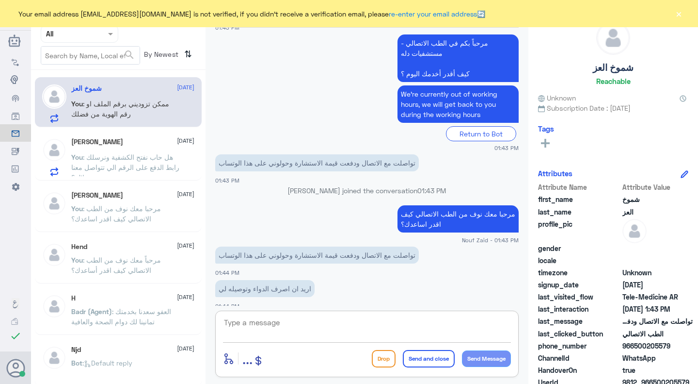
click at [338, 328] on textarea at bounding box center [367, 328] width 288 height 24
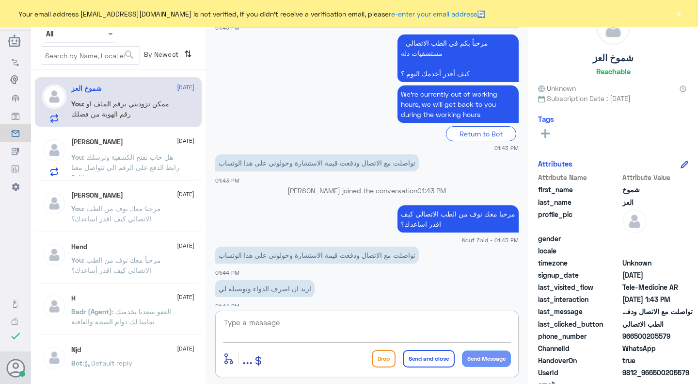
scroll to position [8, 0]
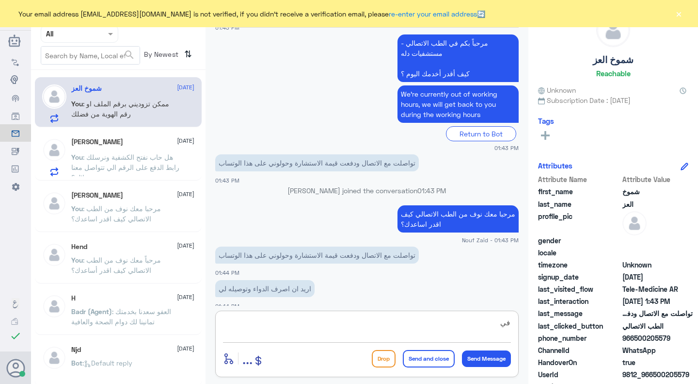
type textarea "ف"
type textarea "س"
type textarea "يمكنك ابلاغ الطبيب برغبتك في توصيل الدواء"
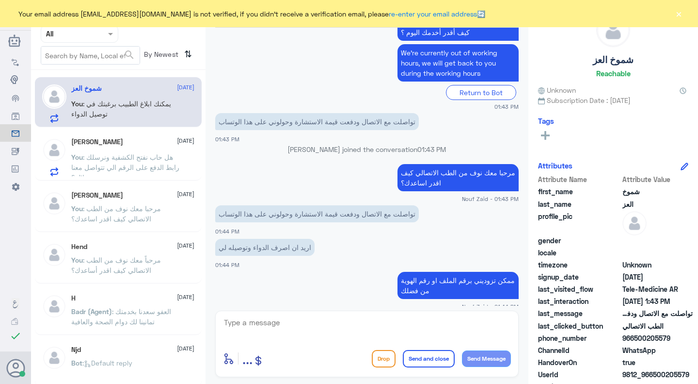
click at [408, 272] on p "ممكن تزوديني برقم الملف او رقم الهوية من فضلك" at bounding box center [458, 285] width 121 height 27
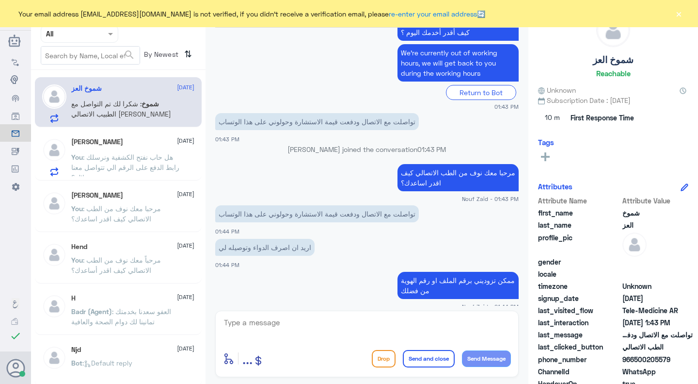
scroll to position [2708, 0]
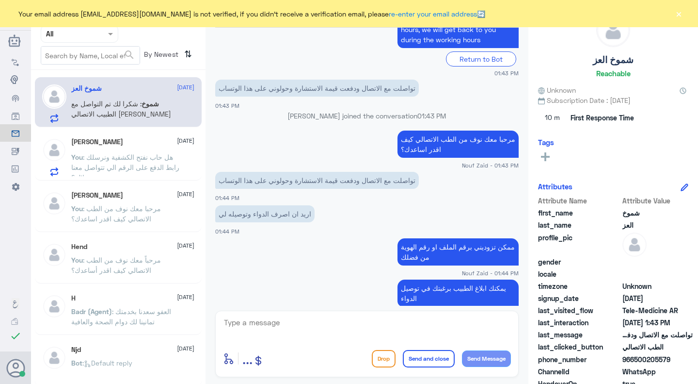
click at [331, 323] on textarea at bounding box center [367, 328] width 288 height 24
type textarea "سعدنا بخدمتك"
click at [428, 352] on button "Send and close" at bounding box center [429, 358] width 52 height 17
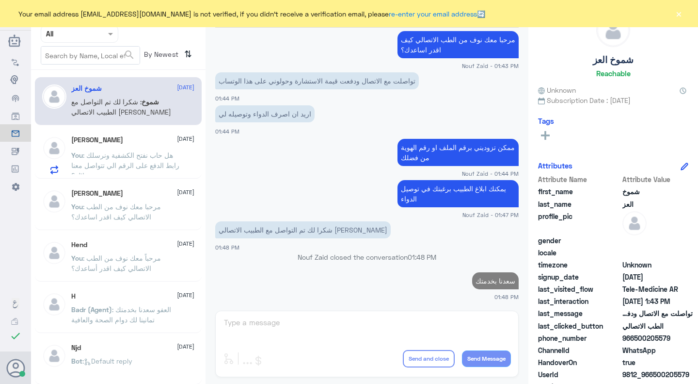
scroll to position [2739, 0]
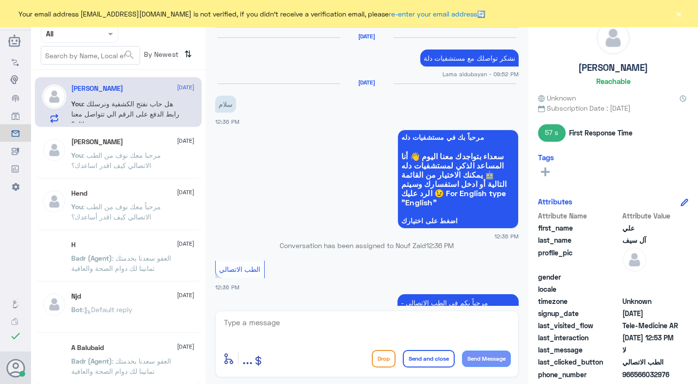
scroll to position [536, 0]
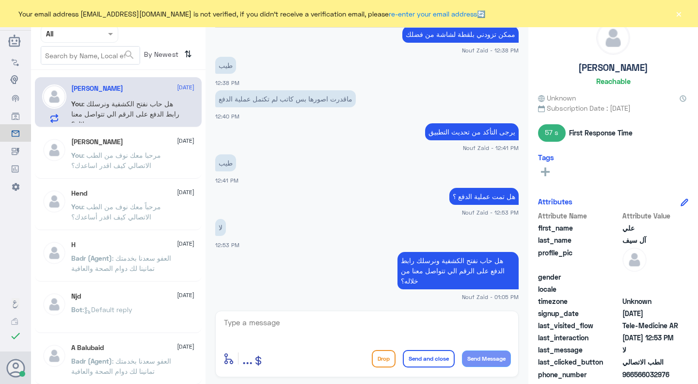
click at [683, 12] on button "×" at bounding box center [679, 14] width 10 height 10
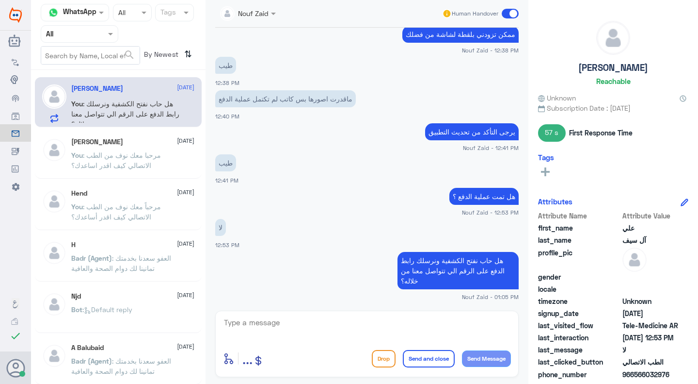
click at [513, 13] on span at bounding box center [510, 14] width 17 height 10
click at [0, 0] on input "checkbox" at bounding box center [0, 0] width 0 height 0
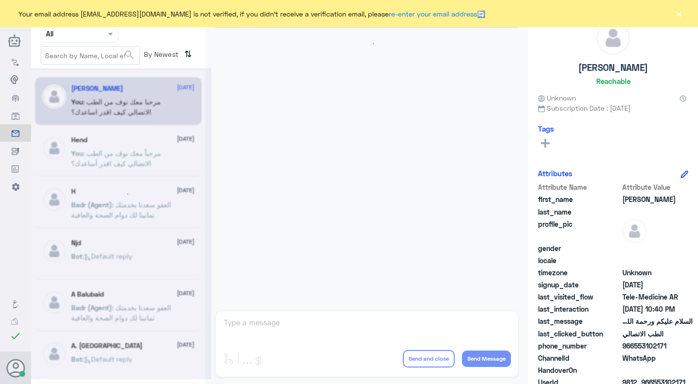
scroll to position [283, 0]
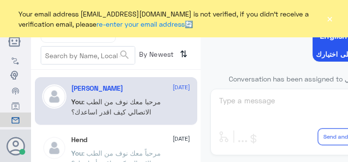
click at [301, 36] on div "Your email address n_zaid@DallahHealth.com is not verified, if you didn't recei…" at bounding box center [174, 18] width 348 height 37
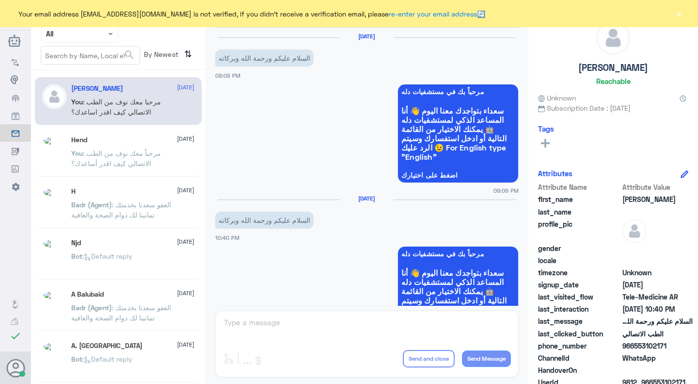
scroll to position [283, 0]
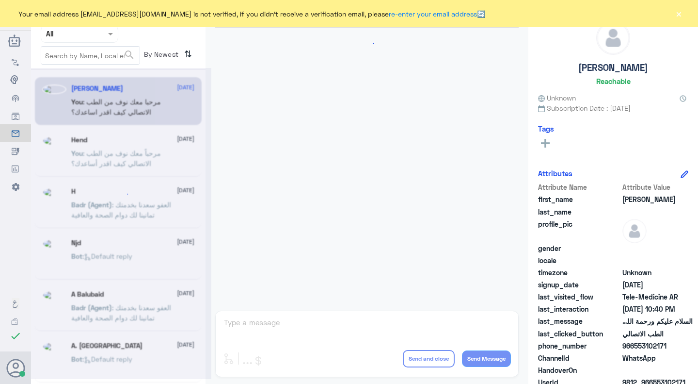
scroll to position [283, 0]
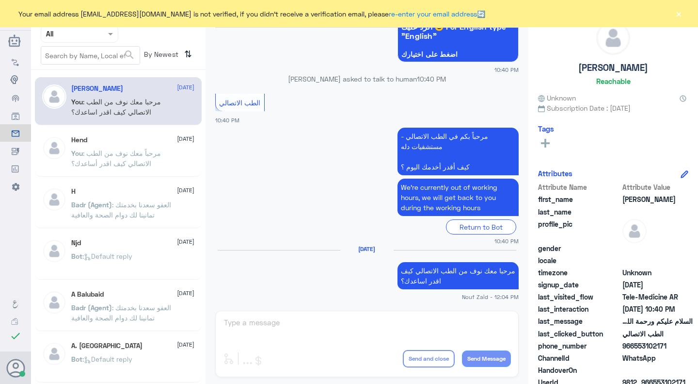
click at [425, 136] on p "مرحباً بكم في الطب الاتصالي - مستشفيات دله كيف أقدر أخدمك اليوم ؟" at bounding box center [458, 152] width 121 height 48
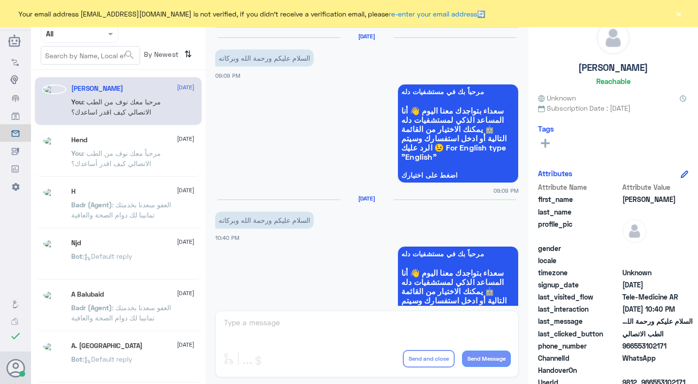
scroll to position [283, 0]
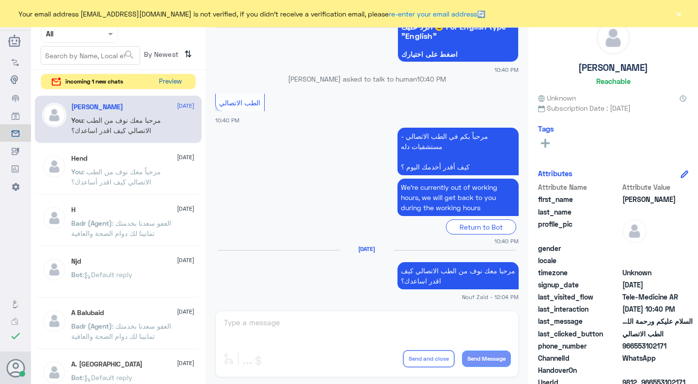
click at [161, 85] on button "Preview" at bounding box center [171, 81] width 30 height 15
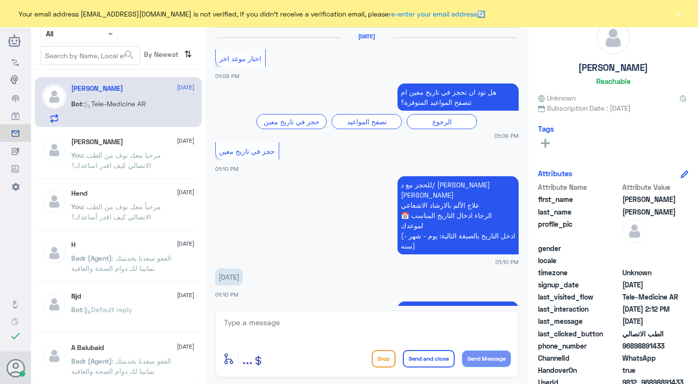
scroll to position [921, 0]
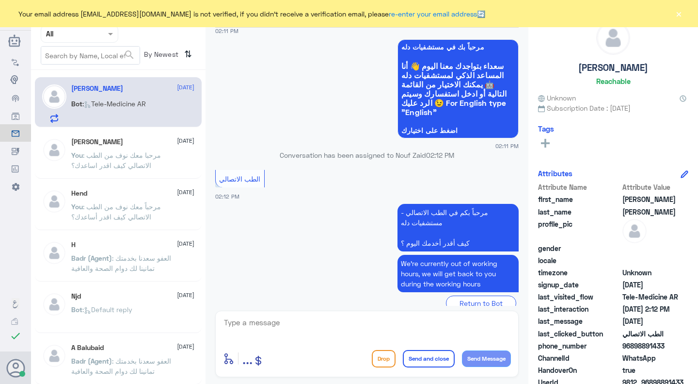
click at [250, 310] on div "enter flow name ... Drop Send and close Send Message" at bounding box center [367, 343] width 304 height 66
click at [252, 326] on textarea at bounding box center [367, 328] width 288 height 24
paste textarea "1330582"
type textarea "1330582"
click at [247, 304] on div "20 Sep 2024 اختار موعد اخر 01:09 PM هل تود ان تحجز في تاريخ معين ام تتصفح الموا…" at bounding box center [367, 167] width 313 height 278
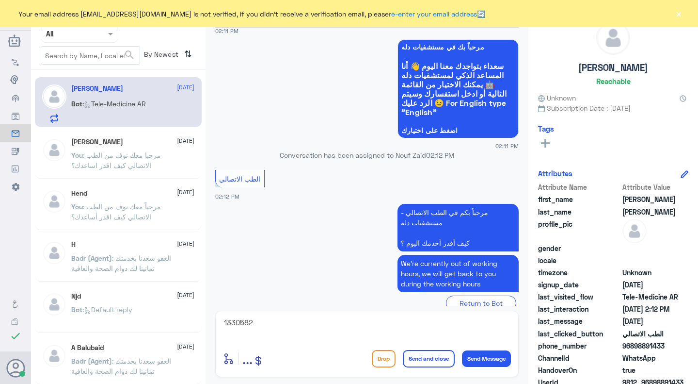
click at [244, 326] on textarea "1330582" at bounding box center [367, 328] width 288 height 24
click at [245, 328] on textarea "1330582" at bounding box center [367, 328] width 288 height 24
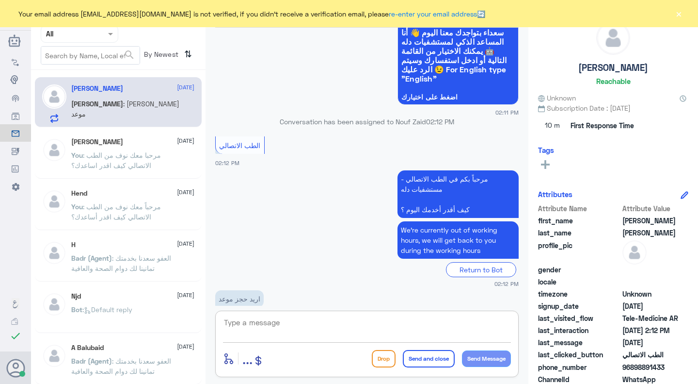
paste textarea "مرحبا معك نوف من الطب الاتصالي كيف اقدر اساعدك؟"
type textarea "مرحبا معك نوف من الطب الاتصالي كيف اقدر اساعدك؟"
click at [487, 357] on button "Send Message" at bounding box center [486, 358] width 49 height 16
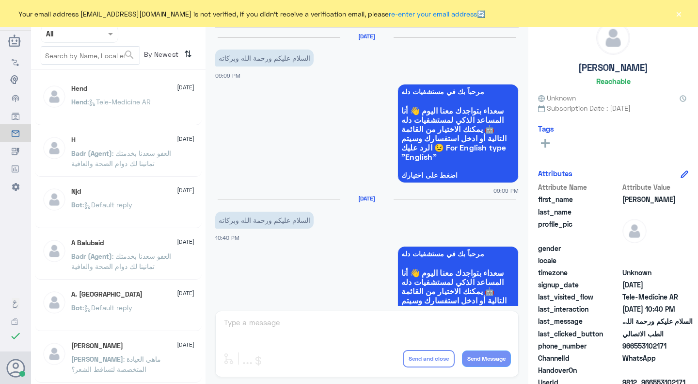
scroll to position [283, 0]
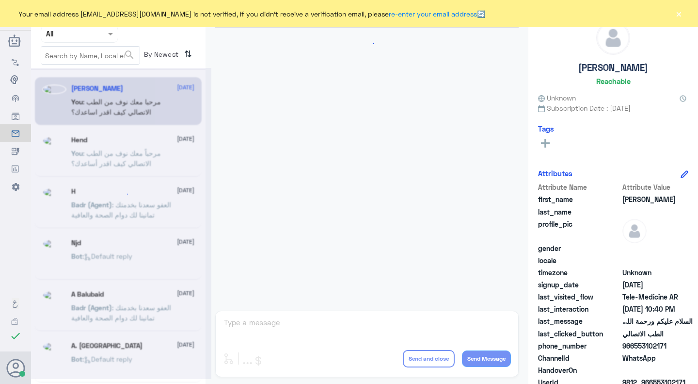
scroll to position [283, 0]
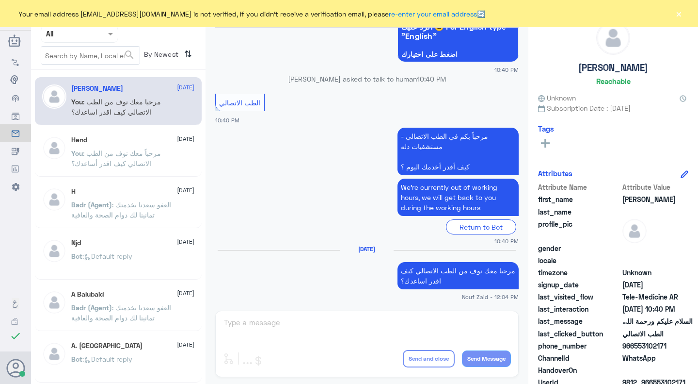
click at [248, 228] on div "Return to Bot" at bounding box center [367, 226] width 304 height 15
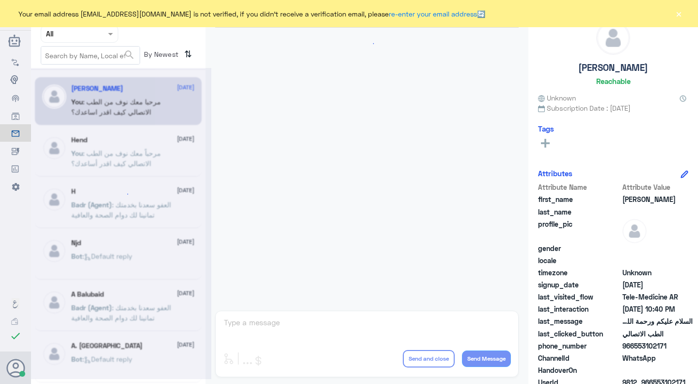
scroll to position [283, 0]
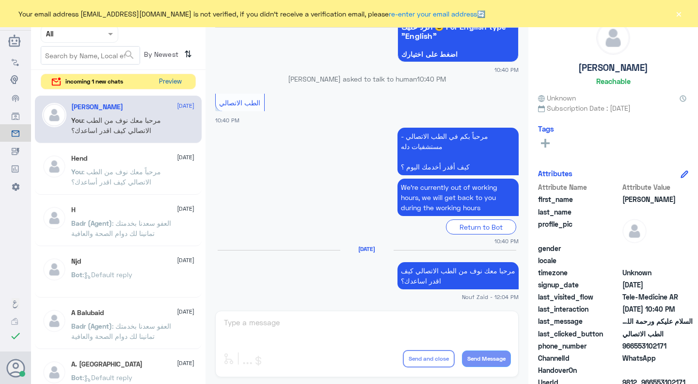
click at [183, 83] on button "Preview" at bounding box center [171, 81] width 30 height 15
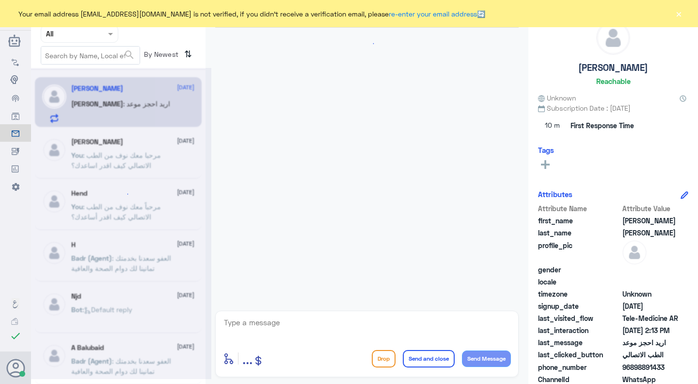
scroll to position [742, 0]
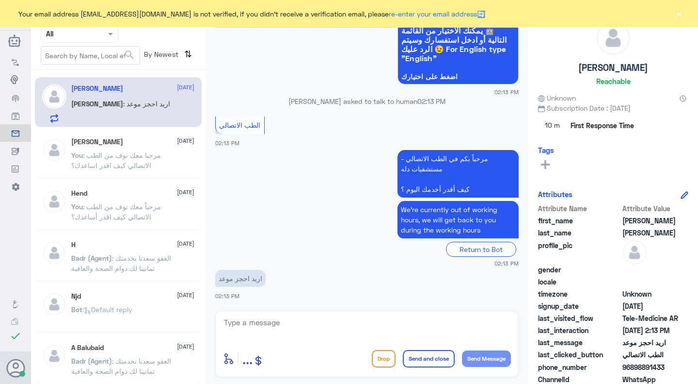
click at [246, 322] on textarea at bounding box center [367, 328] width 288 height 24
paste textarea "هنا الطب الاتصالي لكل مايخص الاستشارة الفورية من خلال التطبيق، يمكنك حجز الموعد…"
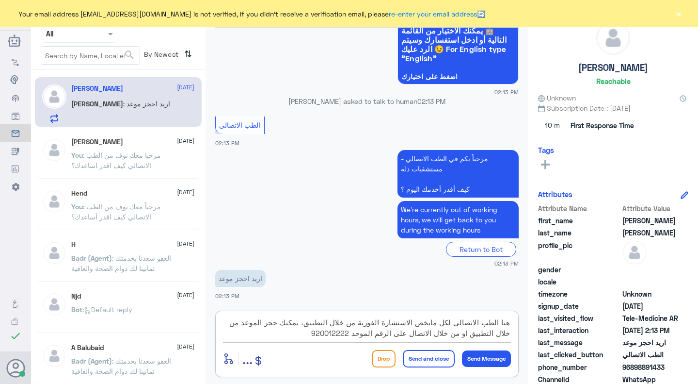
type textarea "هنا الطب الاتصالي لكل مايخص الاستشارة الفورية من خلال التطبيق، يمكنك حجز الموعد…"
click at [412, 354] on button "Send and close" at bounding box center [429, 358] width 52 height 17
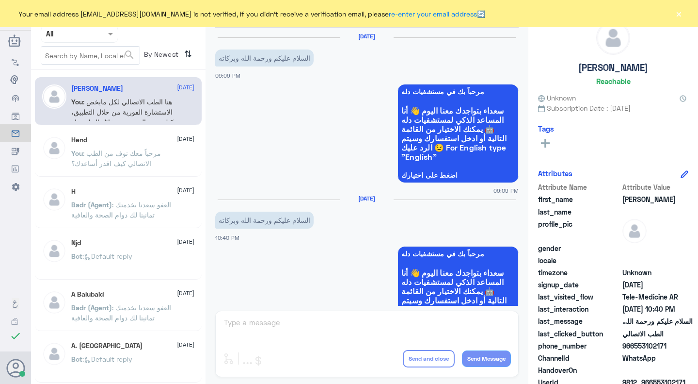
scroll to position [283, 0]
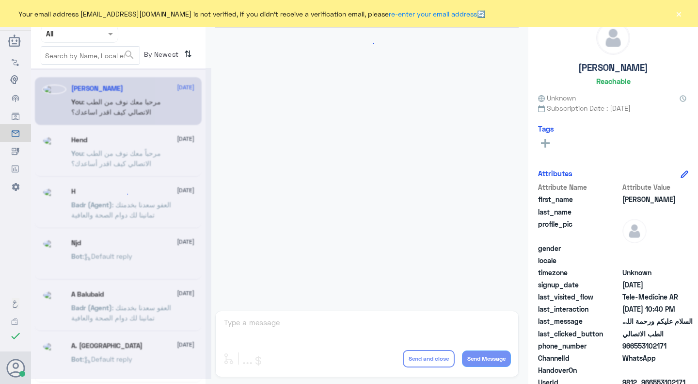
scroll to position [283, 0]
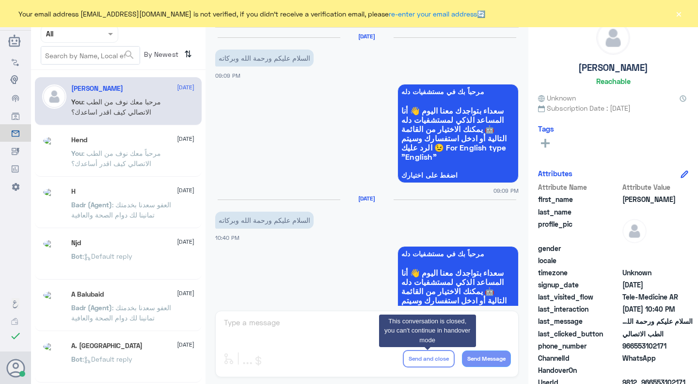
scroll to position [283, 0]
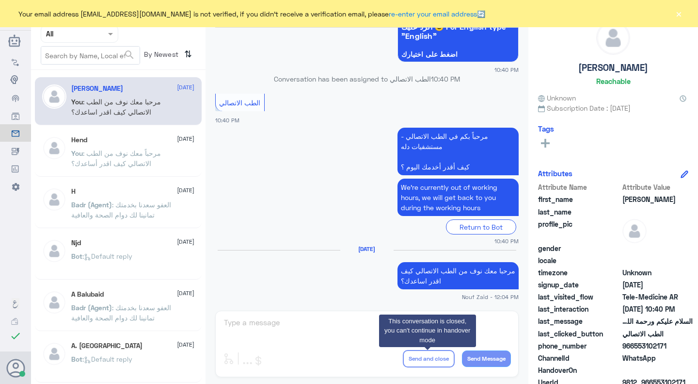
click at [245, 148] on app-msgs-text "مرحباً بكم في الطب الاتصالي - مستشفيات دله كيف أقدر أخدمك اليوم ؟" at bounding box center [367, 152] width 304 height 49
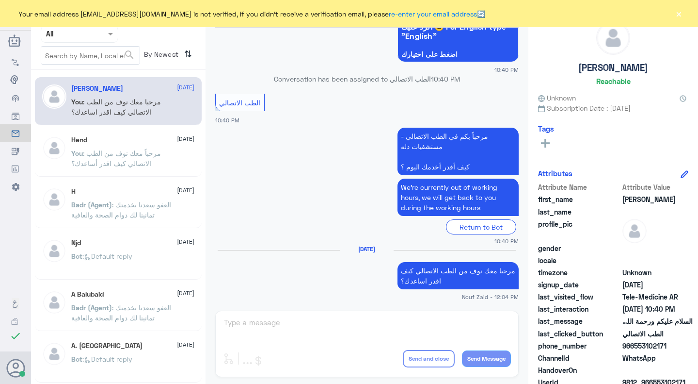
click at [304, 162] on app-msgs-text "مرحباً بكم في الطب الاتصالي - مستشفيات دله كيف أقدر أخدمك اليوم ؟" at bounding box center [367, 152] width 304 height 49
click at [270, 271] on app-msgs-text "مرحبا معك نوف من الطب الاتصالي كيف اقدر اساعدك؟" at bounding box center [367, 276] width 304 height 28
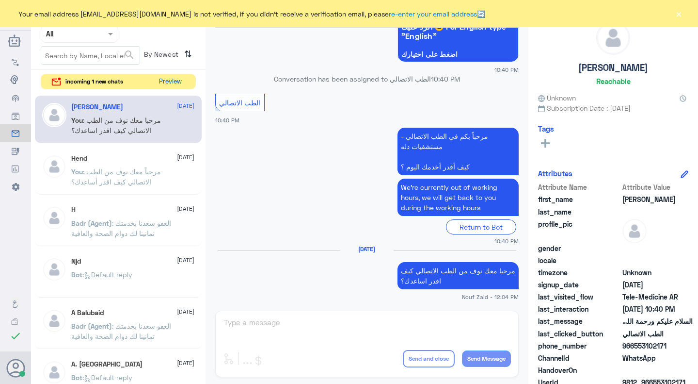
click at [164, 87] on button "Preview" at bounding box center [171, 81] width 30 height 15
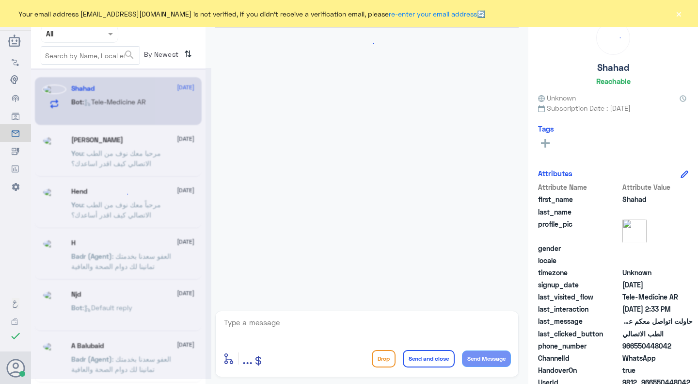
scroll to position [245, 0]
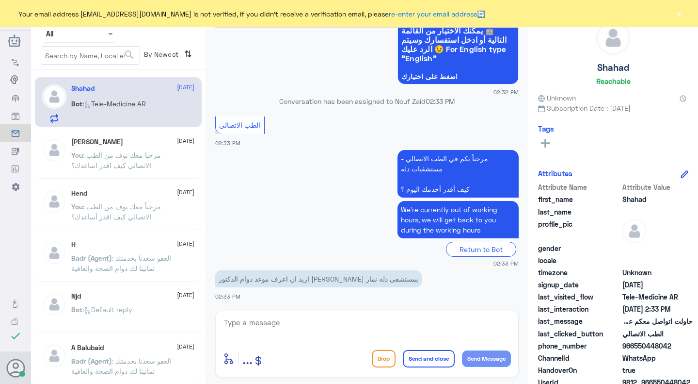
click at [371, 333] on textarea at bounding box center [367, 328] width 288 height 24
type textarea "l"
type textarea "م"
paste textarea "مرحبا معك نوف من الطب الاتصالي"
type textarea "مرحبا معك نوف من الطب الاتصالي"
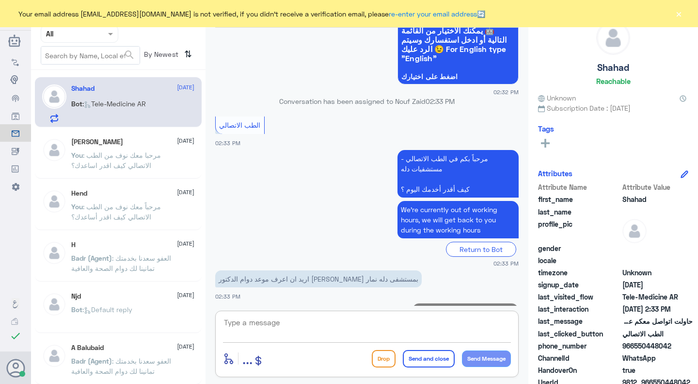
scroll to position [276, 0]
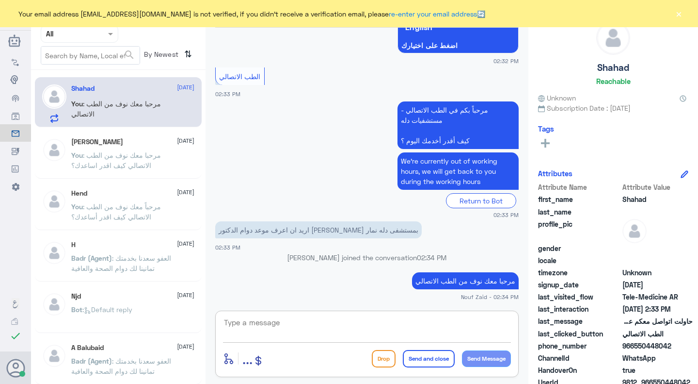
paste textarea "هنا الطب الاتصالي لكل مايخص الاستشارة الفورية من خلال التطبيق، يمكنك حجز الموعد…"
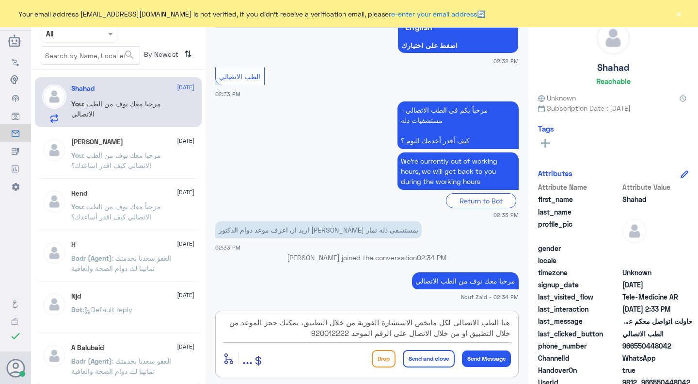
drag, startPoint x: 306, startPoint y: 322, endPoint x: 368, endPoint y: 339, distance: 64.2
click at [368, 339] on textarea "هنا الطب الاتصالي لكل مايخص الاستشارة الفورية من خلال التطبيق، يمكنك حجز الموعد…" at bounding box center [367, 328] width 288 height 24
click at [306, 335] on textarea "هنا الطب الاتصالي لكل مايخص الاستشارة الفورية من خلال التطبيق، يمكنك حجز الموعد…" at bounding box center [367, 328] width 288 height 24
type textarea "هنا الطب الاتصالي لكل مايخص الاستشارة الفورية من خلال التطبيق، يمكنك حجز الموعد…"
click at [444, 352] on button "Send and close" at bounding box center [429, 358] width 52 height 17
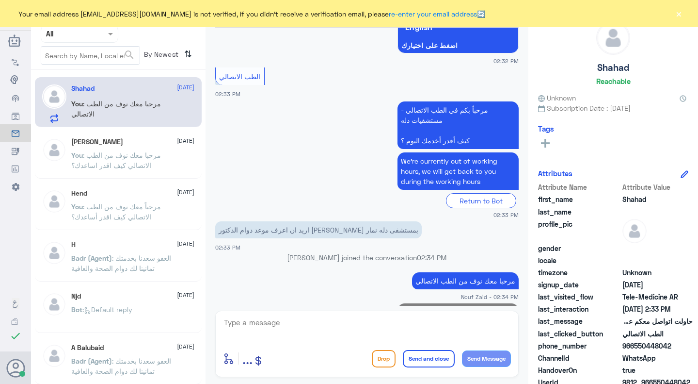
scroll to position [348, 0]
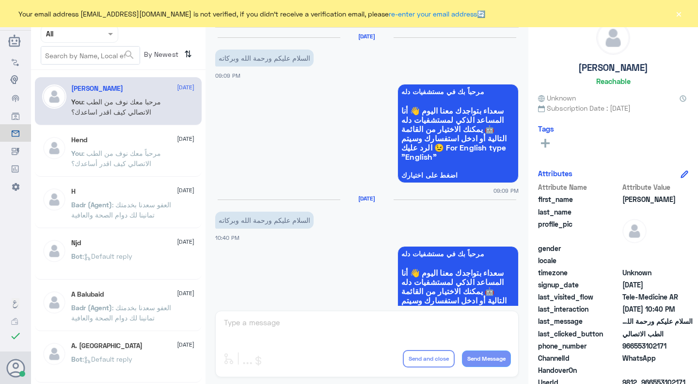
scroll to position [283, 0]
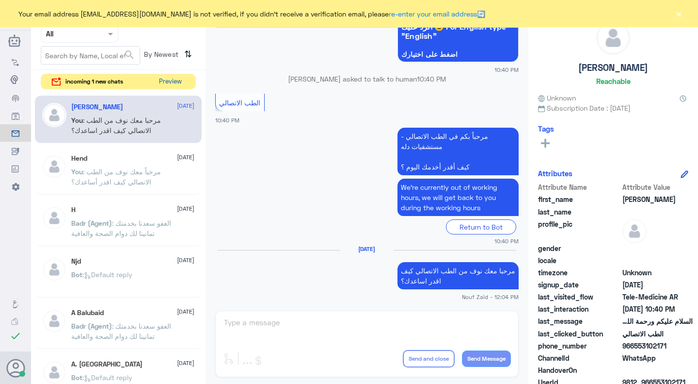
click at [169, 81] on button "Preview" at bounding box center [171, 81] width 30 height 15
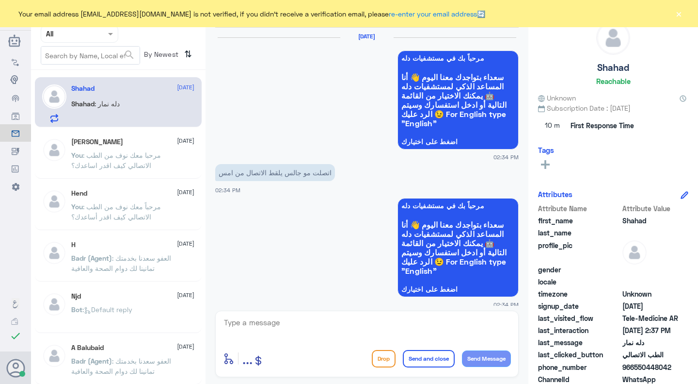
scroll to position [1015, 0]
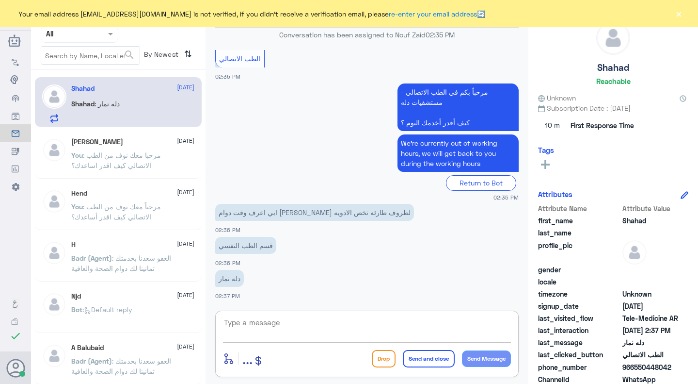
click at [417, 325] on textarea at bounding box center [367, 328] width 288 height 24
type textarea "خ"
click at [435, 322] on textarea "هنا دله النخيل، يمكنك الا ستفسار من خلال الاتصال بالرقم الموحد 920012222" at bounding box center [367, 328] width 288 height 24
type textarea "هنا دله النخيل، يمكنك الاستفسار من خلال الاتصال بالرقم الموحد 920012222"
click at [436, 355] on button "Send and close" at bounding box center [429, 358] width 52 height 17
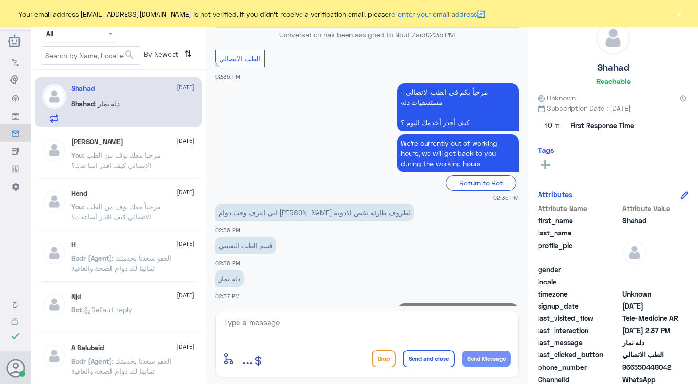
scroll to position [1056, 0]
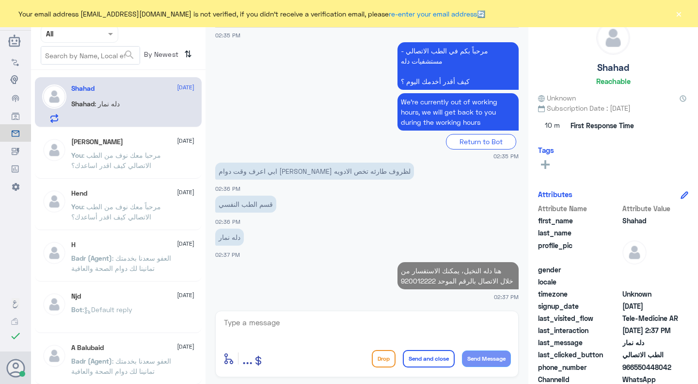
drag, startPoint x: 436, startPoint y: 355, endPoint x: 430, endPoint y: 355, distance: 5.3
click at [430, 355] on button "Send and close" at bounding box center [429, 358] width 52 height 17
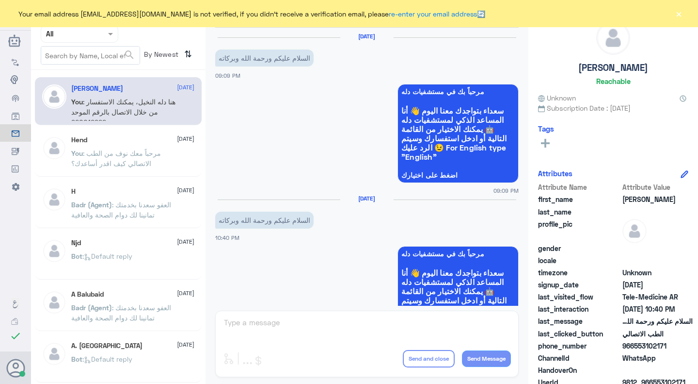
scroll to position [283, 0]
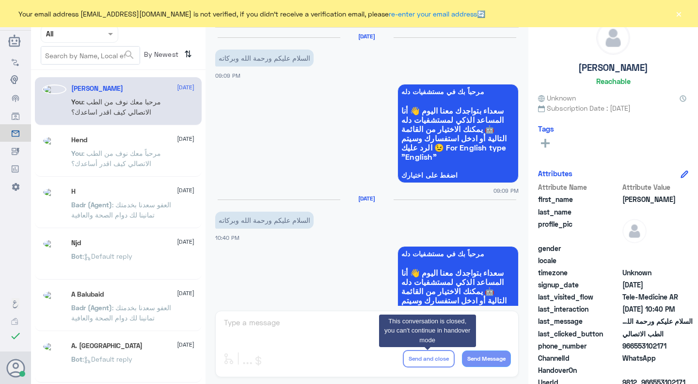
scroll to position [283, 0]
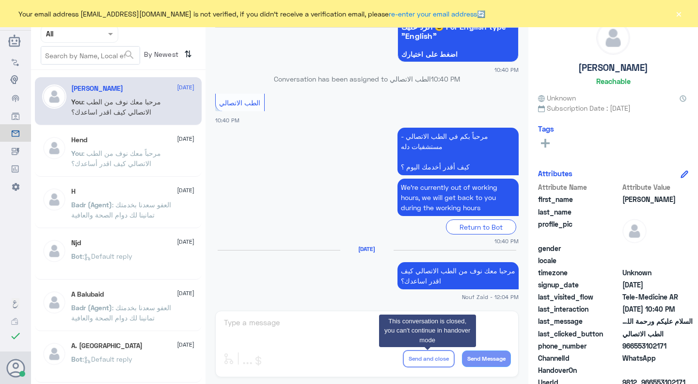
click at [685, 31] on div "[PERSON_NAME]" at bounding box center [613, 55] width 150 height 68
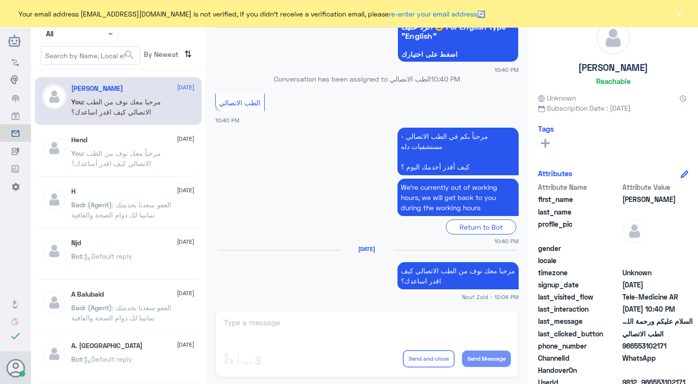
click at [677, 15] on button "×" at bounding box center [679, 14] width 10 height 10
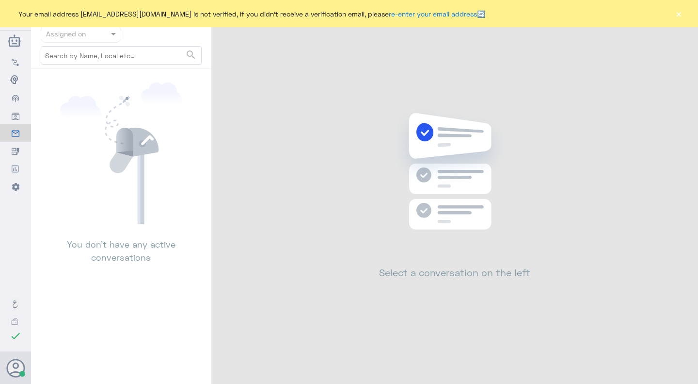
click at [676, 18] on button "×" at bounding box center [679, 14] width 10 height 10
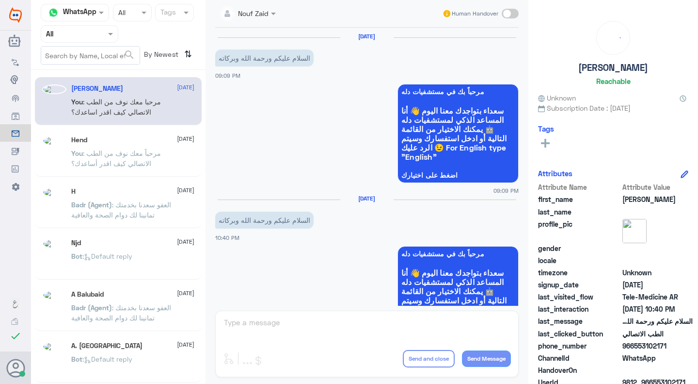
scroll to position [283, 0]
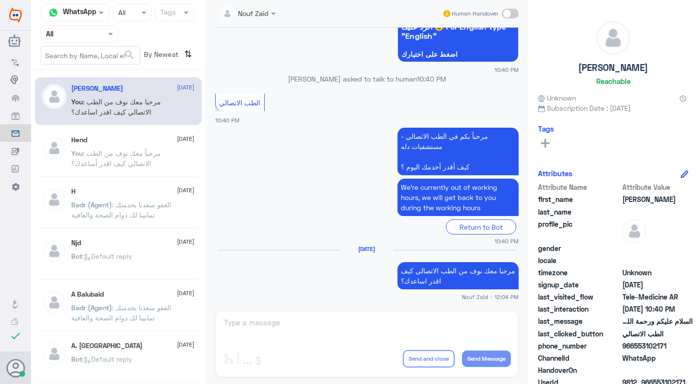
click at [333, 174] on app-msgs-text "مرحباً بكم في الطب الاتصالي - مستشفيات دله كيف أقدر أخدمك اليوم ؟" at bounding box center [367, 152] width 304 height 49
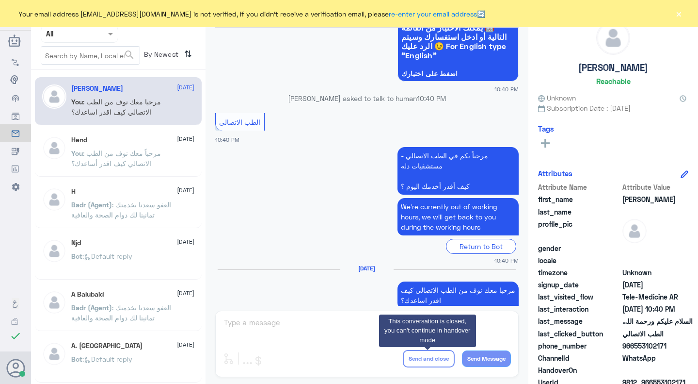
scroll to position [261, 0]
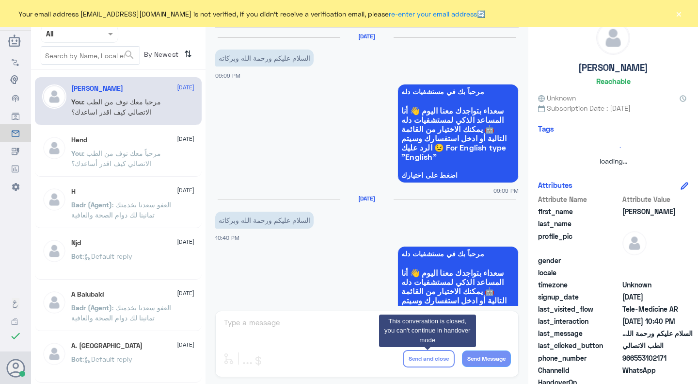
scroll to position [283, 0]
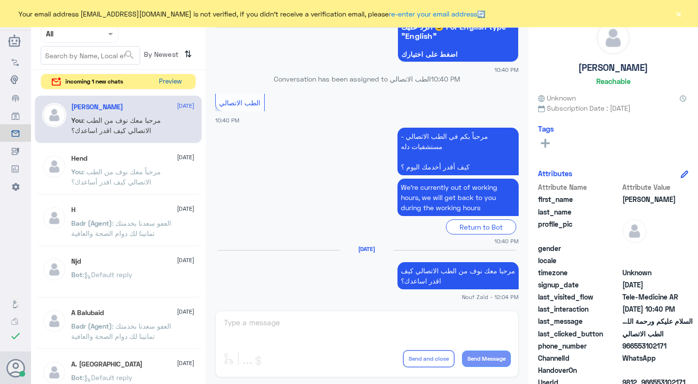
click at [158, 79] on button "Preview" at bounding box center [171, 81] width 30 height 15
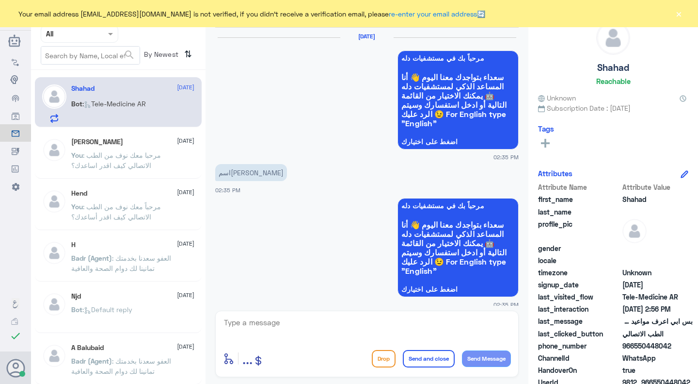
scroll to position [803, 0]
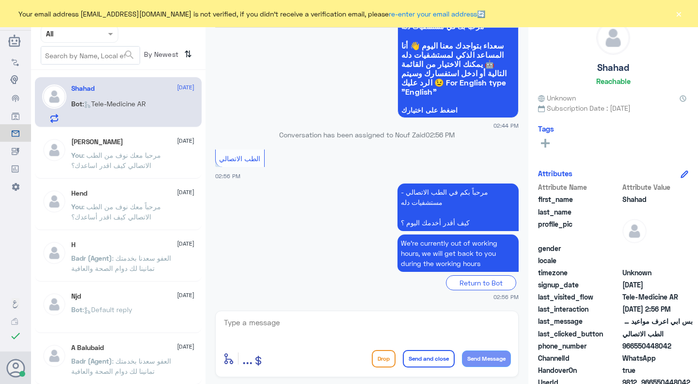
click at [341, 315] on div "enter flow name ... Drop Send and close Send Message" at bounding box center [367, 343] width 304 height 66
click at [341, 322] on textarea at bounding box center [367, 328] width 288 height 24
paste textarea "مرحبا معك نوف من الطب الاتصالي كيف اقدر اساعدك؟"
type textarea "مرحبا معك نوف من الطب الاتصالي كيف اقدر اساعدك؟"
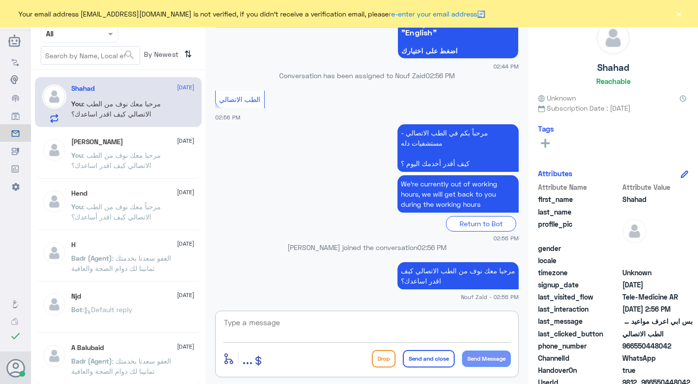
scroll to position [888, 0]
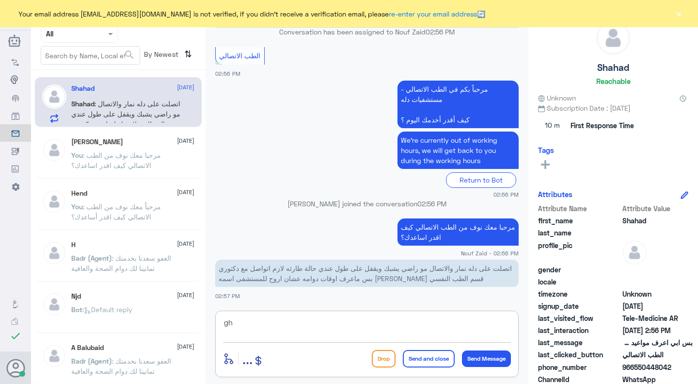
type textarea "g"
click at [252, 309] on div "Nouf Zaid Human Handover 10 Oct 2025 مرحباً بك في مستشفيات دله سعداء بتواجدك مع…" at bounding box center [367, 193] width 323 height 387
click at [254, 313] on div "enter flow name ... Drop Send and close Send Message" at bounding box center [367, 343] width 304 height 66
click at [256, 317] on textarea at bounding box center [367, 328] width 288 height 24
type textarea "g"
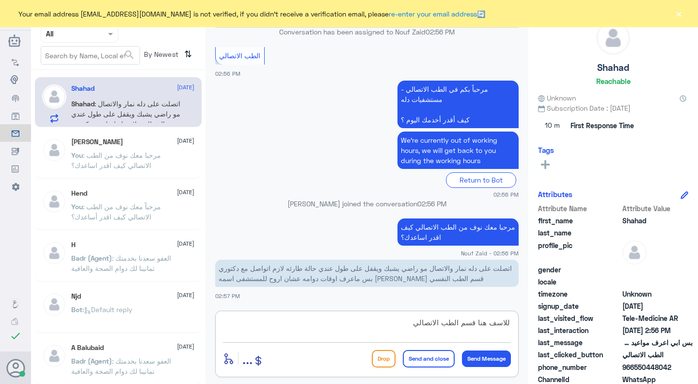
drag, startPoint x: 488, startPoint y: 323, endPoint x: 531, endPoint y: 321, distance: 42.7
click at [531, 321] on div "Channel WhatsApp Status × All Tags Agent Filter All search By Newest ⇅ Shahad 1…" at bounding box center [364, 193] width 667 height 387
click at [414, 329] on textarea "هنا قسم الطب الاتصالي" at bounding box center [367, 328] width 288 height 24
type textarea "هنا قسم الطب الاتصالي نعتذر منك لايمكن من خلالنا معرفة ساعات عمل الطبيب"
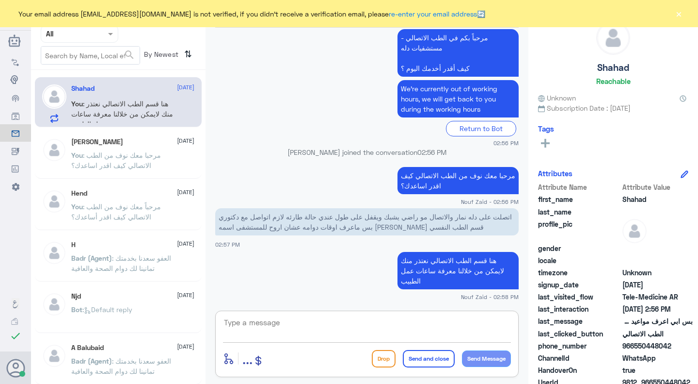
paste textarea "هنا الطب الاتصالي لكل مايخص الاستشارة الفورية من خلال التطبيق والتي من خلالها ي…"
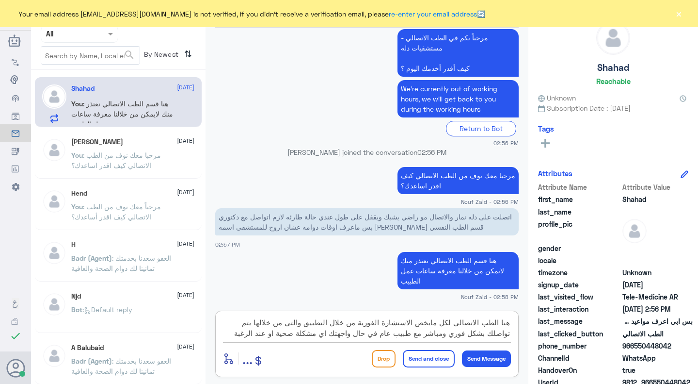
scroll to position [9, 0]
click at [325, 355] on div "enter flow name ... Drop Send and close Send Message" at bounding box center [367, 358] width 288 height 22
click at [495, 323] on textarea "هنا الطب الاتصالي لكل مايخص الاستشارة الفورية من خلال التطبيق والتي من خلالها ي…" at bounding box center [367, 328] width 288 height 24
type textarea "الطب الاتصالي لكل مايخص الاستشارة الفورية من خلال التطبيق والتي من خلالها يتم ت…"
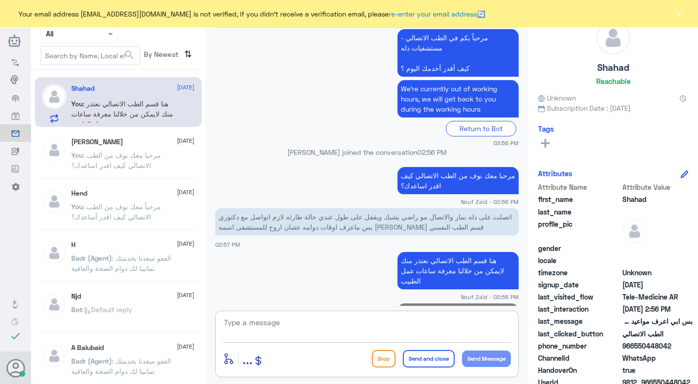
scroll to position [1022, 0]
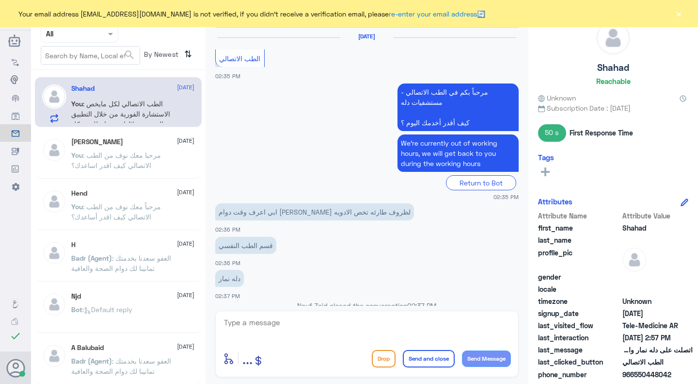
scroll to position [760, 0]
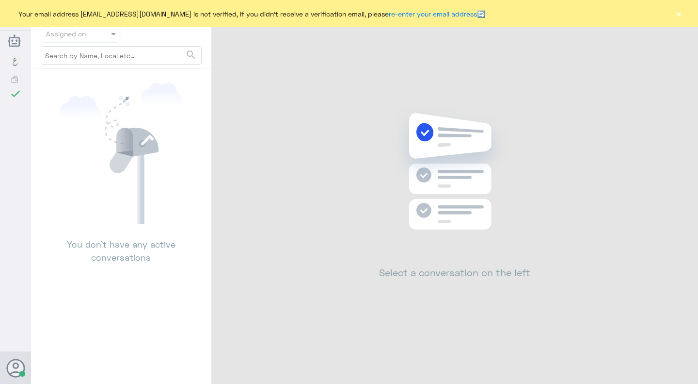
click at [680, 16] on button "×" at bounding box center [679, 14] width 10 height 10
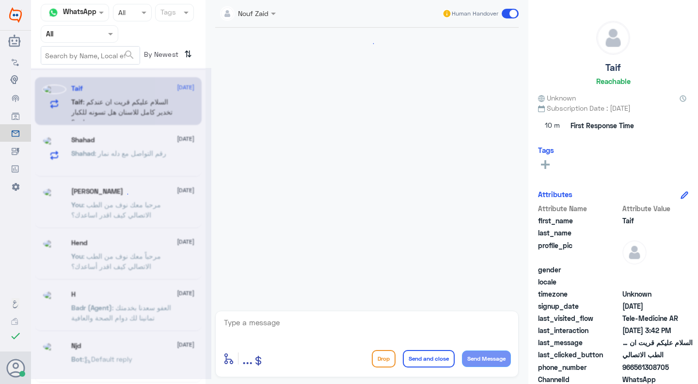
scroll to position [520, 0]
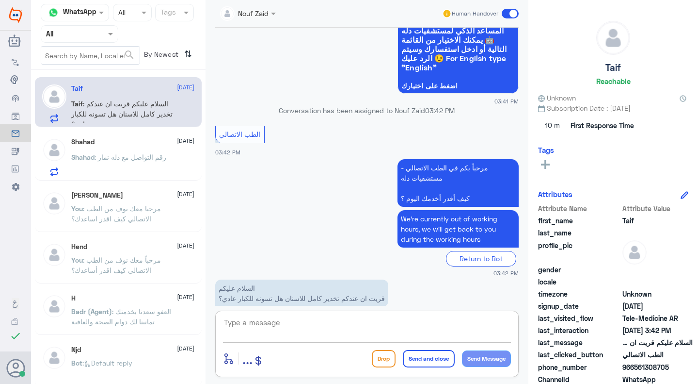
click at [342, 323] on textarea at bounding box center [367, 328] width 288 height 24
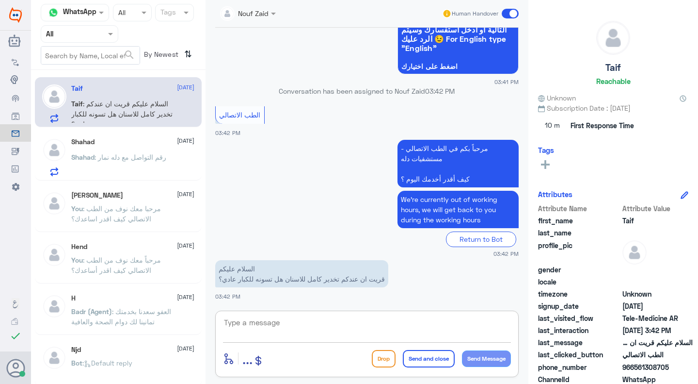
scroll to position [536, 0]
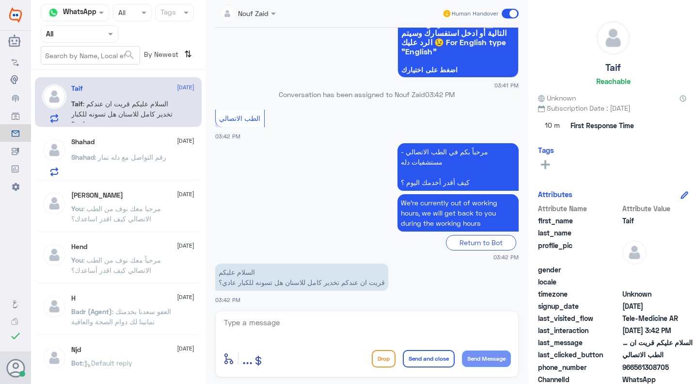
click at [280, 320] on textarea at bounding box center [367, 328] width 288 height 24
paste textarea "مرحبا معك نوف من الطب الاتصالي"
type textarea "مرحبا معك نوف من الطب الاتصالي"
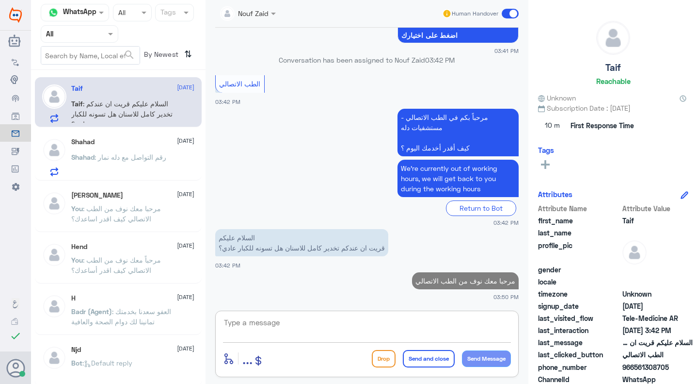
click at [317, 327] on textarea at bounding box center [367, 328] width 288 height 24
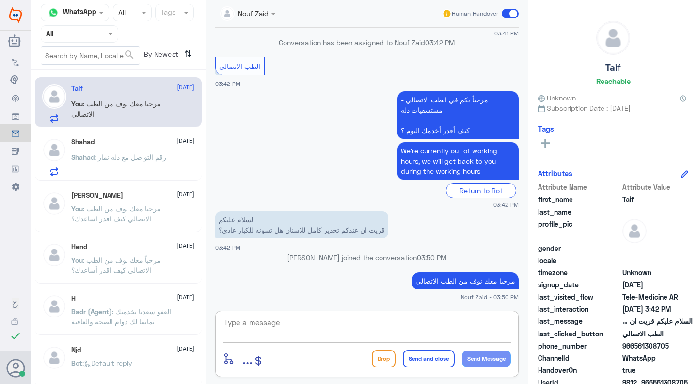
type textarea "v"
paste textarea "هنا الطب الاتصالي لكل مايخص الاستشارة الفورية من خلال التطبيق، يمكنك حجز الموعد…"
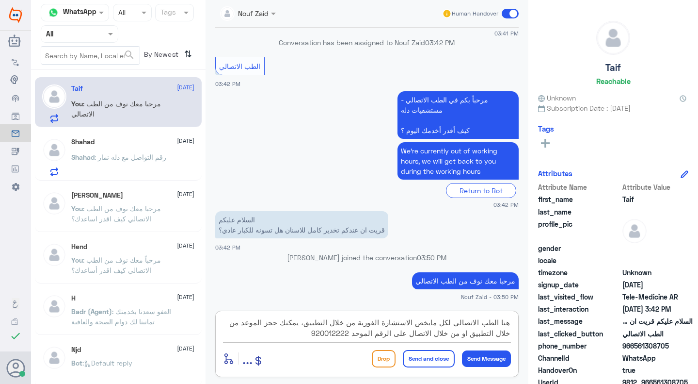
scroll to position [604, 0]
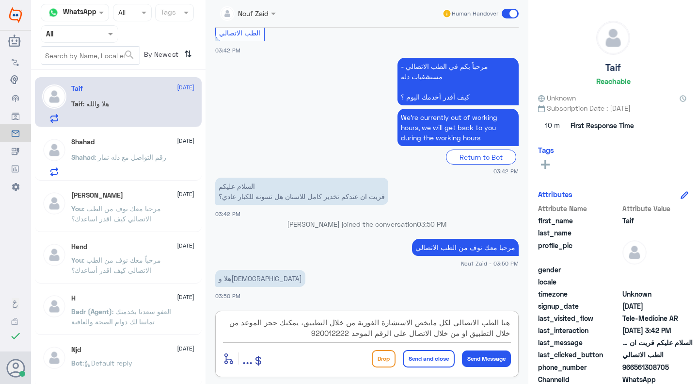
drag, startPoint x: 285, startPoint y: 321, endPoint x: 465, endPoint y: 335, distance: 180.0
click at [465, 335] on textarea "هنا الطب الاتصالي لكل مايخص الاستشارة الفورية من خلال التطبيق، يمكنك حجز الموعد…" at bounding box center [367, 328] width 288 height 24
type textarea "هنا الطب الاتصالي لكل مايخص الاستشارة الفورية من خلال التطبيق، يمكنك الاستفسار …"
drag, startPoint x: 439, startPoint y: 359, endPoint x: 420, endPoint y: 356, distance: 18.7
click at [420, 356] on button "Send and close" at bounding box center [429, 358] width 52 height 17
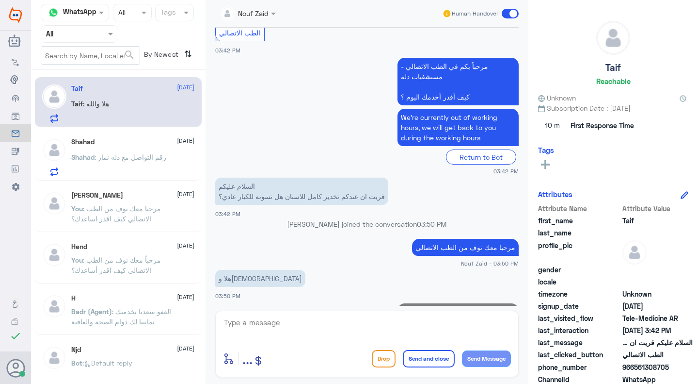
scroll to position [666, 0]
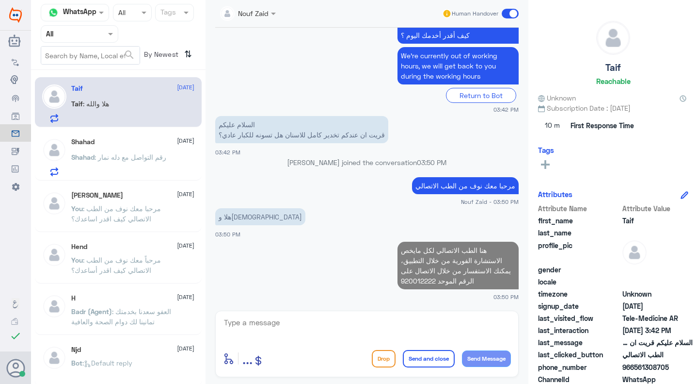
click at [420, 356] on button "Send and close" at bounding box center [429, 358] width 52 height 17
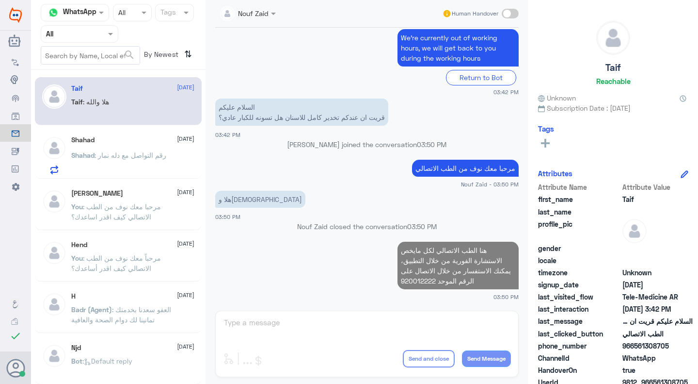
click at [122, 146] on div "Shahad 10 October Shahad : رقم التواصل مع دله نمار" at bounding box center [133, 155] width 124 height 38
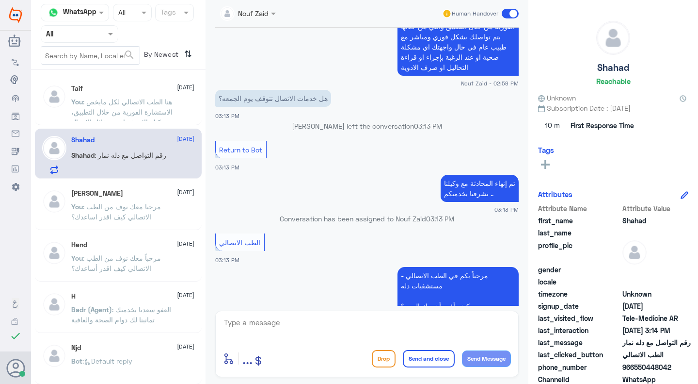
scroll to position [1730, 0]
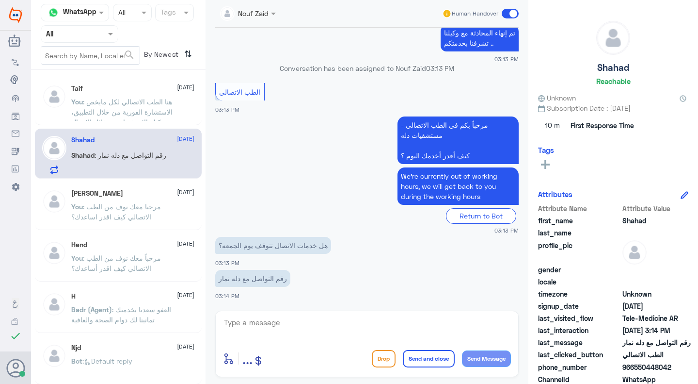
click at [377, 326] on textarea at bounding box center [367, 328] width 288 height 24
type textarea "م"
click at [513, 8] on div "Human Handover" at bounding box center [480, 13] width 77 height 17
click at [513, 9] on span at bounding box center [510, 14] width 17 height 10
click at [0, 0] on input "checkbox" at bounding box center [0, 0] width 0 height 0
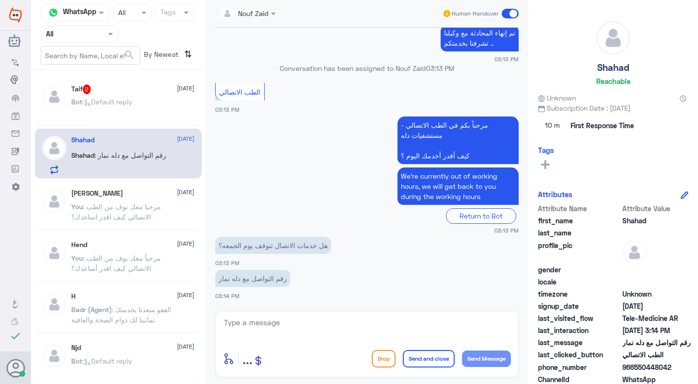
scroll to position [1748, 0]
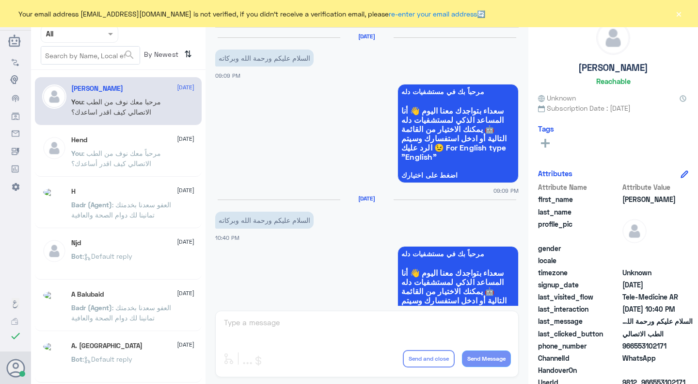
scroll to position [283, 0]
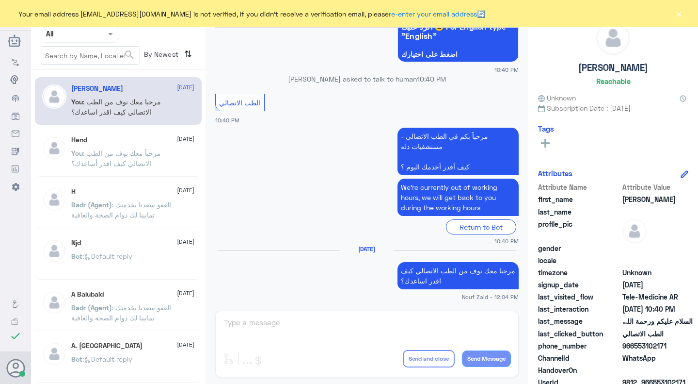
click at [322, 231] on div "Return to Bot" at bounding box center [367, 226] width 304 height 15
click at [302, 203] on app-msgs-text "We’re currently out of working hours, we will get back to you during the workin…" at bounding box center [367, 198] width 304 height 38
click at [640, 126] on div "Tags" at bounding box center [613, 128] width 150 height 9
click at [681, 13] on button "×" at bounding box center [679, 14] width 10 height 10
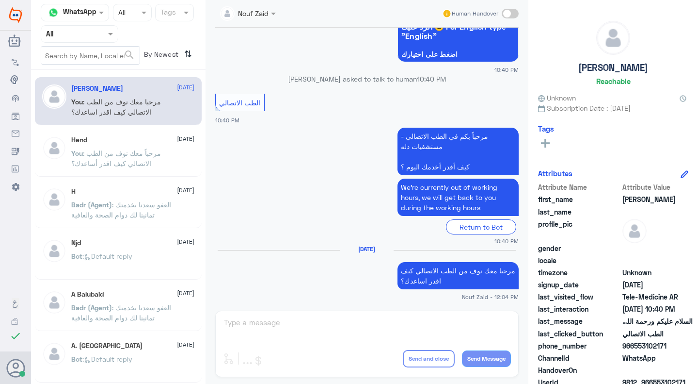
click at [307, 187] on app-msgs-text "We’re currently out of working hours, we will get back to you during the workin…" at bounding box center [367, 198] width 304 height 38
click at [211, 141] on div "[DATE] السلام عليكم ورحمة الله وبركاته 09:09 PM مرحباً بك في مستشفيات دله سعداء…" at bounding box center [367, 167] width 313 height 278
click at [45, 167] on div at bounding box center [54, 154] width 24 height 36
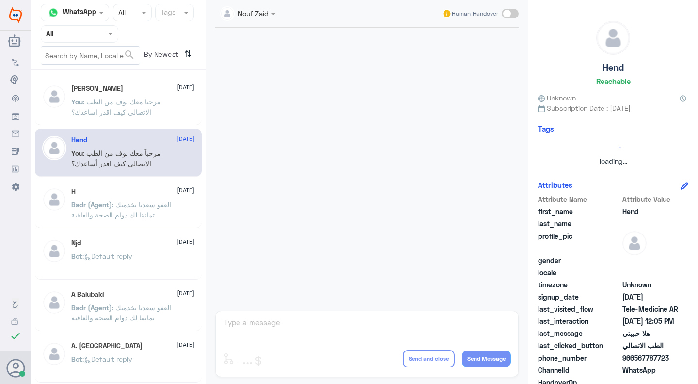
click at [44, 97] on img at bounding box center [54, 96] width 24 height 24
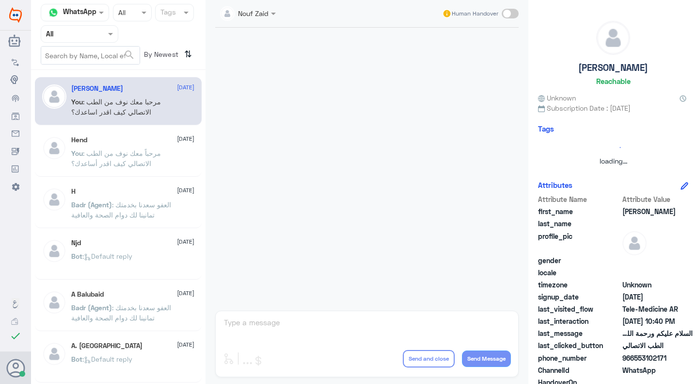
click at [321, 91] on div at bounding box center [367, 167] width 313 height 278
click at [155, 148] on p "You : مرحباً معك نوف من الطب الاتصالي كيف اقدر أساعدك؟" at bounding box center [125, 160] width 109 height 24
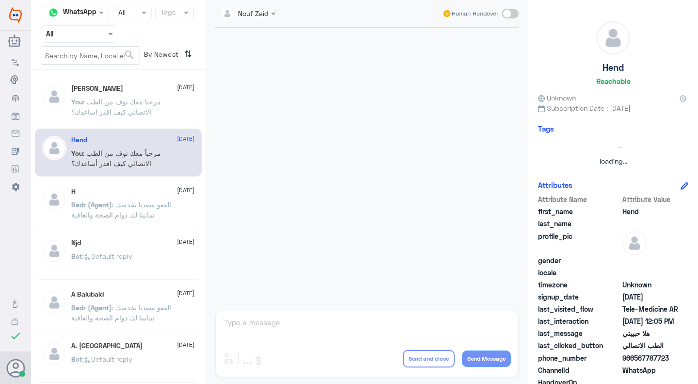
click at [276, 154] on div at bounding box center [367, 167] width 313 height 278
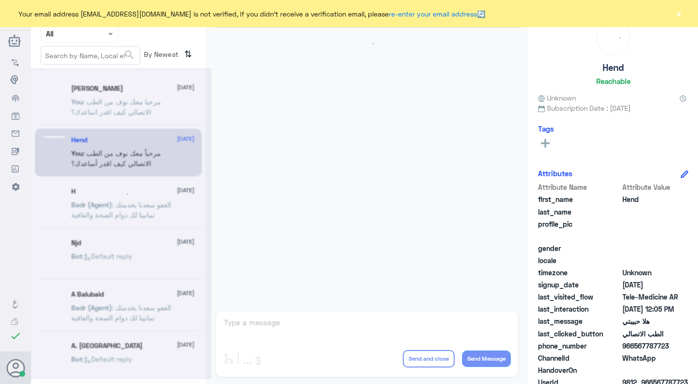
scroll to position [470, 0]
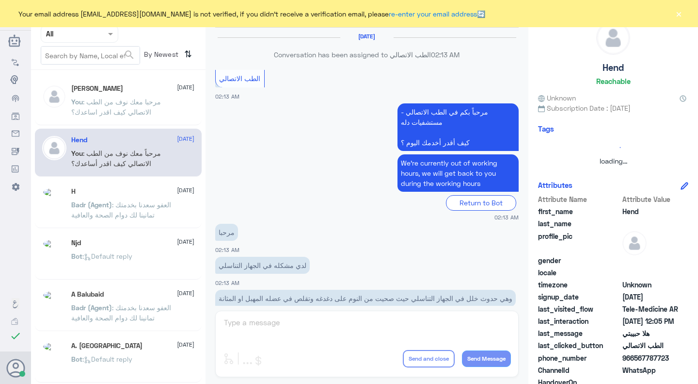
scroll to position [470, 0]
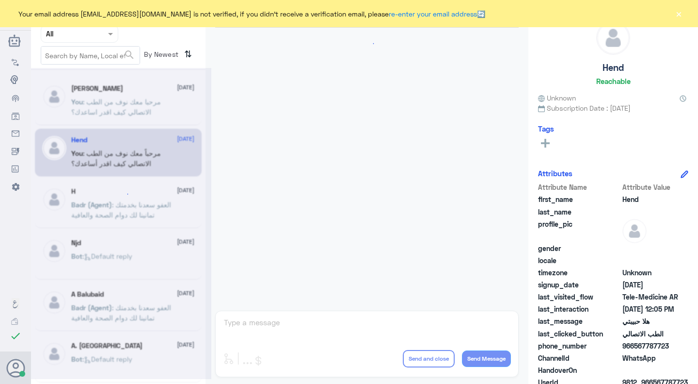
scroll to position [283, 0]
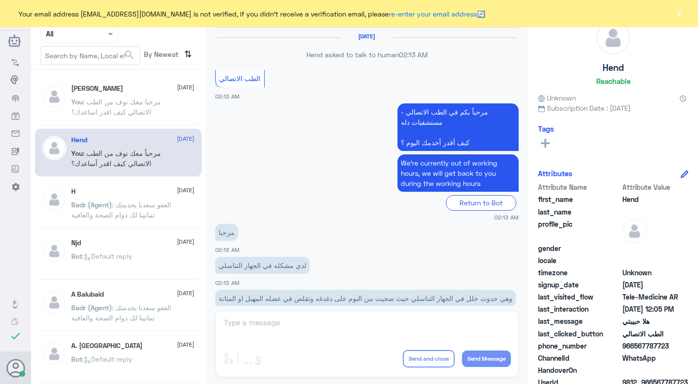
scroll to position [470, 0]
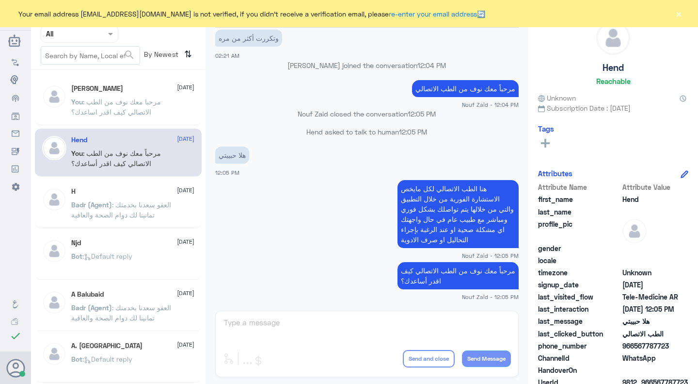
click at [80, 15] on span "Your email address [EMAIL_ADDRESS][DOMAIN_NAME] is not verified, if you didn't …" at bounding box center [251, 14] width 467 height 10
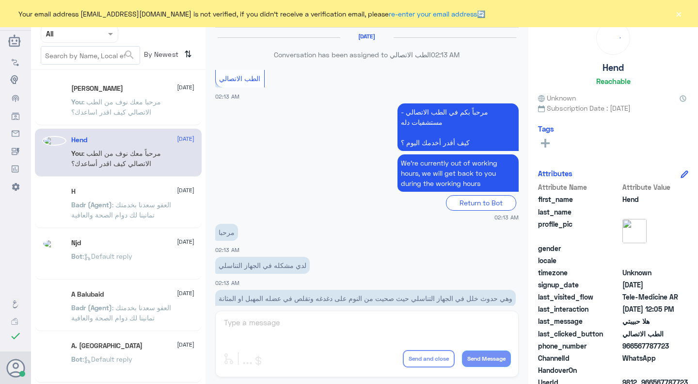
scroll to position [470, 0]
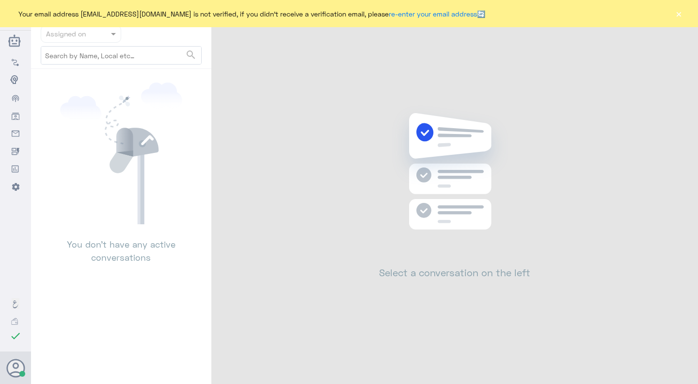
click at [675, 15] on button "×" at bounding box center [679, 14] width 10 height 10
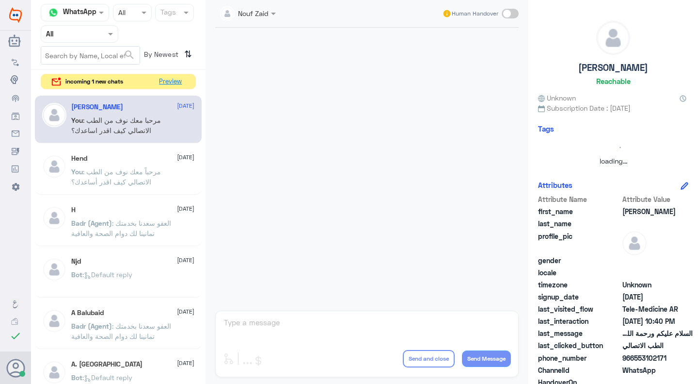
click at [181, 82] on button "Preview" at bounding box center [171, 81] width 30 height 15
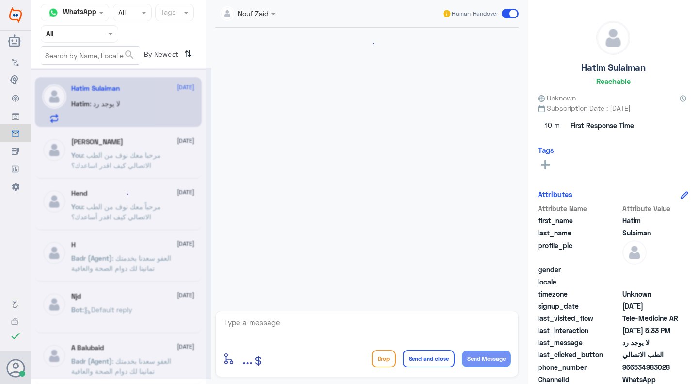
scroll to position [94, 0]
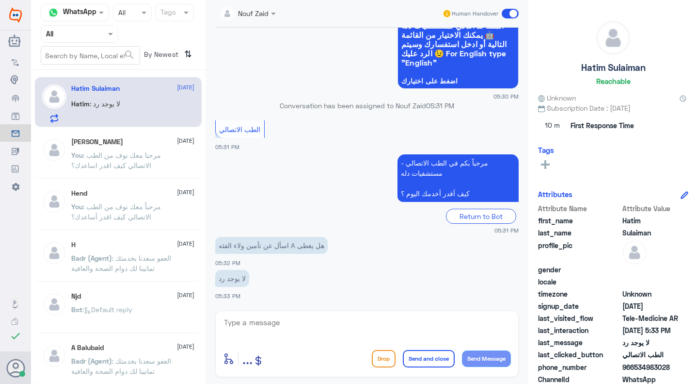
click at [349, 320] on textarea at bounding box center [367, 328] width 288 height 24
type textarea "l"
type textarea "مرحبا معك نوف من الطب الاتصالي"
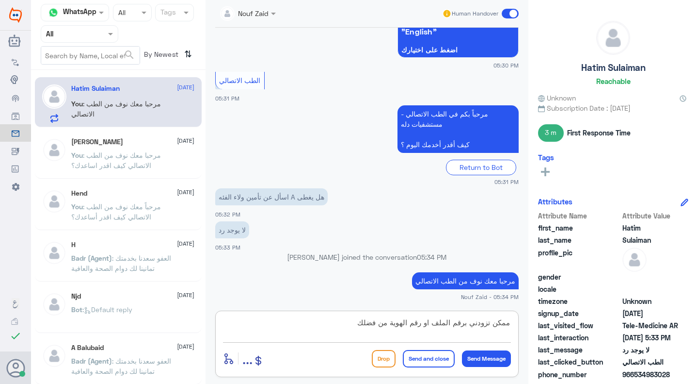
type textarea "ممكن تزودني برقم الملف او رقم الهوية من فضلك"
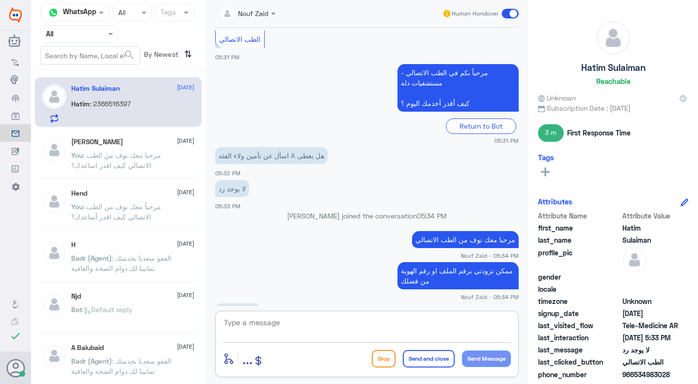
scroll to position [200, 0]
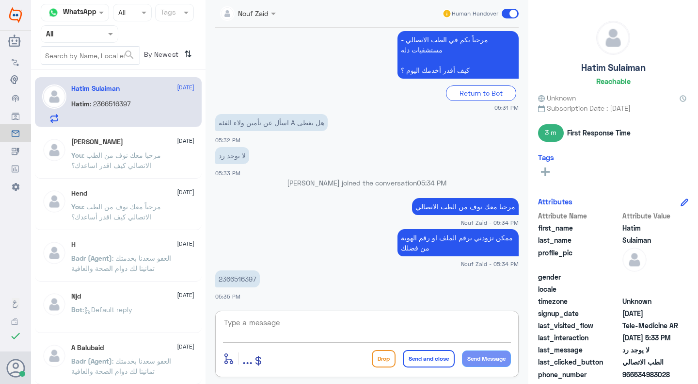
click at [242, 284] on p "2366516397" at bounding box center [237, 278] width 45 height 17
copy p "2366516397"
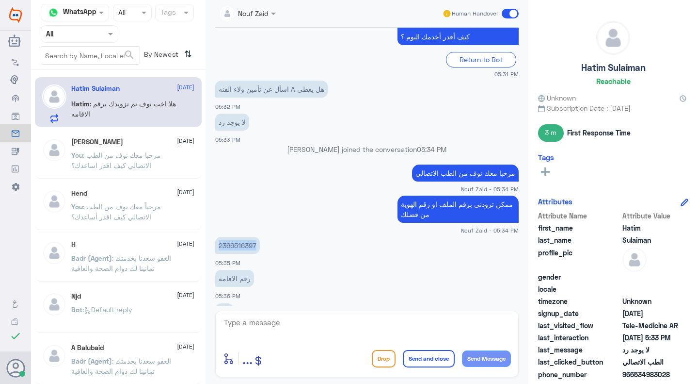
scroll to position [309, 0]
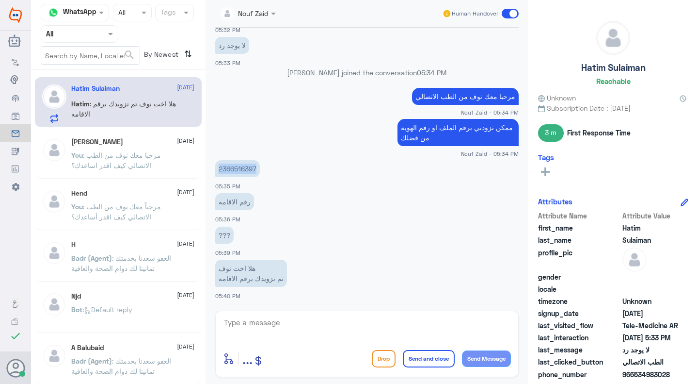
click at [284, 316] on textarea at bounding box center [367, 328] width 288 height 24
type textarea "j"
type textarea "لا يوجد ملف مرتبط بالهوية"
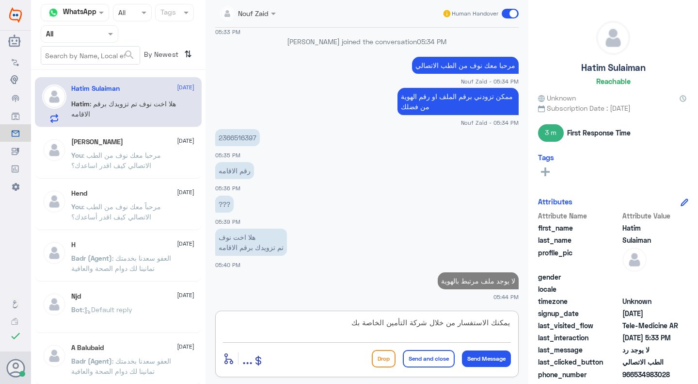
type textarea "يمكنك الاستفسار من خلال شركة التأمين الخاصة بك"
click at [412, 356] on button "Send and close" at bounding box center [429, 358] width 52 height 17
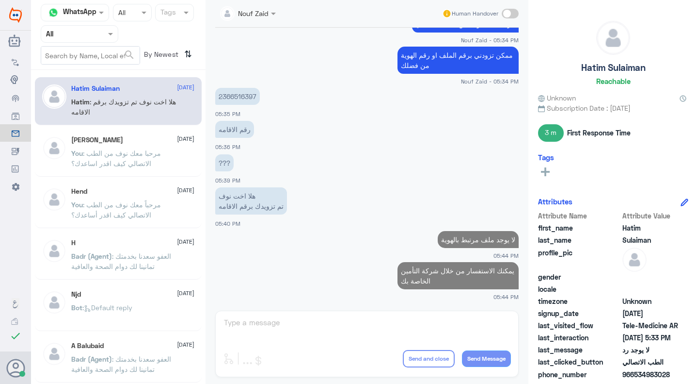
click at [461, 206] on app-msgs-text "هلا اخت نوف تم تزويدك برقم الاقامه" at bounding box center [367, 201] width 304 height 28
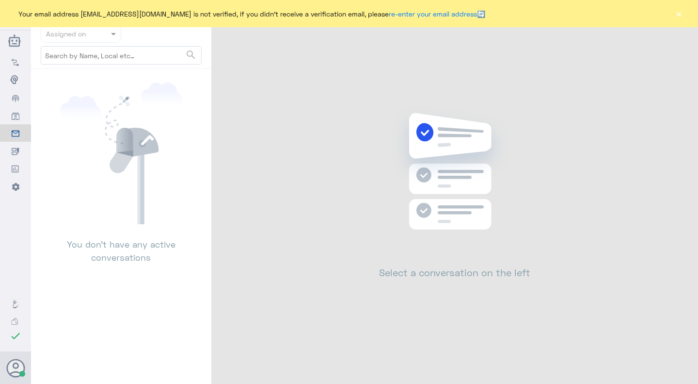
click at [685, 14] on div "Your email address [EMAIL_ADDRESS][DOMAIN_NAME] is not verified, if you didn't …" at bounding box center [349, 13] width 698 height 27
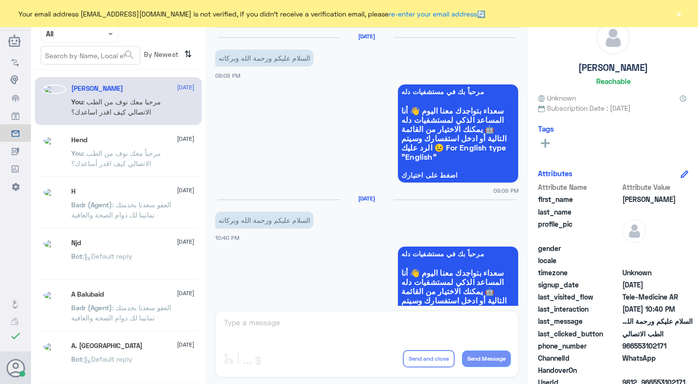
click at [684, 14] on div "Your email address [EMAIL_ADDRESS][DOMAIN_NAME] is not verified, if you didn't …" at bounding box center [349, 13] width 698 height 27
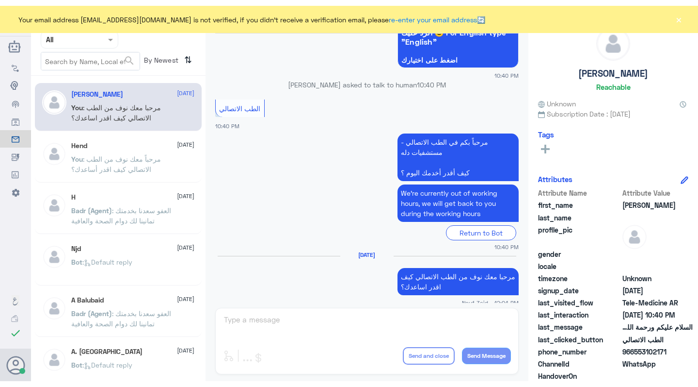
scroll to position [280, 0]
